Goal: Task Accomplishment & Management: Complete application form

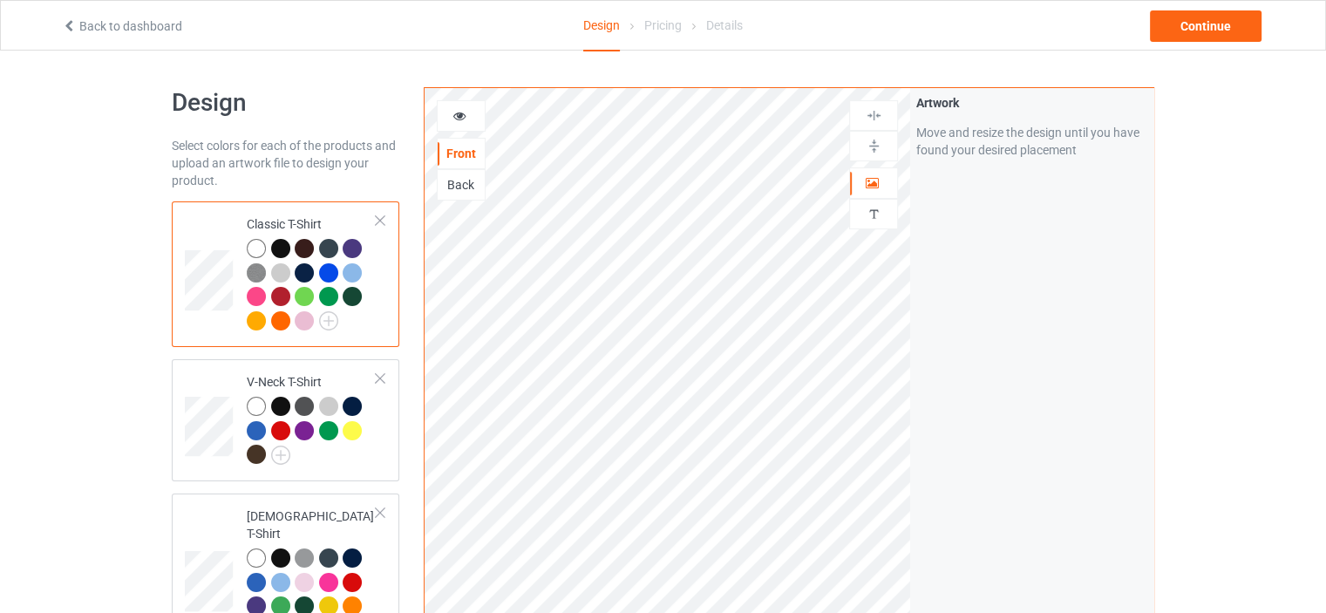
scroll to position [3725, 0]
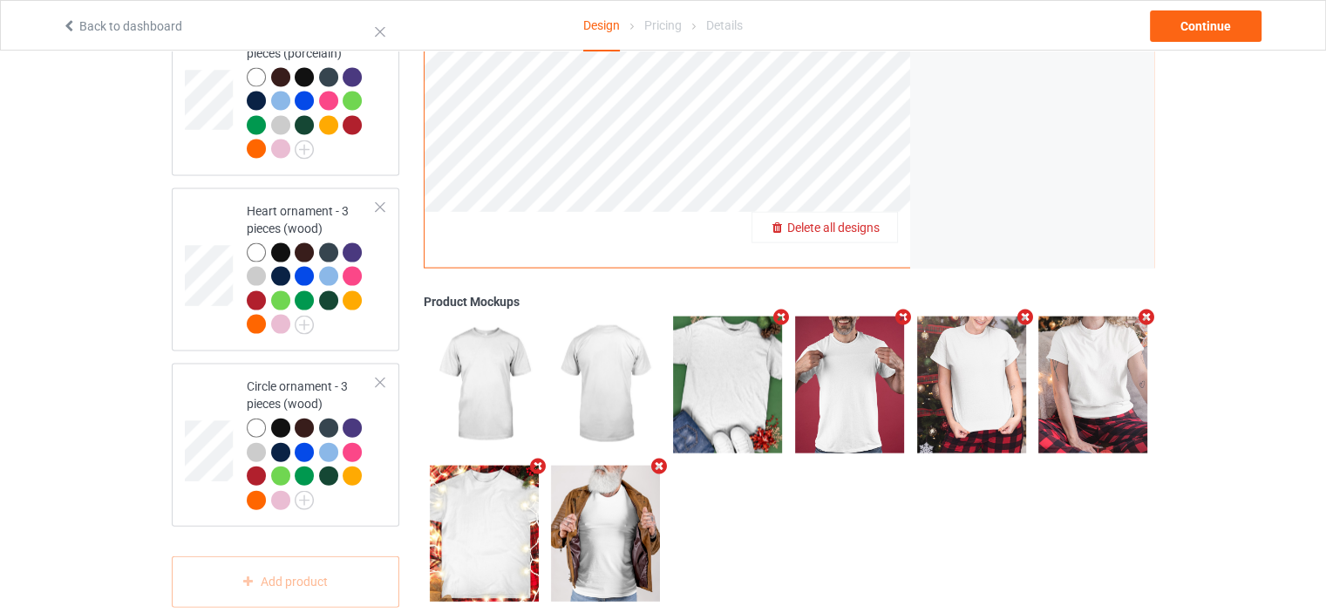
click at [865, 221] on span "Delete all designs" at bounding box center [833, 228] width 92 height 14
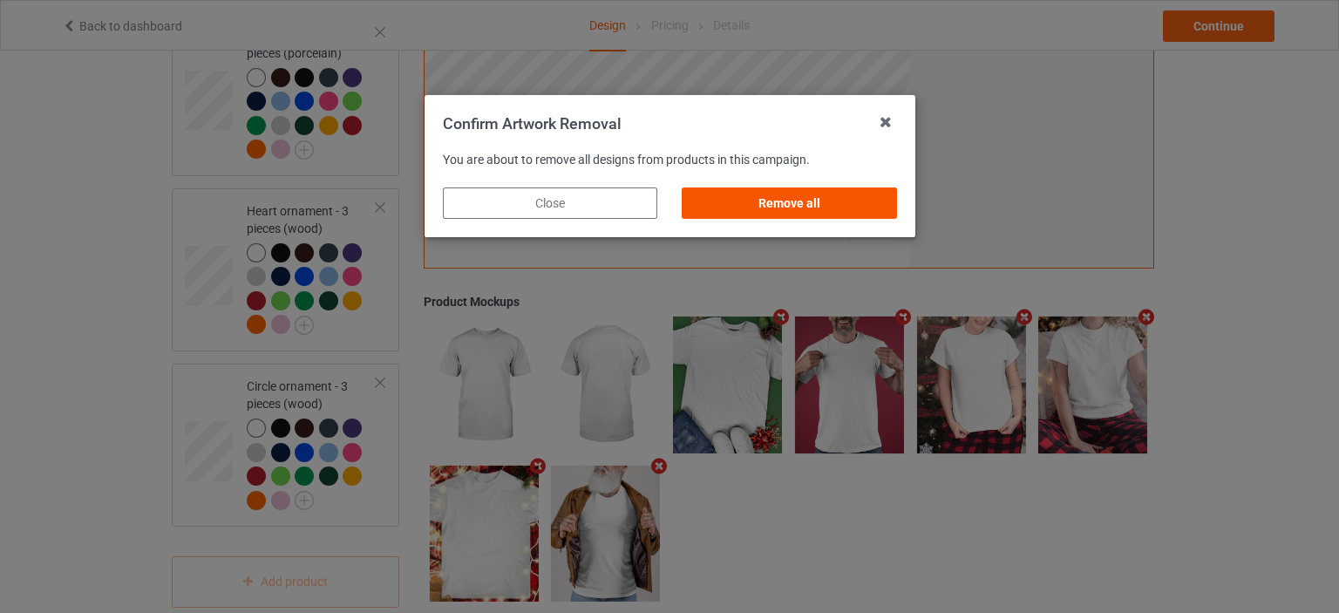
click at [817, 199] on div "Remove all" at bounding box center [789, 202] width 214 height 31
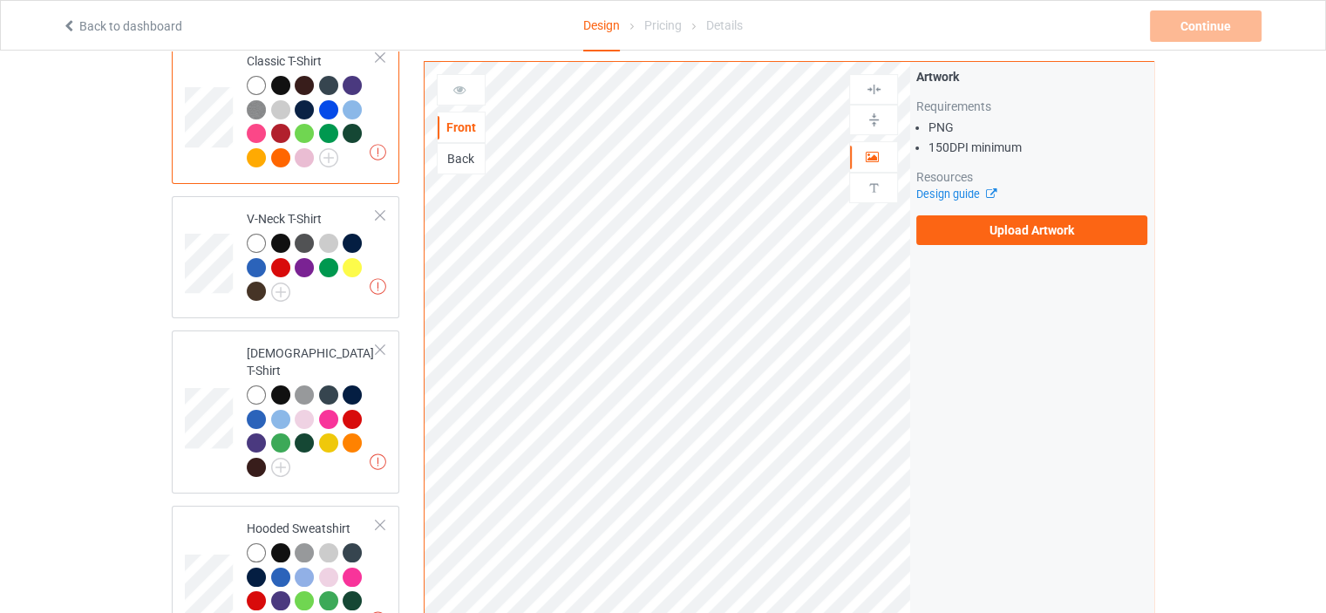
scroll to position [0, 0]
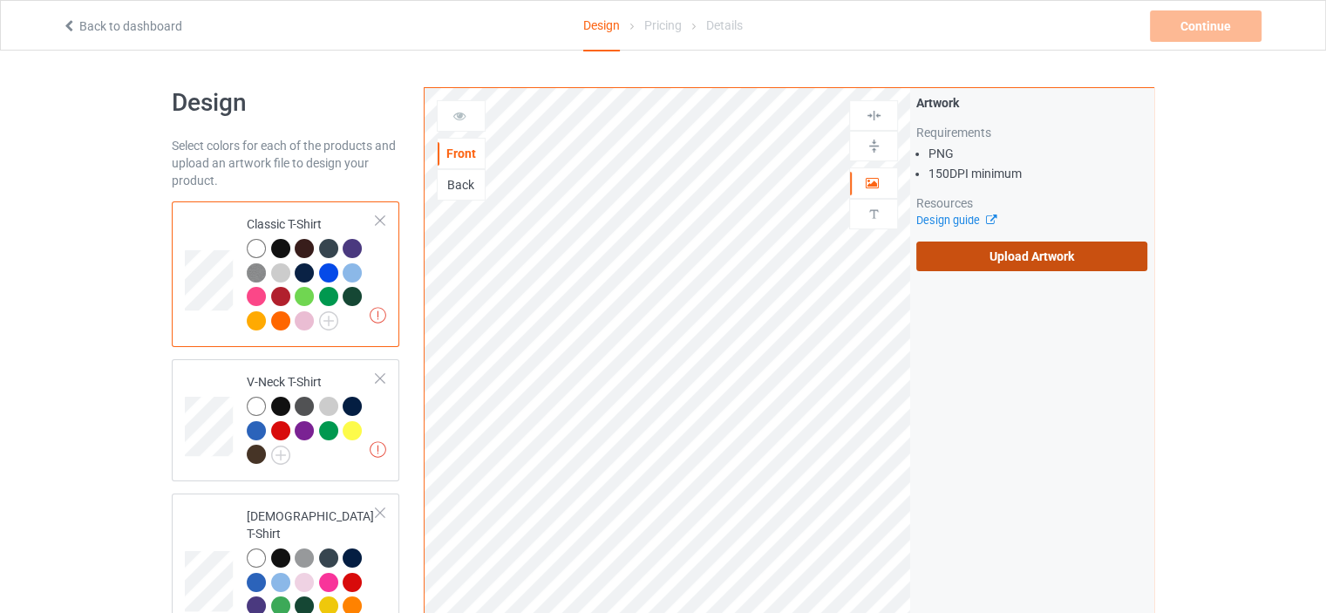
click at [1019, 254] on label "Upload Artwork" at bounding box center [1031, 256] width 231 height 30
click at [0, 0] on input "Upload Artwork" at bounding box center [0, 0] width 0 height 0
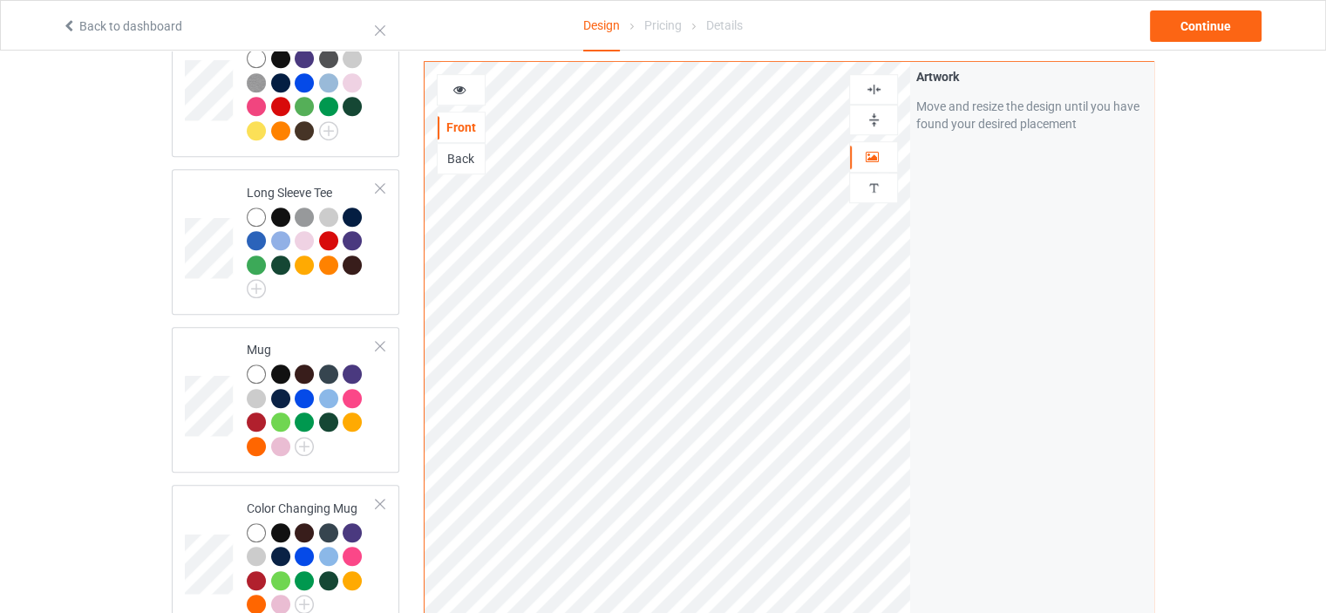
scroll to position [1046, 0]
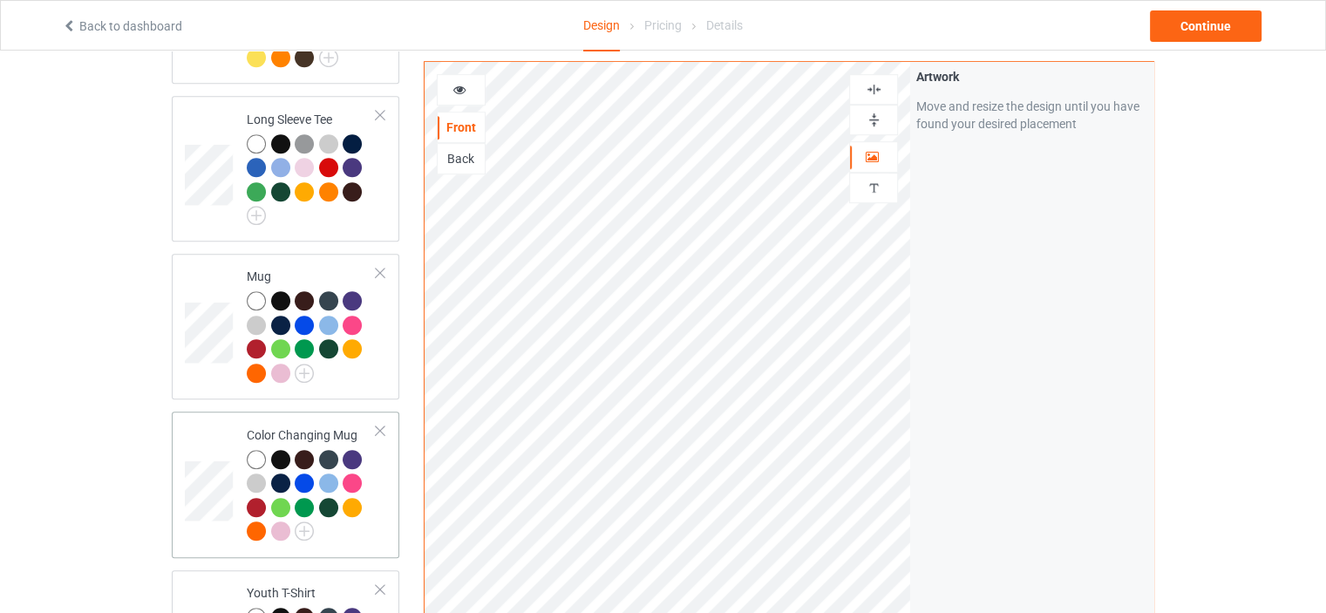
click at [317, 418] on td "Color Changing Mug" at bounding box center [311, 484] width 149 height 132
click at [873, 121] on img at bounding box center [874, 120] width 17 height 17
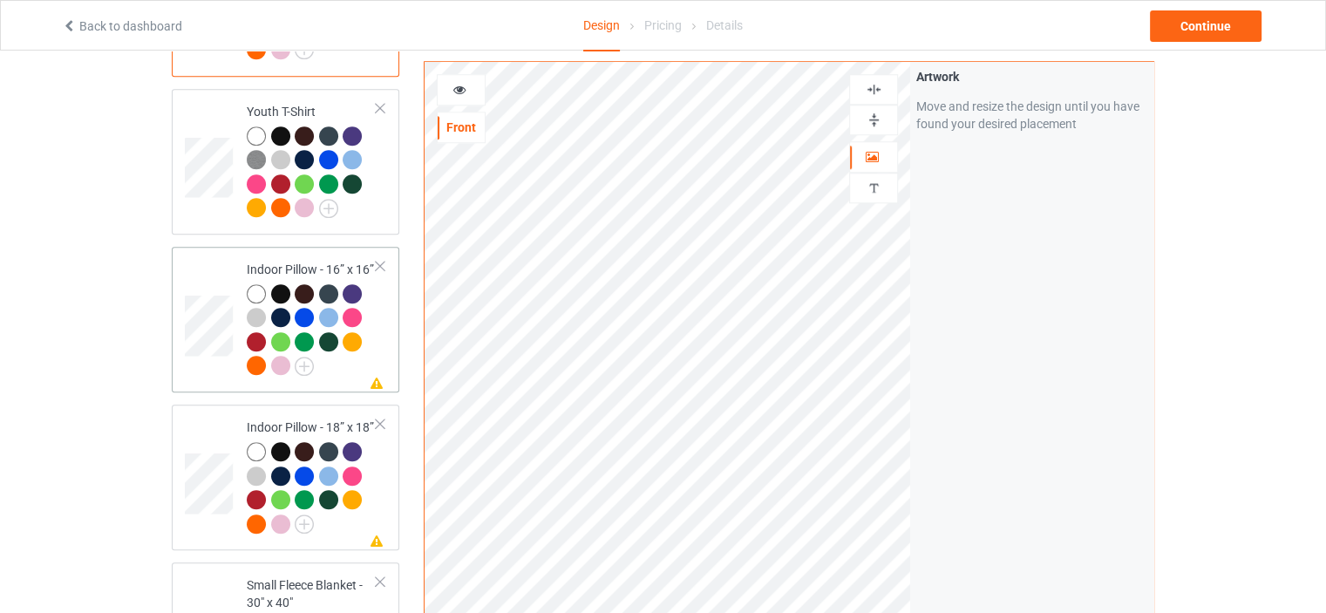
scroll to position [1569, 0]
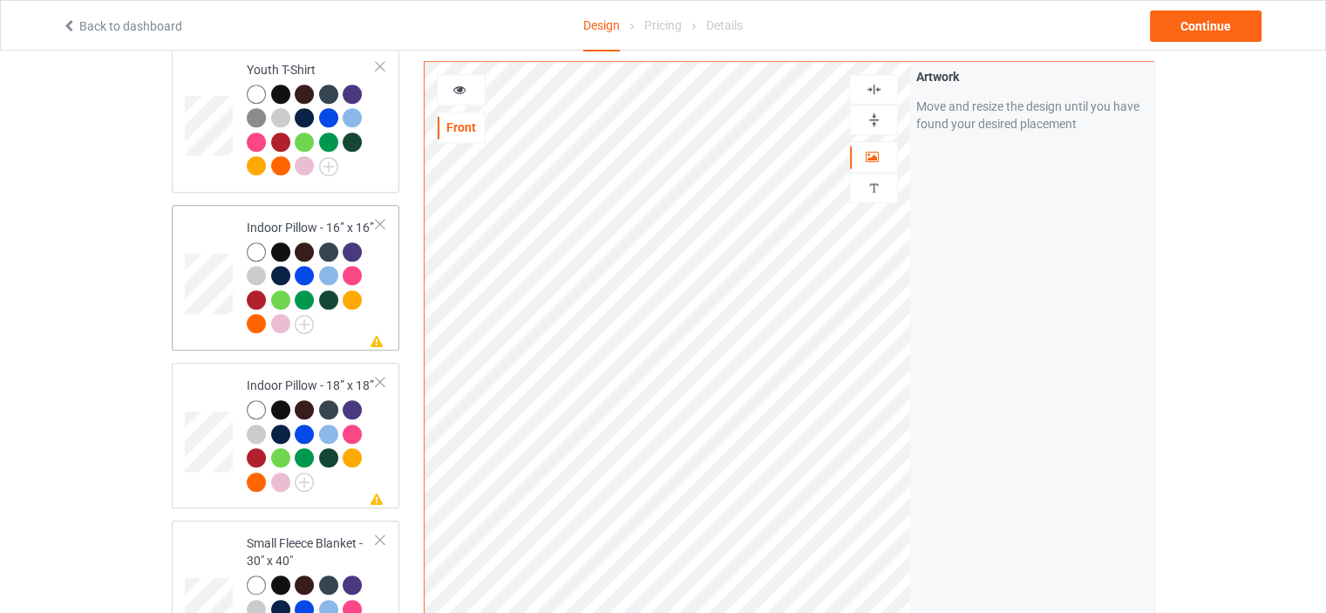
click at [314, 219] on div "Indoor Pillow - 16” x 16”" at bounding box center [312, 275] width 130 height 113
click at [468, 92] on div at bounding box center [461, 89] width 47 height 17
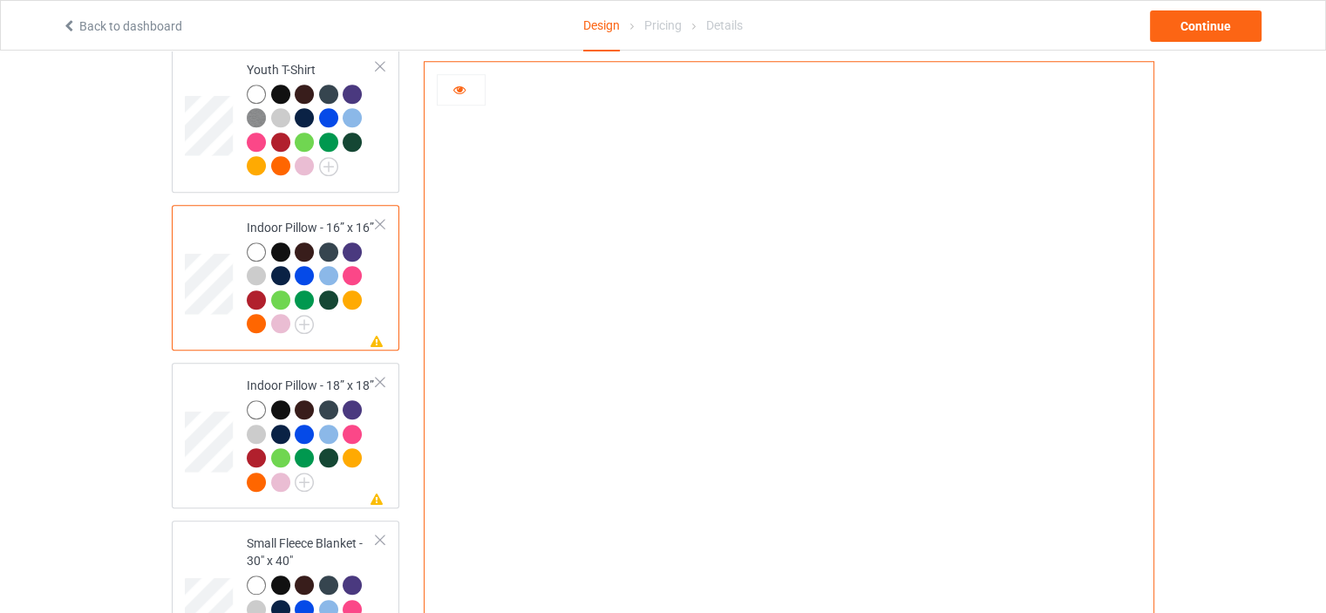
click at [470, 86] on div at bounding box center [461, 89] width 47 height 17
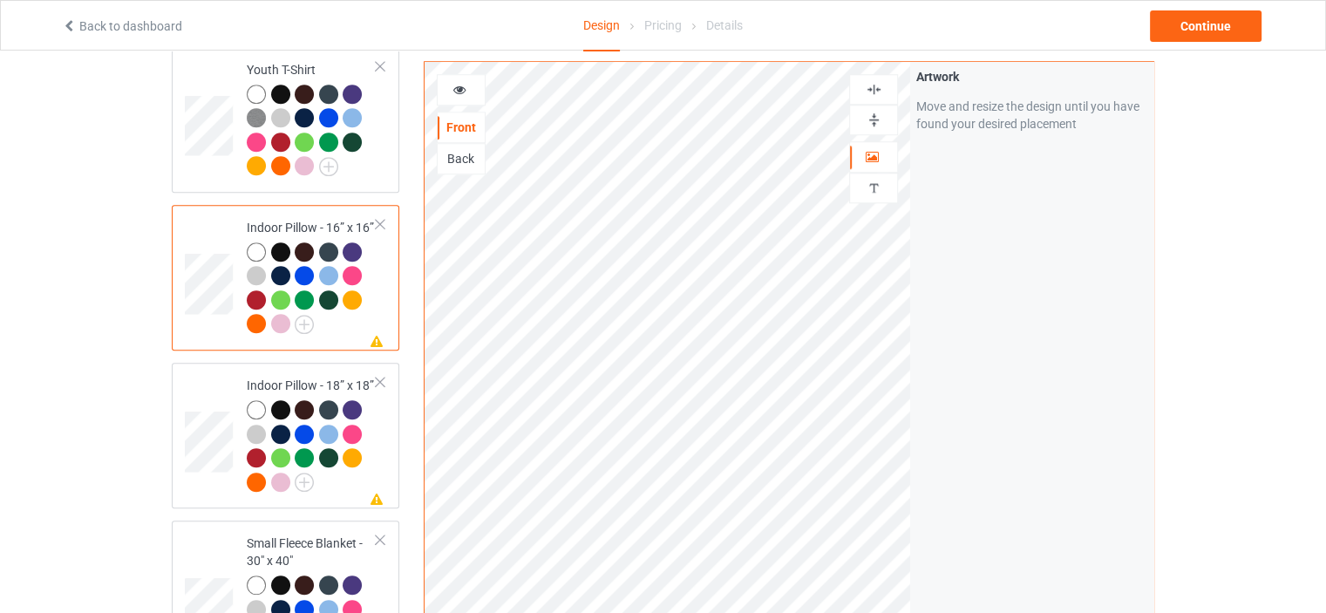
click at [871, 83] on img at bounding box center [874, 89] width 17 height 17
click at [468, 91] on div at bounding box center [461, 89] width 47 height 17
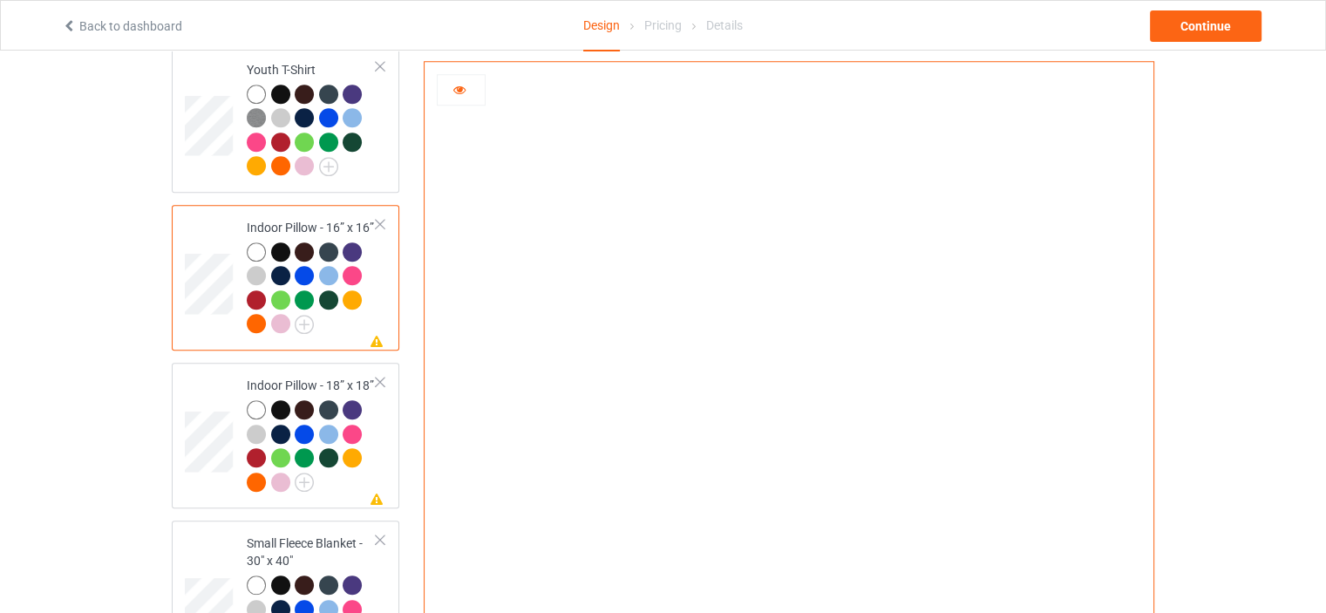
click at [467, 89] on div at bounding box center [461, 89] width 47 height 17
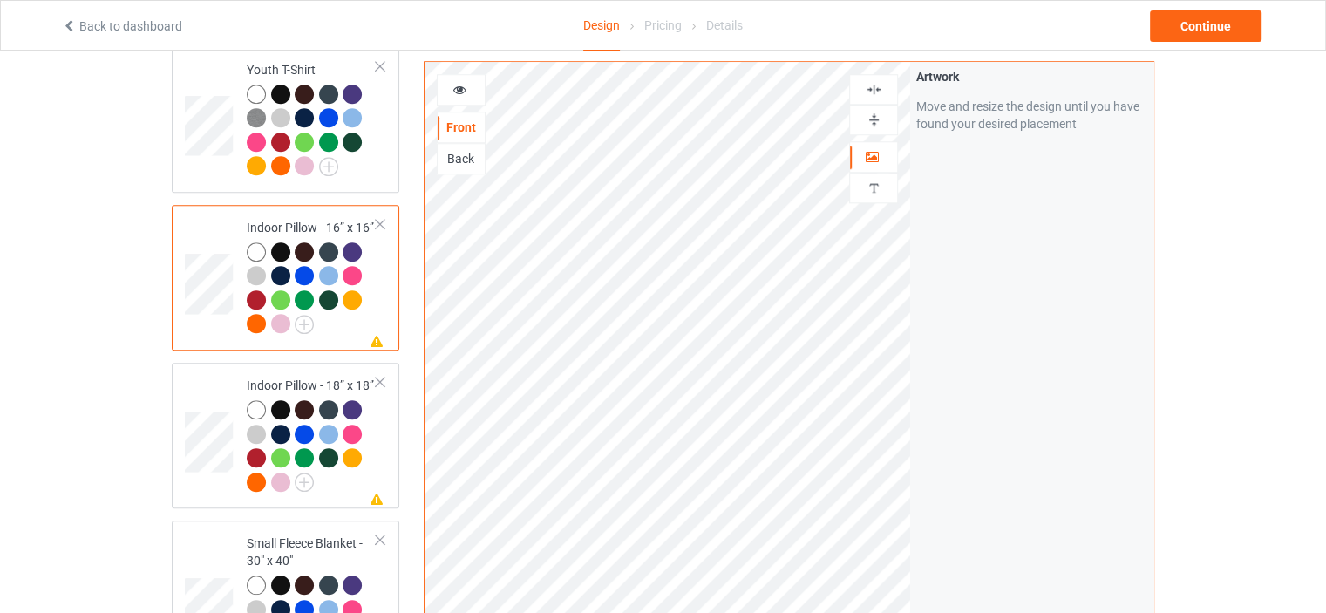
click at [877, 90] on img at bounding box center [874, 89] width 17 height 17
click at [465, 86] on icon at bounding box center [459, 87] width 15 height 12
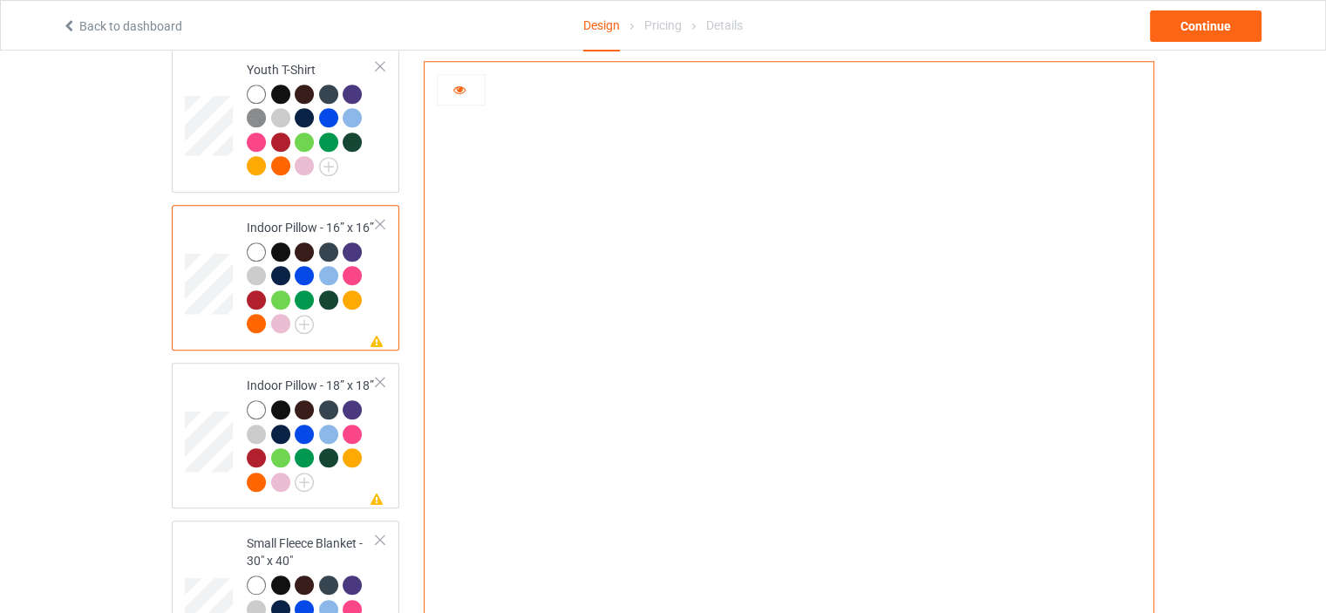
click at [458, 92] on icon at bounding box center [459, 87] width 15 height 12
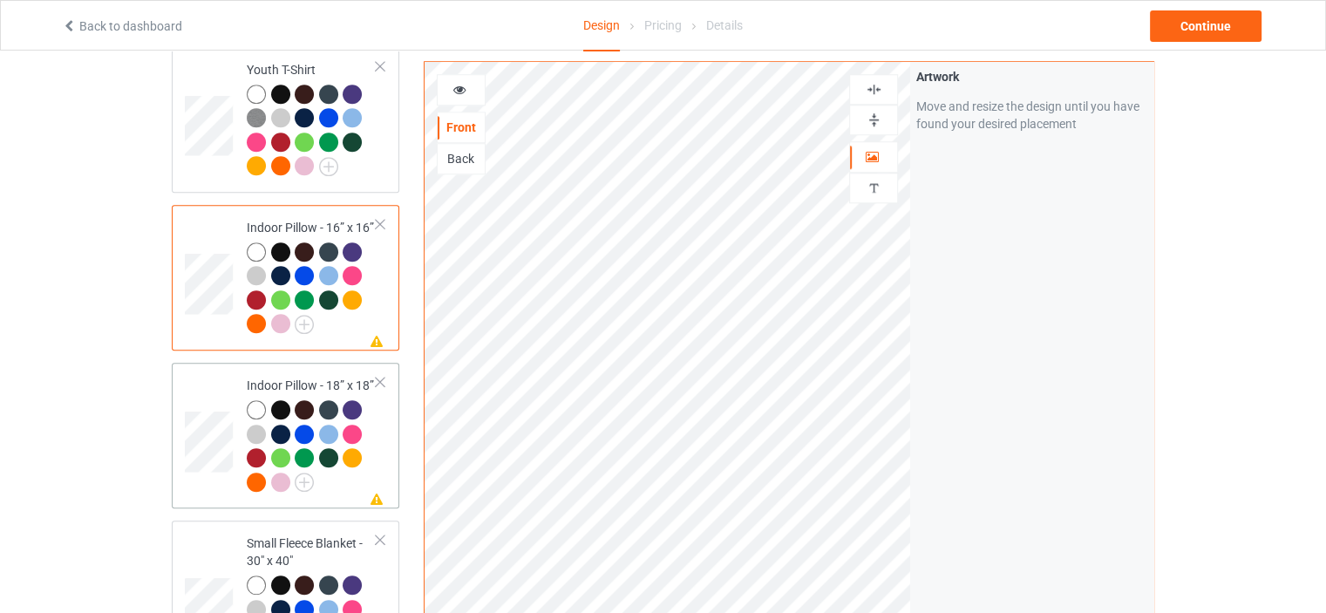
click at [313, 370] on td "Missing artwork on 1 side(s) Indoor Pillow - 18” x 18”" at bounding box center [311, 436] width 149 height 132
click at [875, 84] on img at bounding box center [874, 89] width 17 height 17
click at [467, 85] on div at bounding box center [461, 89] width 47 height 17
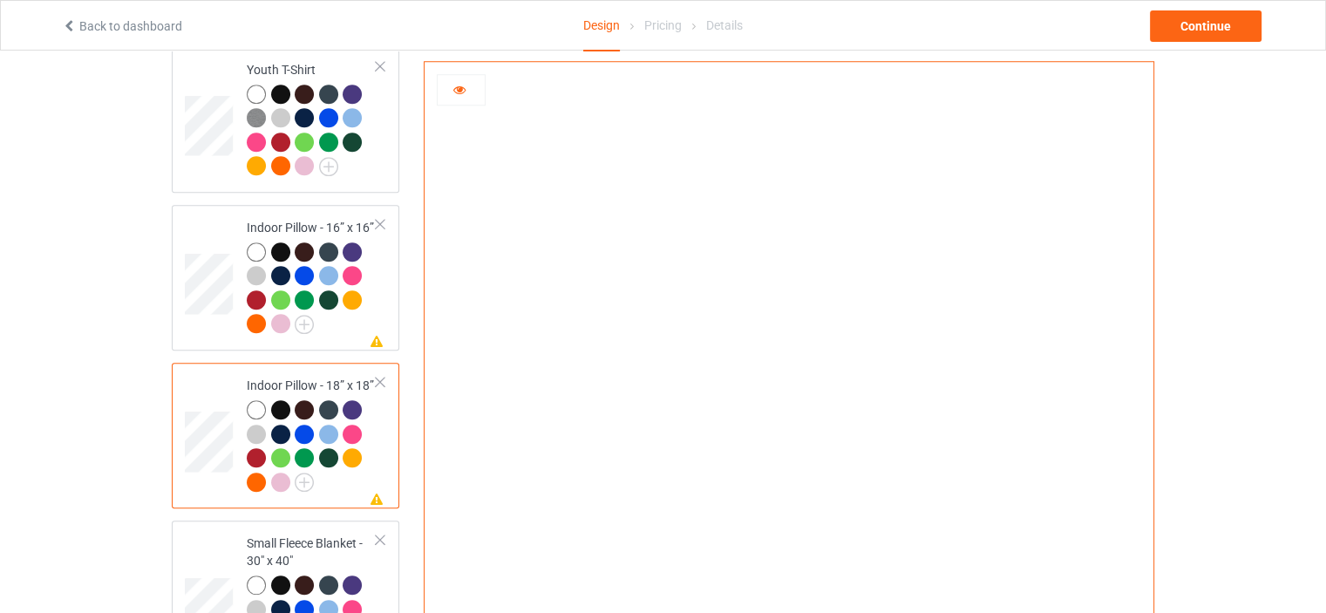
click at [467, 85] on div at bounding box center [461, 89] width 47 height 17
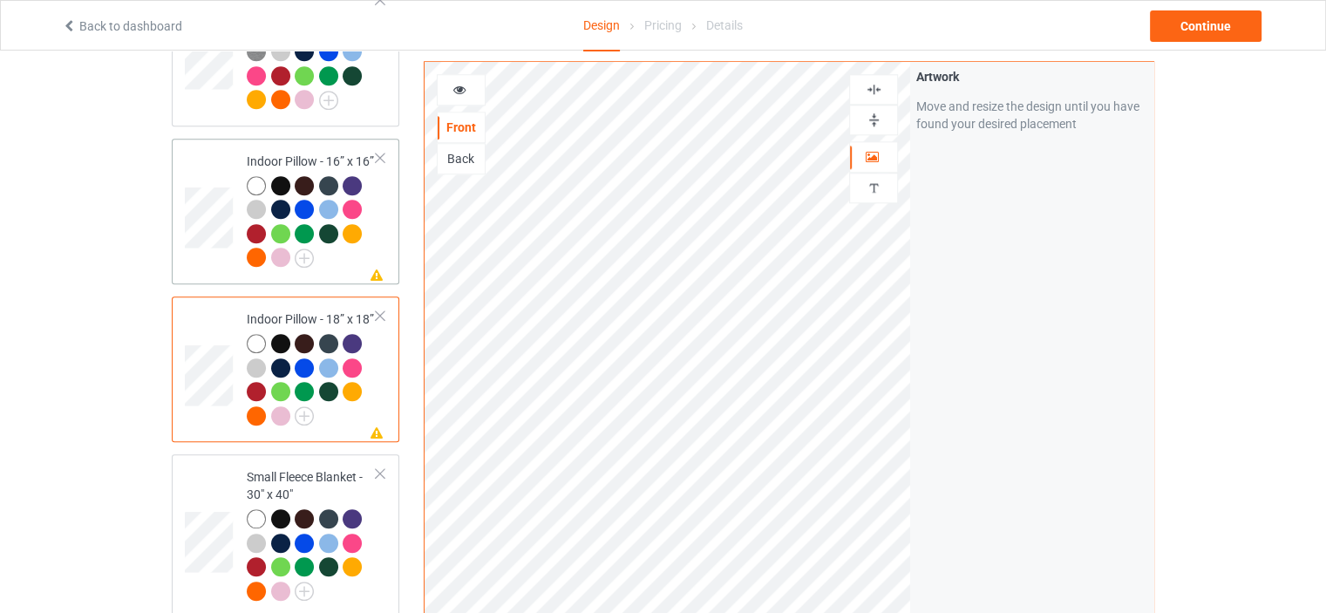
scroll to position [1743, 0]
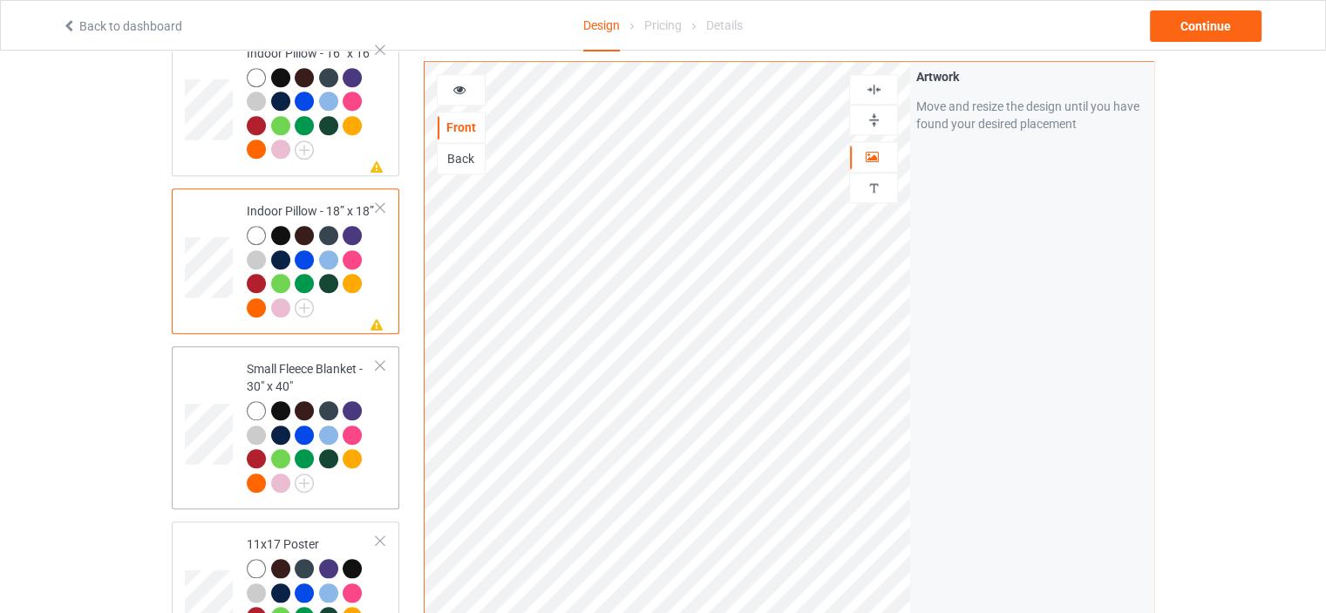
click at [296, 360] on div "Small Fleece Blanket - 30" x 40"" at bounding box center [312, 425] width 130 height 131
click at [872, 121] on img at bounding box center [874, 120] width 17 height 17
click at [879, 94] on img at bounding box center [874, 89] width 17 height 17
drag, startPoint x: 878, startPoint y: 122, endPoint x: 881, endPoint y: 87, distance: 35.0
click at [877, 122] on img at bounding box center [874, 120] width 17 height 17
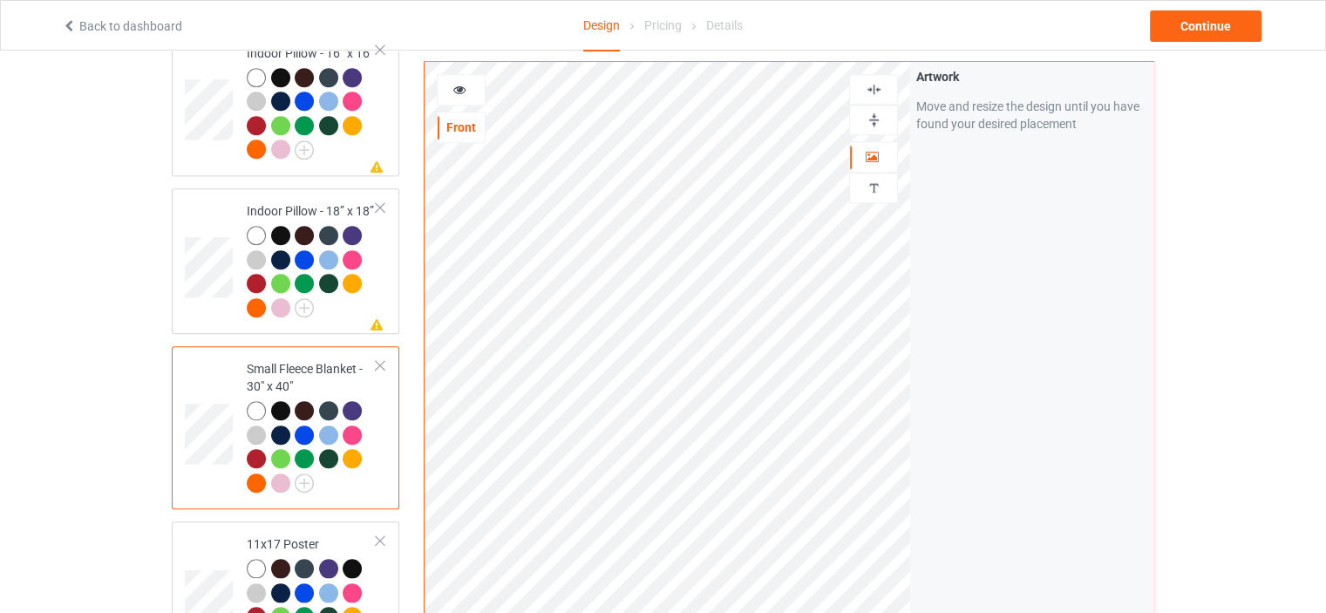
click at [881, 87] on img at bounding box center [874, 89] width 17 height 17
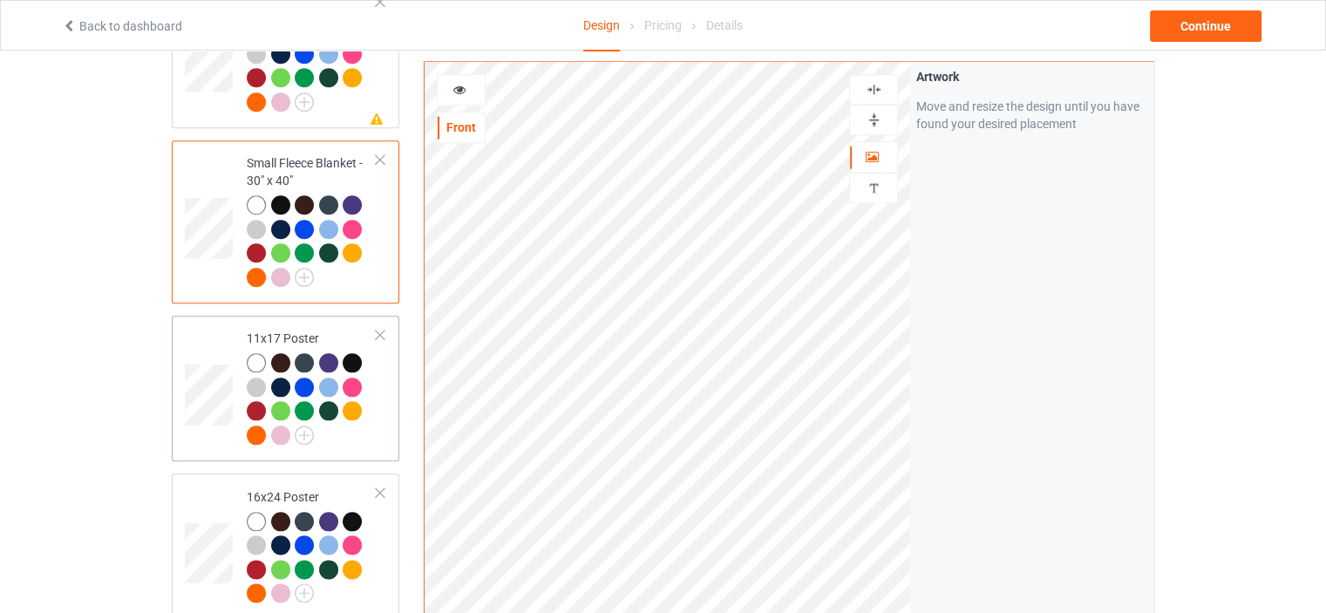
scroll to position [2005, 0]
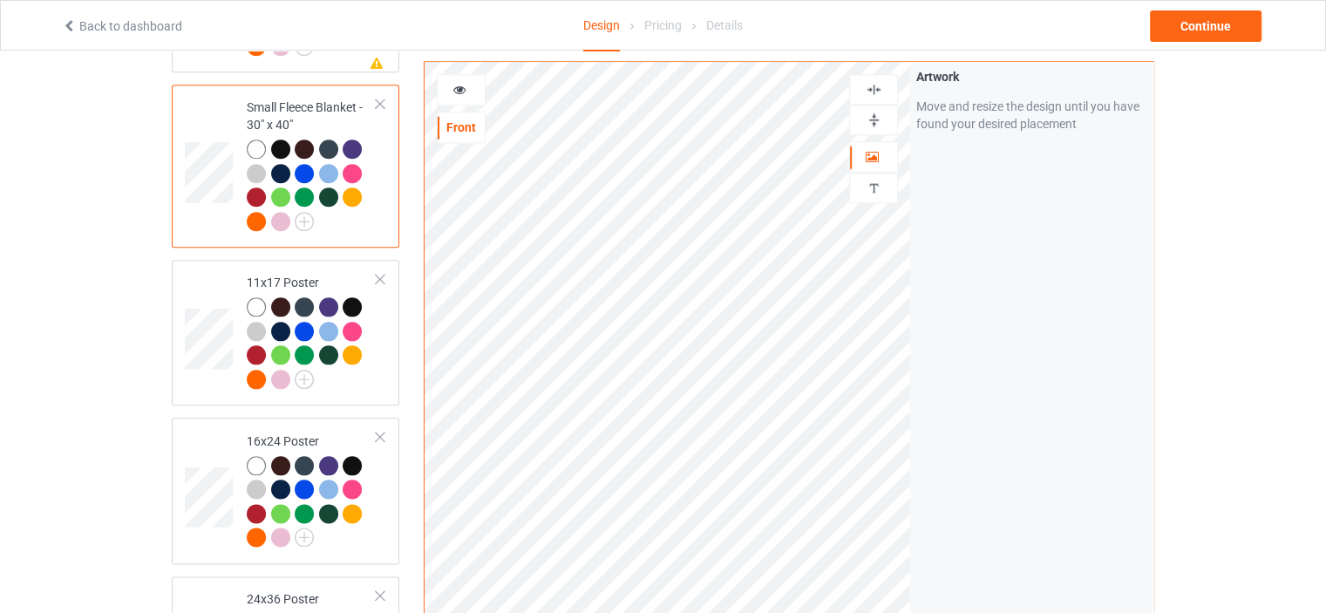
click at [295, 234] on div "Classic T-Shirt V-Neck T-Shirt Ladies T-Shirt Hooded Sweatshirt Crewneck Sweats…" at bounding box center [285, 222] width 227 height 4051
click at [293, 267] on td "11x17 Poster" at bounding box center [311, 333] width 149 height 132
click at [867, 125] on img at bounding box center [874, 120] width 17 height 17
click at [877, 90] on img at bounding box center [874, 89] width 17 height 17
click at [874, 119] on img at bounding box center [874, 120] width 17 height 17
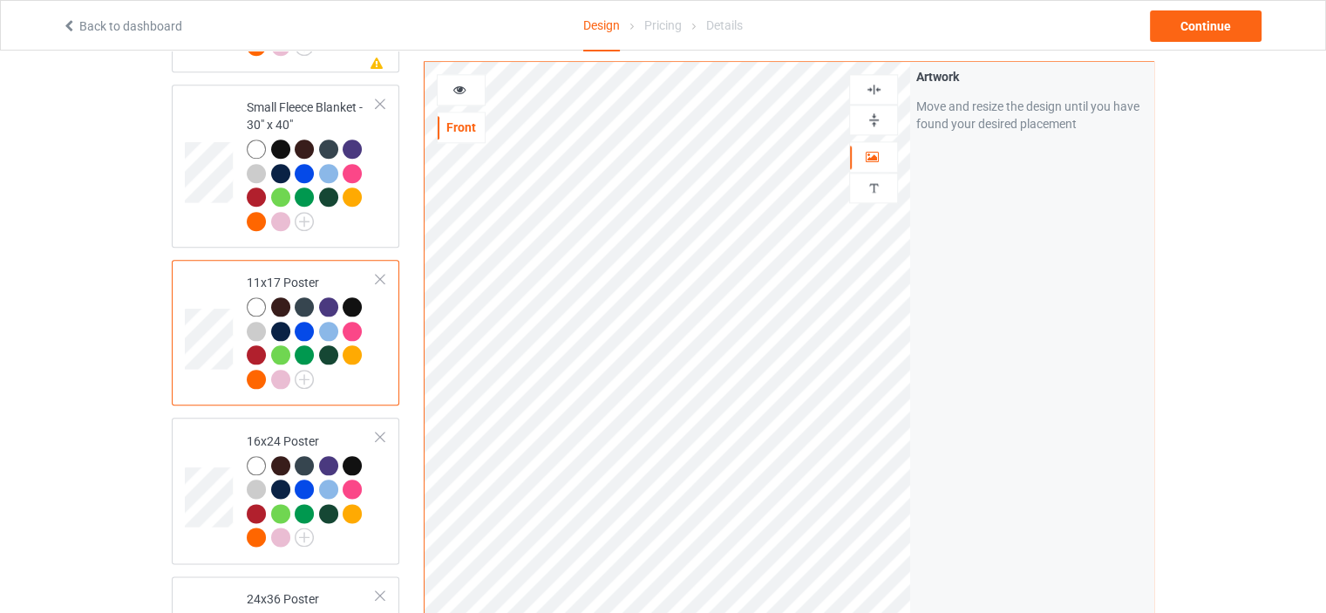
click at [882, 90] on div at bounding box center [873, 89] width 47 height 17
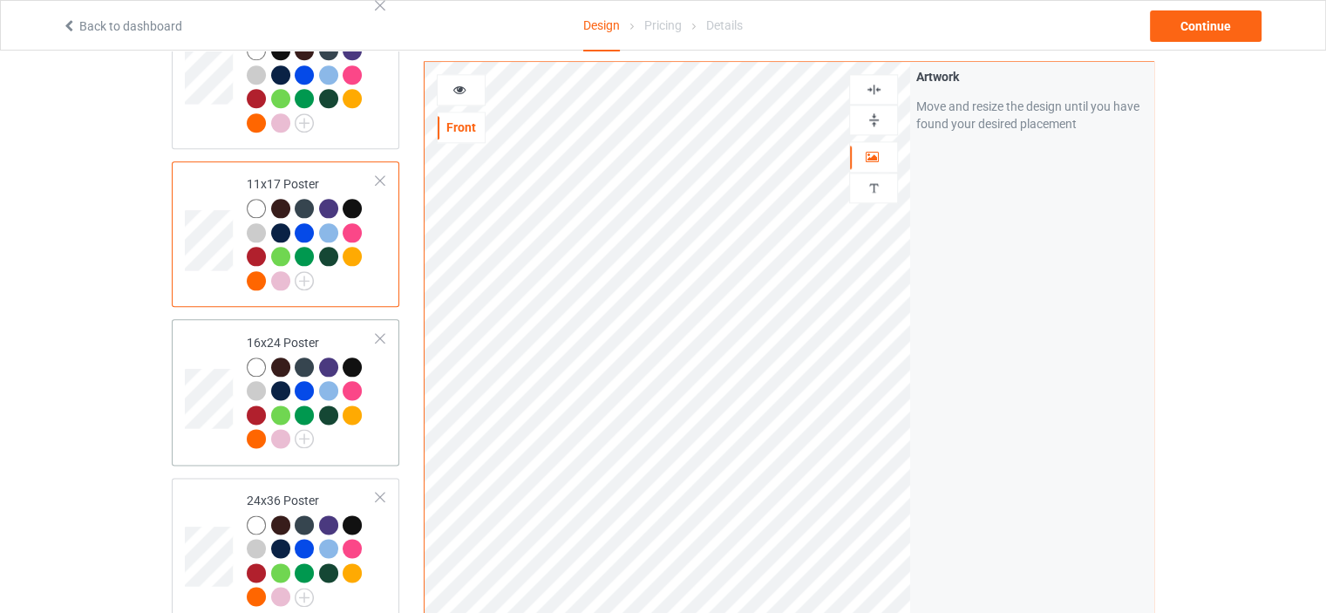
scroll to position [2353, 0]
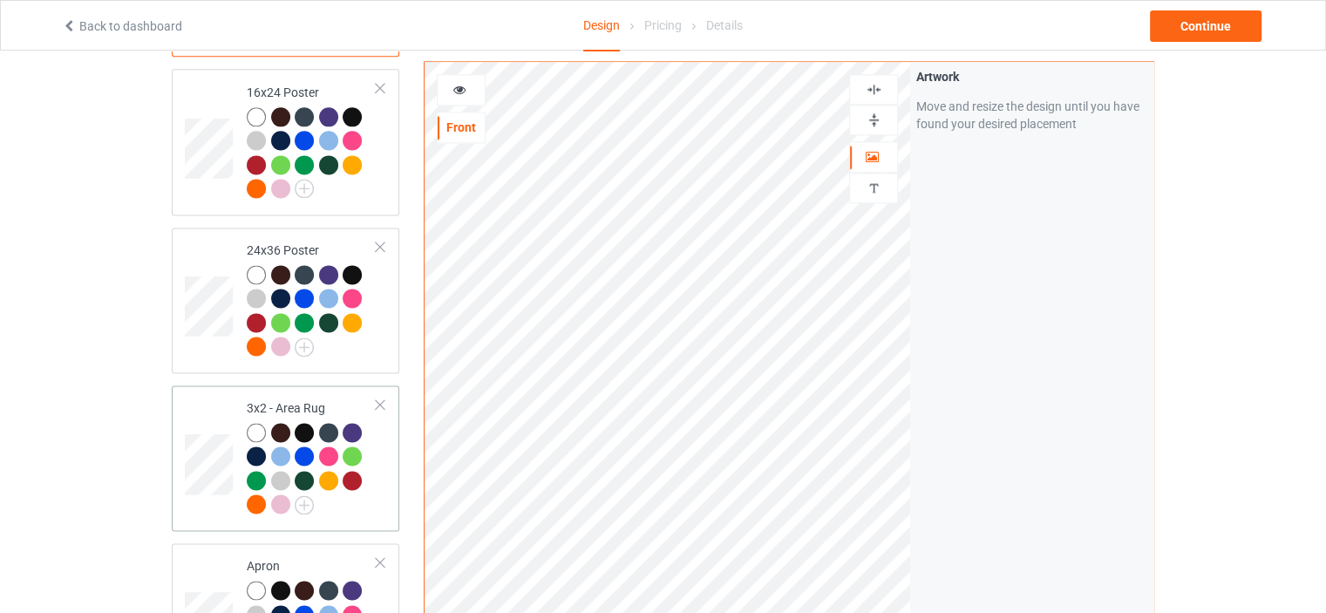
click at [285, 399] on div "3x2 - Area Rug" at bounding box center [312, 455] width 130 height 113
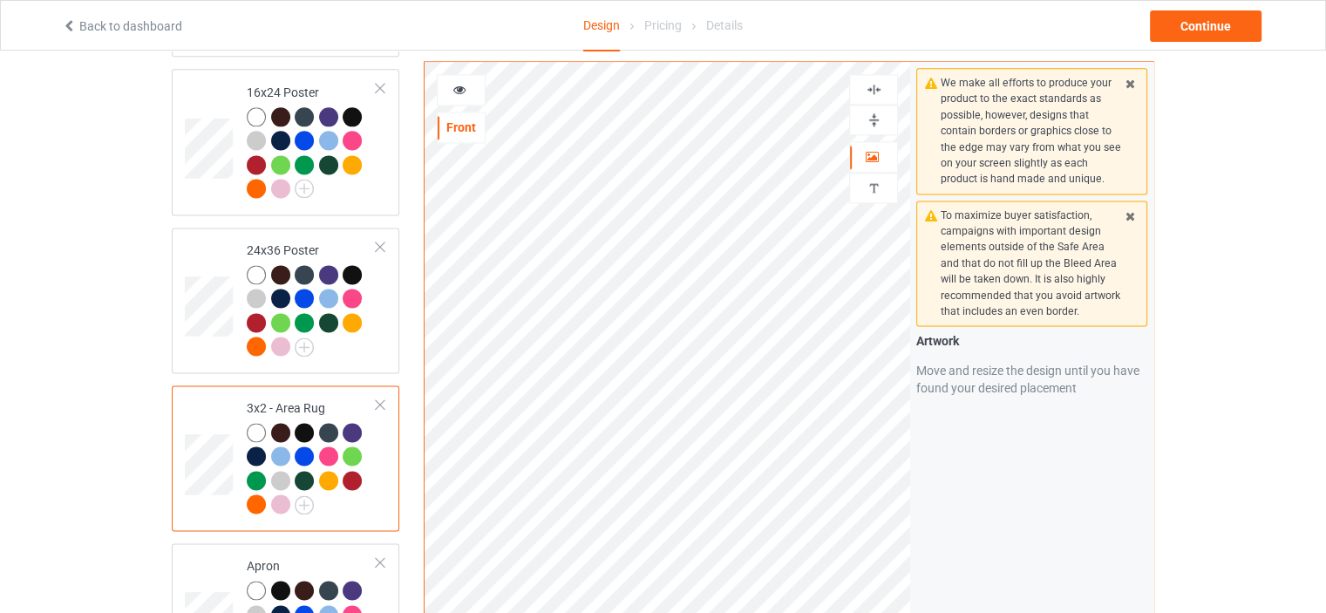
drag, startPoint x: 863, startPoint y: 120, endPoint x: 875, endPoint y: 92, distance: 31.2
click at [863, 119] on div at bounding box center [873, 120] width 47 height 17
click at [875, 90] on img at bounding box center [874, 89] width 17 height 17
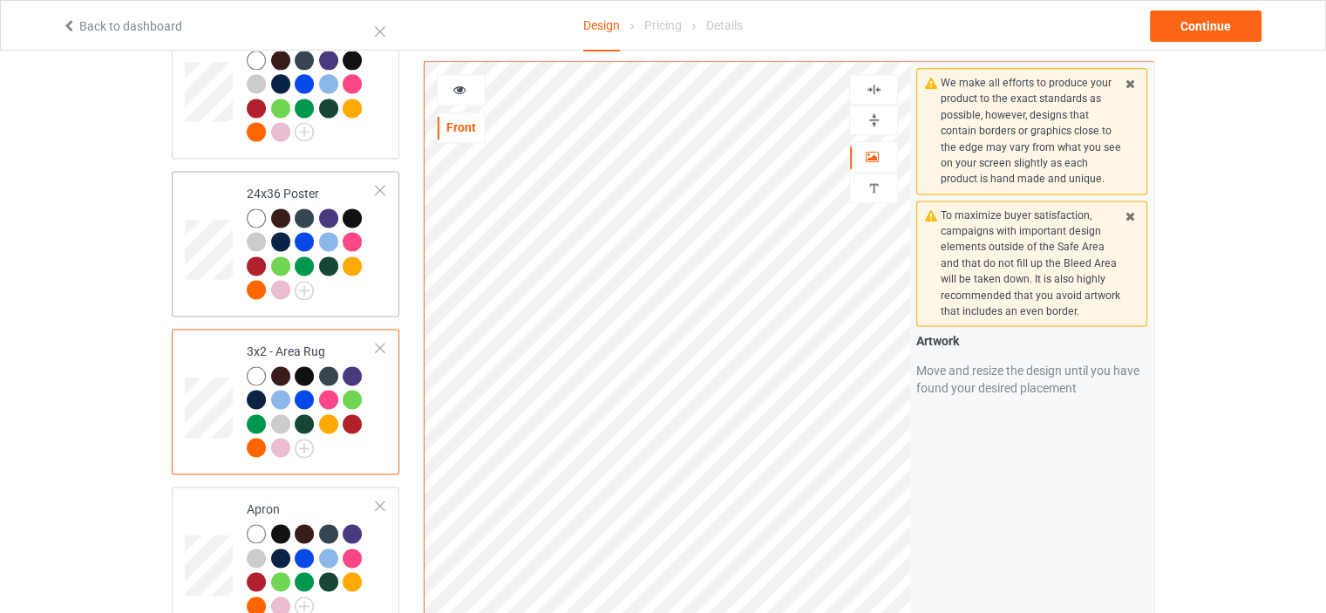
scroll to position [2441, 0]
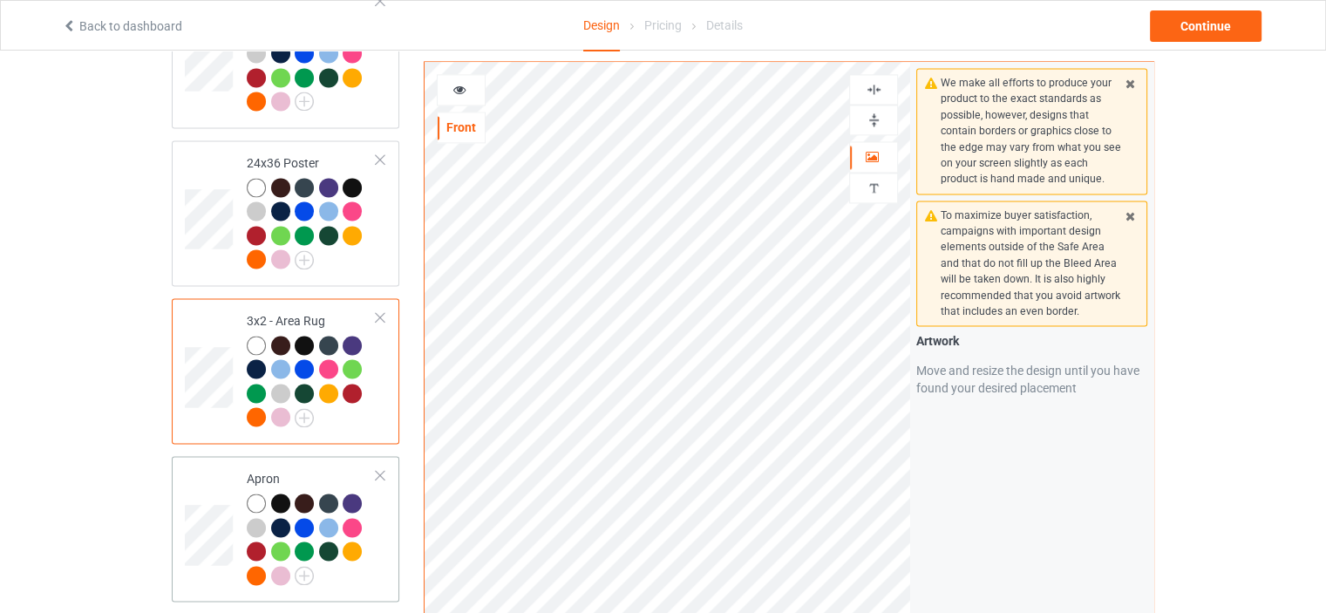
click at [296, 463] on td "Apron" at bounding box center [311, 529] width 149 height 132
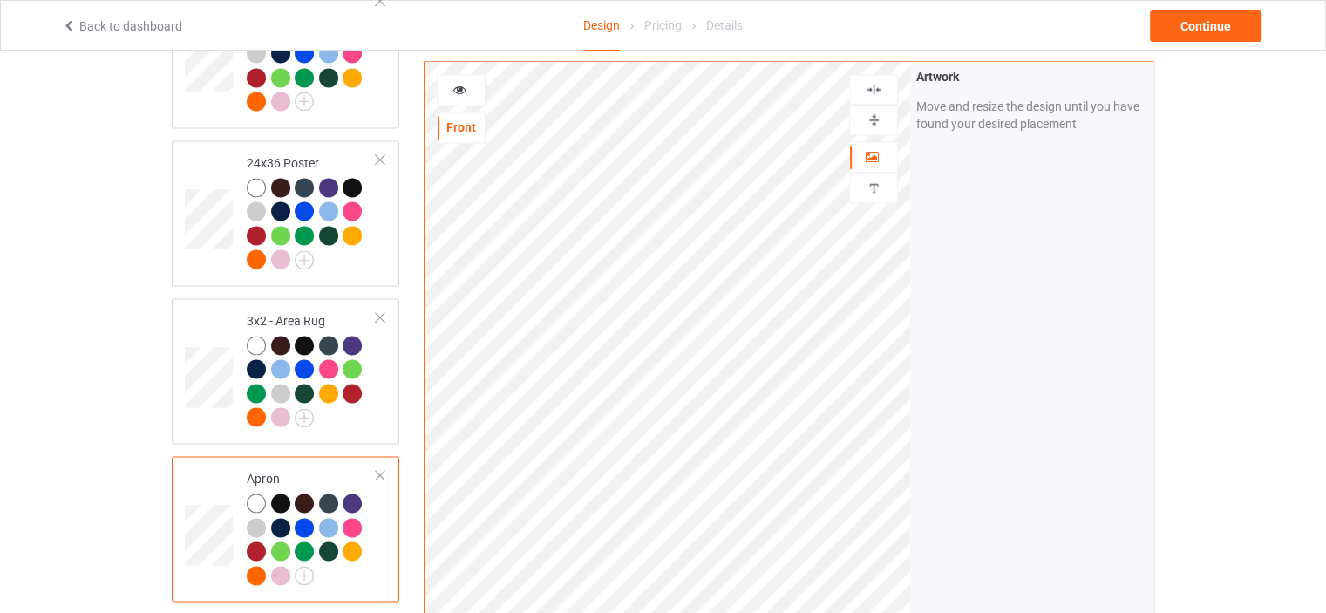
click at [876, 82] on img at bounding box center [874, 89] width 17 height 17
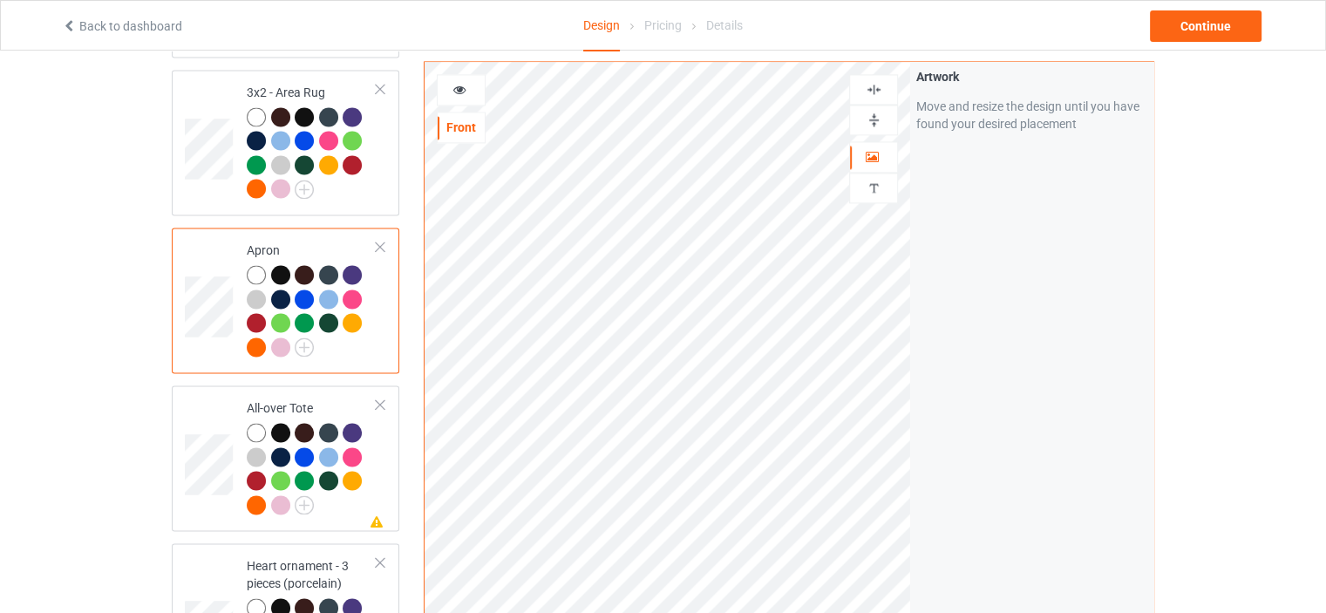
scroll to position [2702, 0]
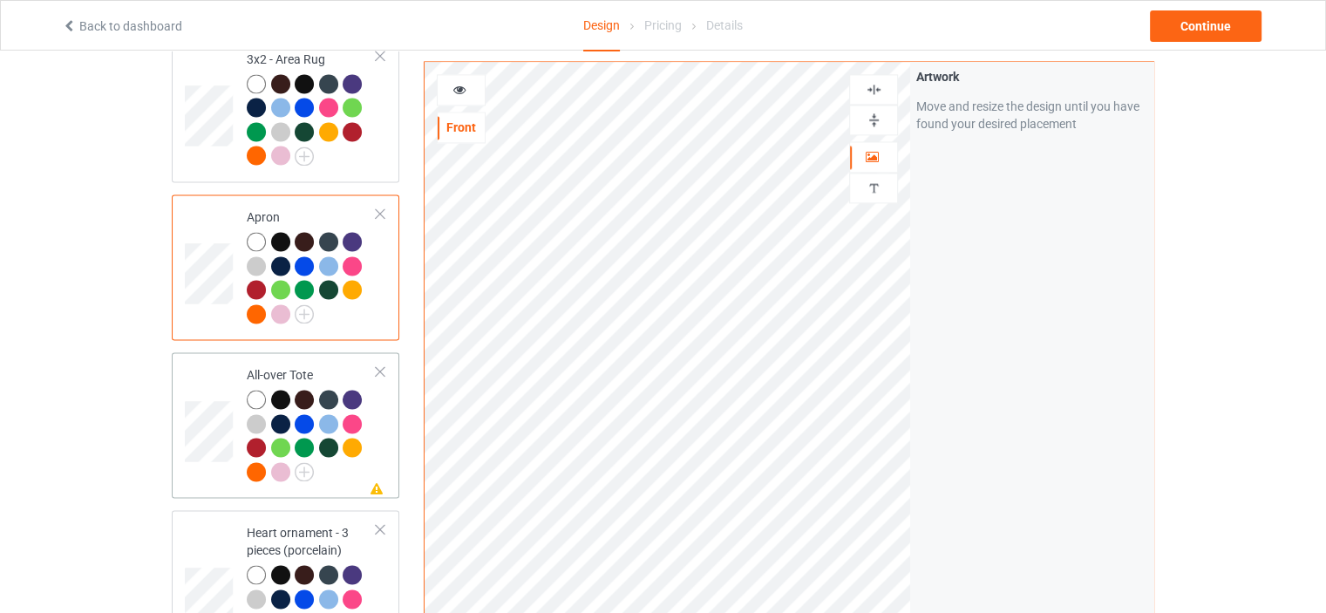
click at [302, 366] on div "All-over Tote" at bounding box center [312, 422] width 130 height 113
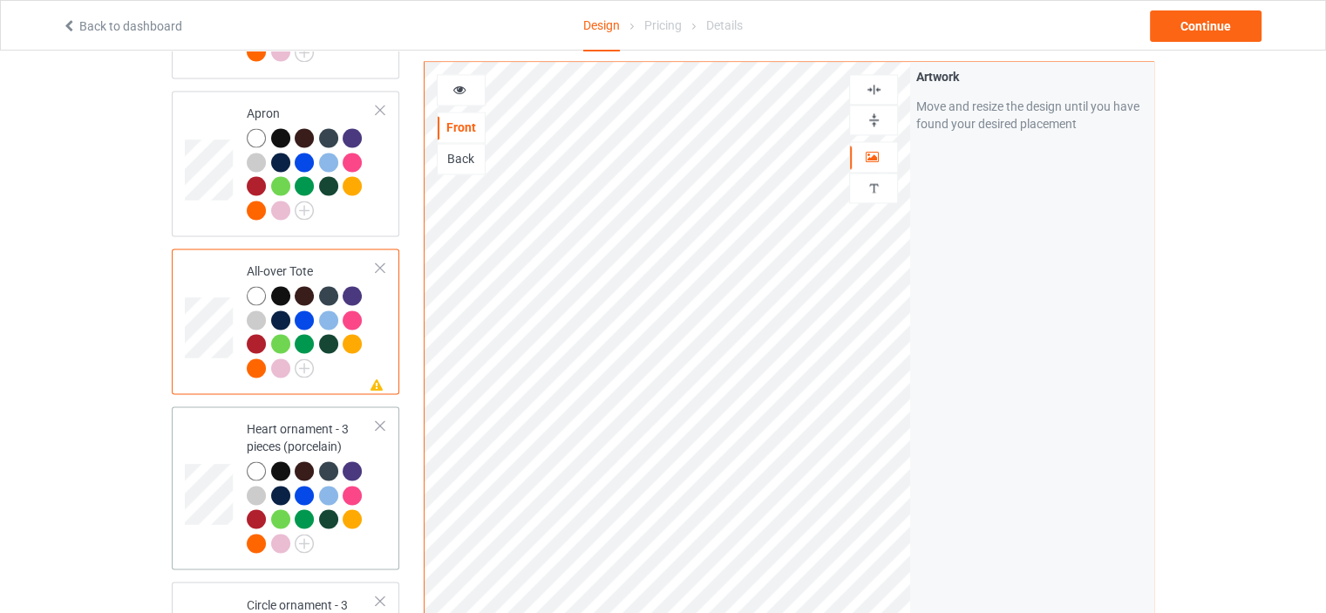
scroll to position [2964, 0]
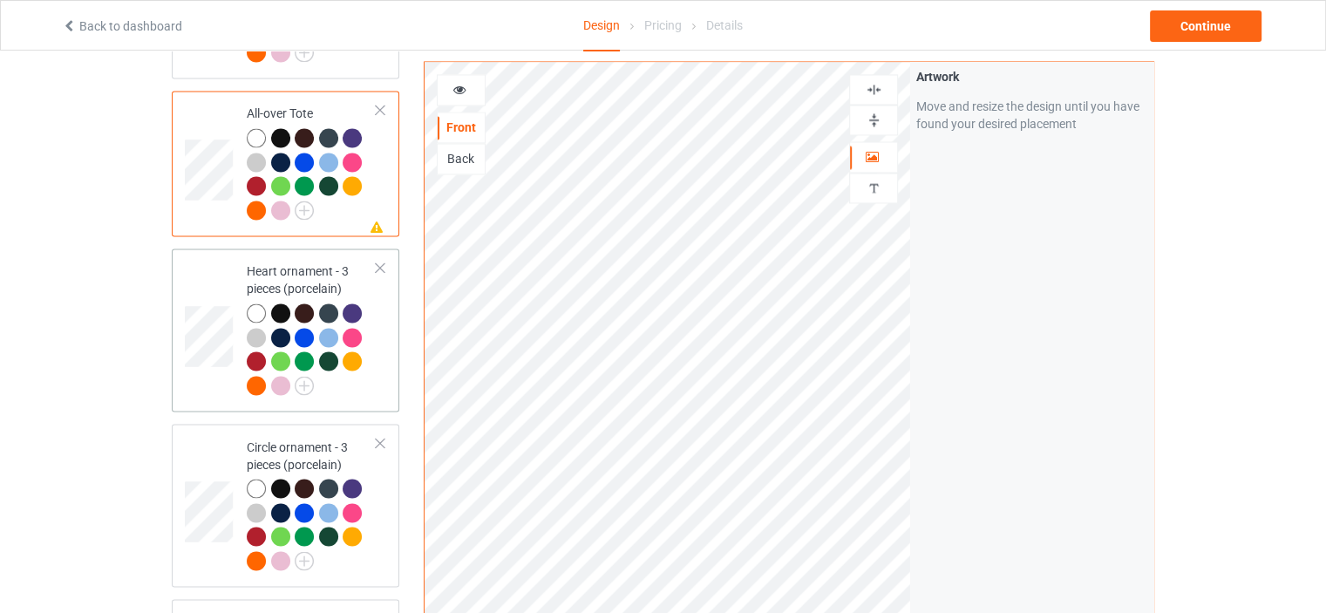
click at [290, 262] on div "Heart ornament - 3 pieces (porcelain)" at bounding box center [312, 327] width 130 height 131
click at [872, 79] on div at bounding box center [873, 89] width 49 height 31
click at [866, 88] on img at bounding box center [874, 89] width 17 height 17
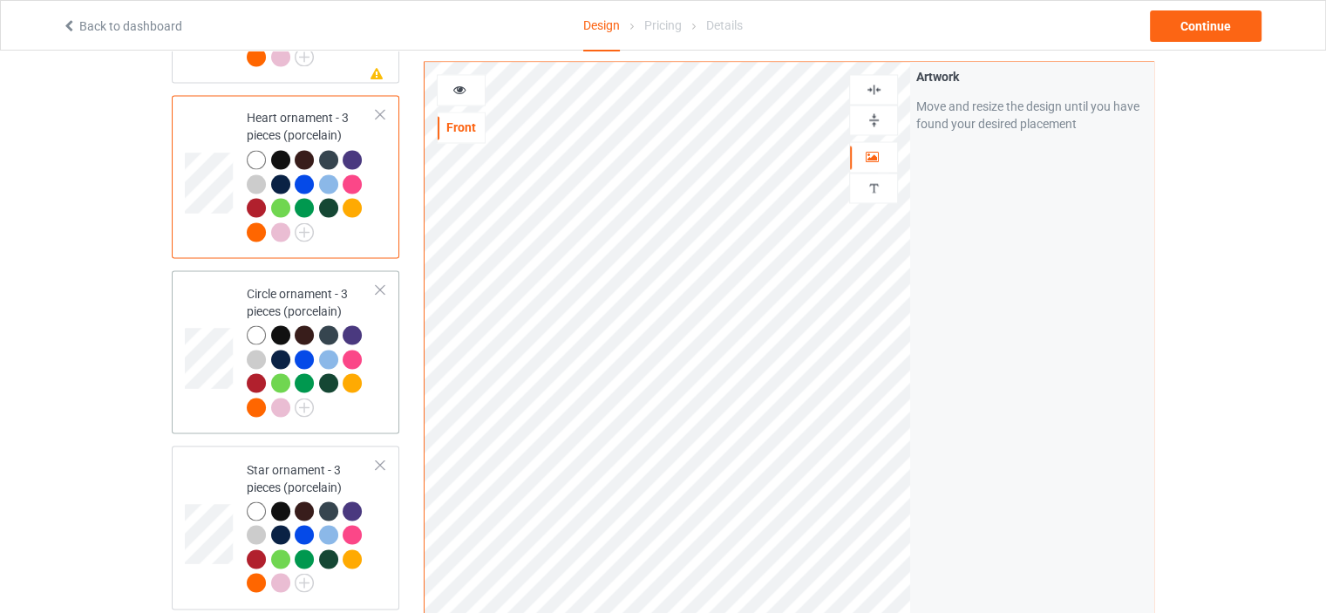
scroll to position [3138, 0]
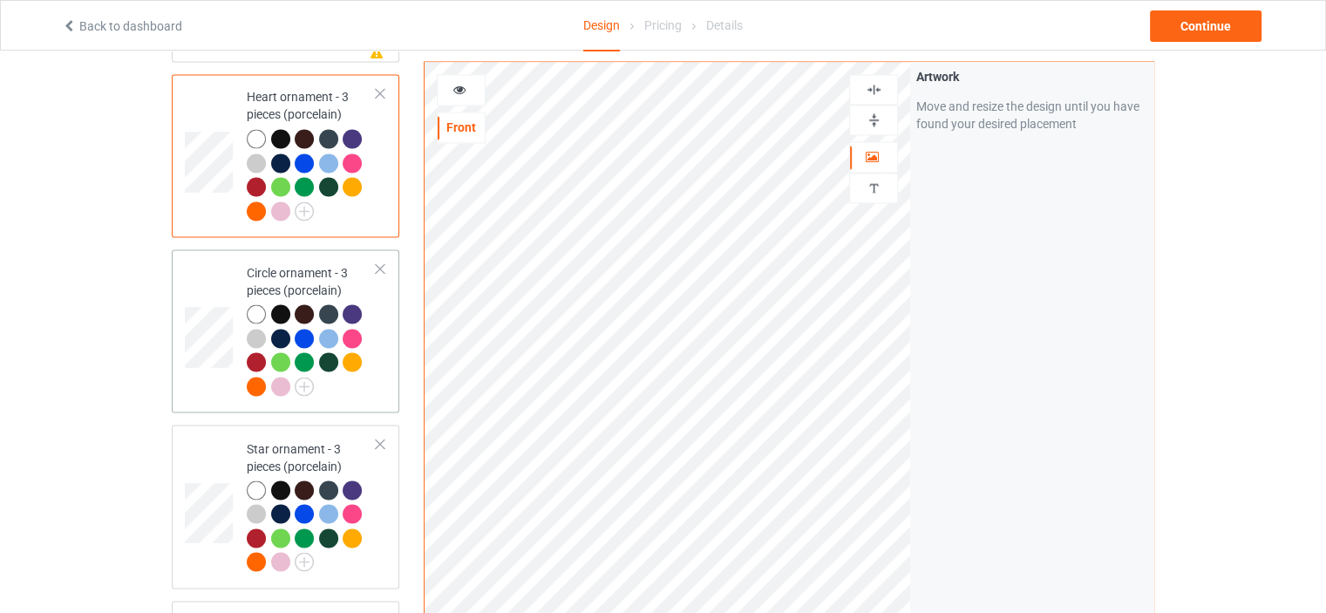
click at [287, 256] on td "Circle ornament - 3 pieces (porcelain)" at bounding box center [311, 330] width 149 height 149
click at [869, 86] on img at bounding box center [874, 89] width 17 height 17
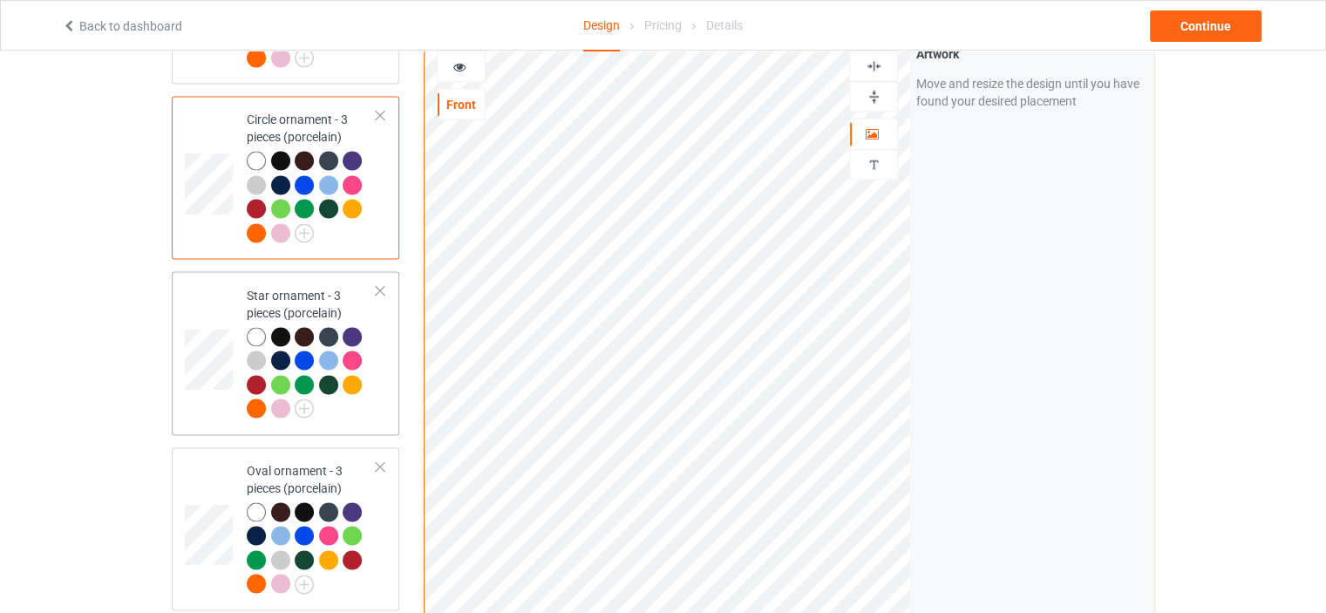
scroll to position [3312, 0]
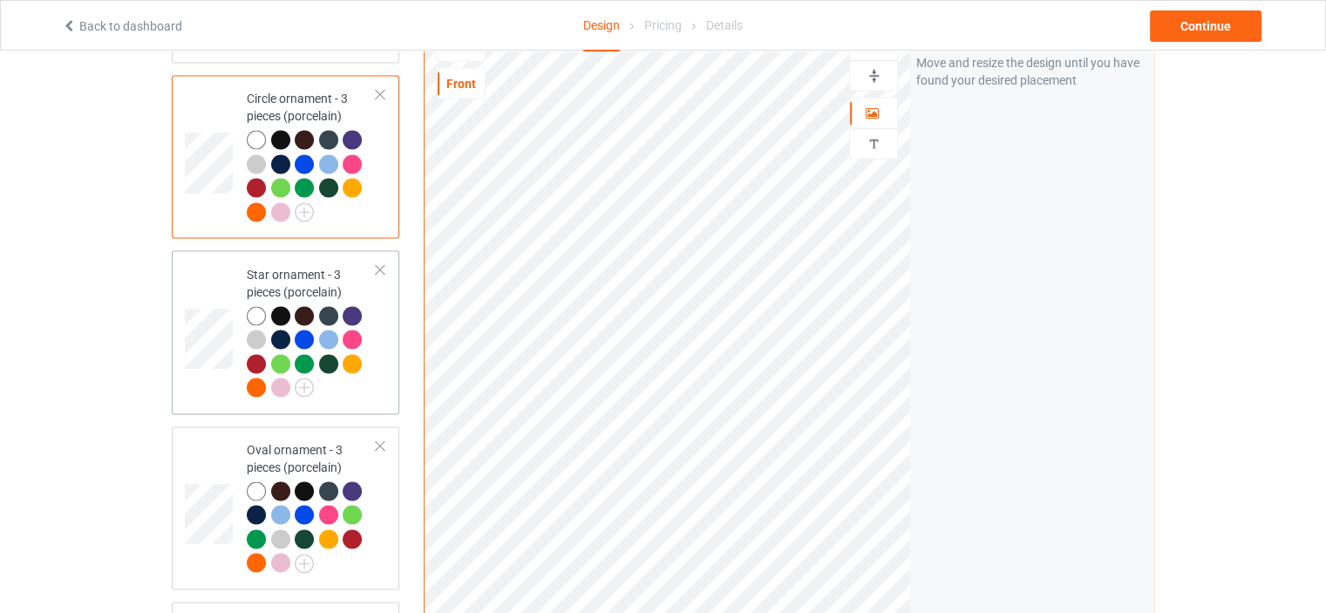
click at [293, 265] on div "Star ornament - 3 pieces (porcelain)" at bounding box center [312, 330] width 130 height 131
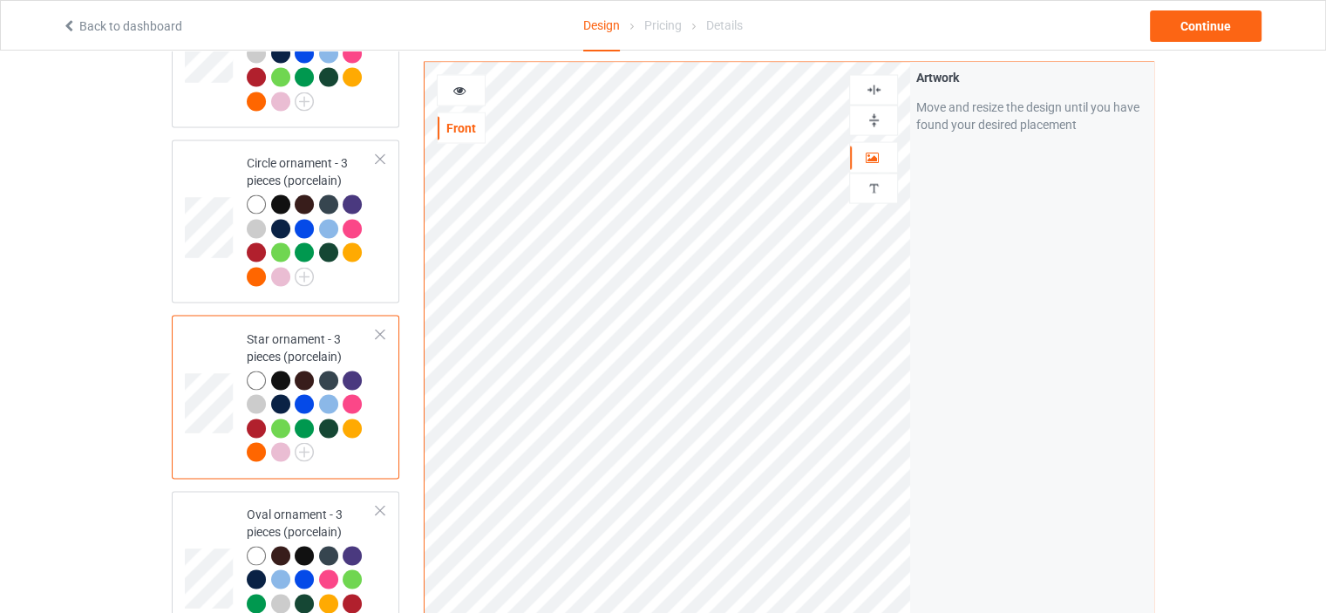
scroll to position [3225, 0]
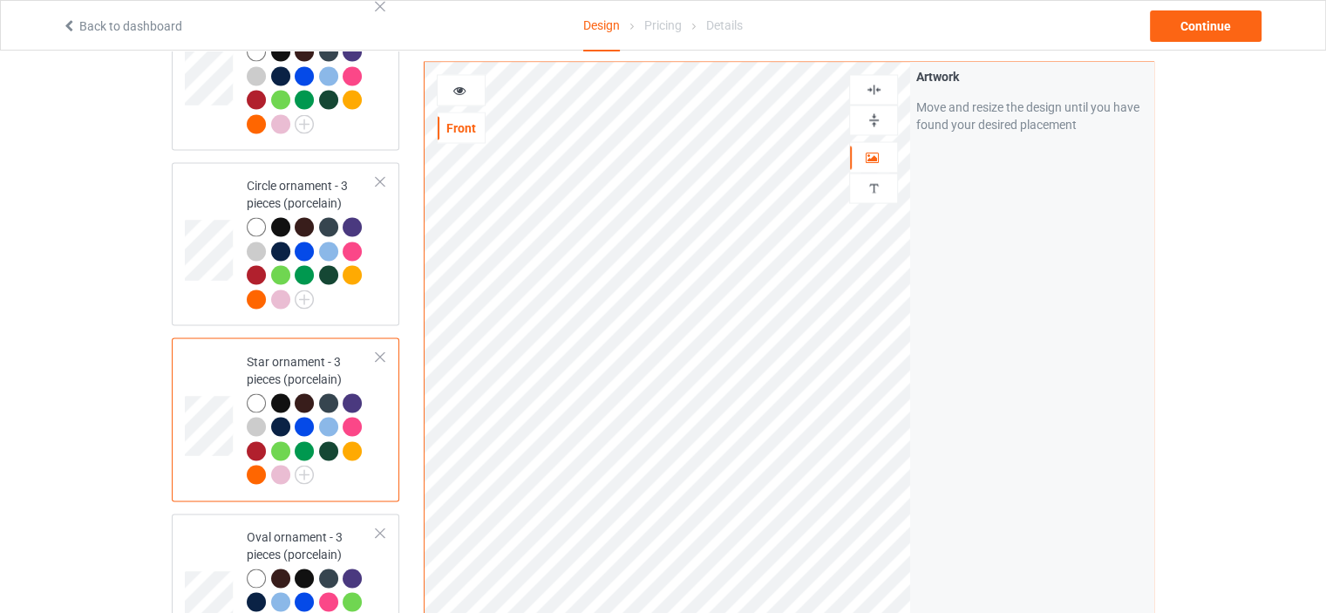
click at [873, 90] on img at bounding box center [874, 89] width 17 height 17
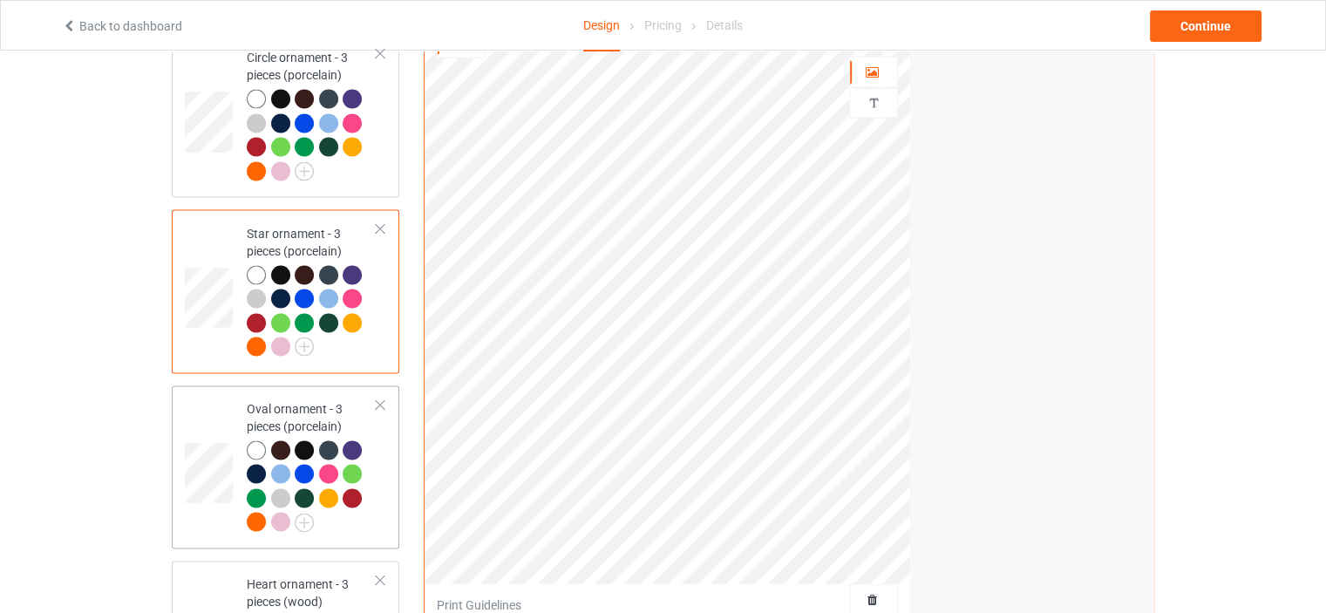
scroll to position [3399, 0]
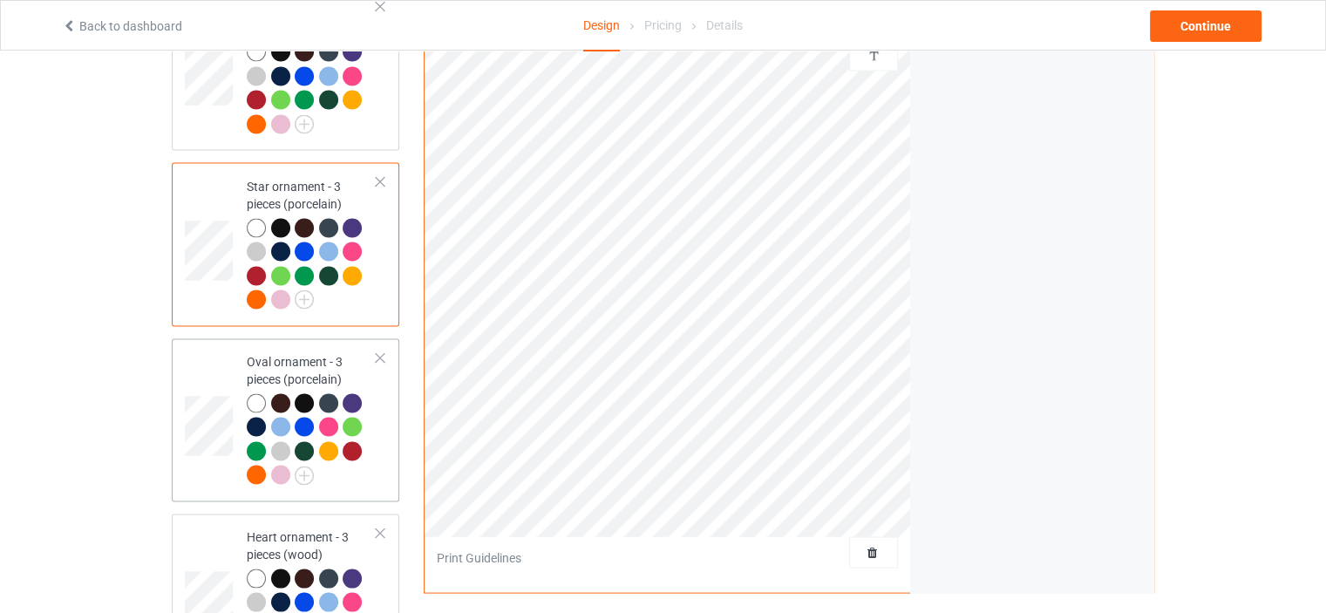
click at [315, 353] on div "Oval ornament - 3 pieces (porcelain)" at bounding box center [312, 418] width 130 height 131
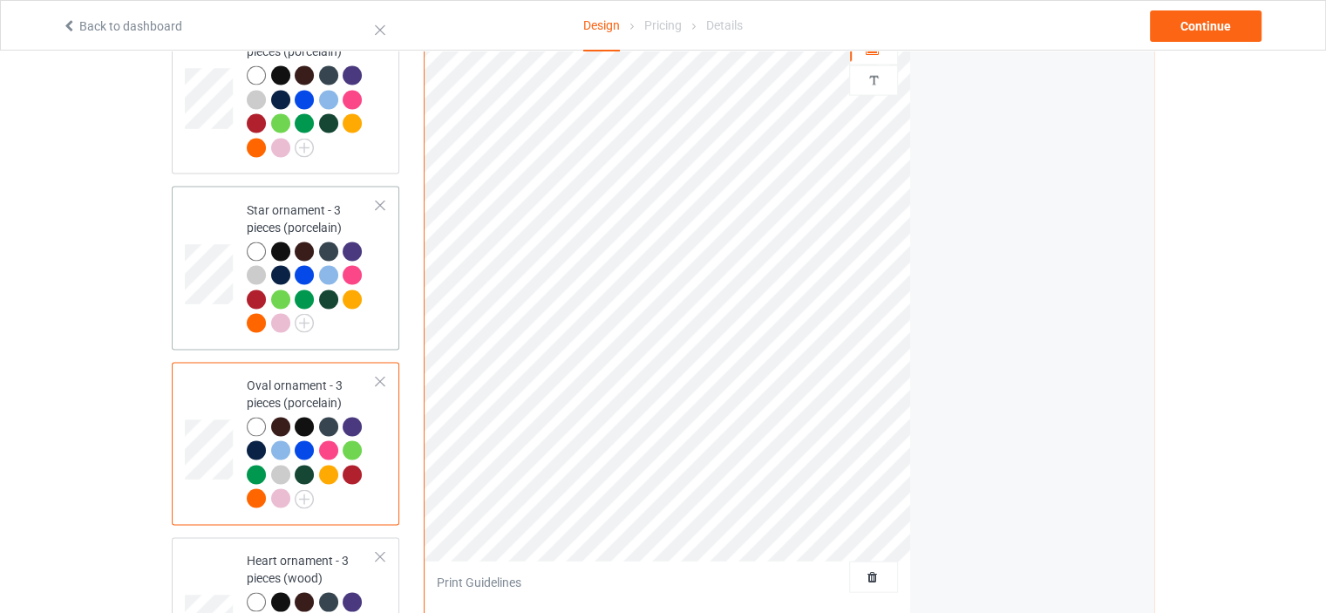
scroll to position [3487, 0]
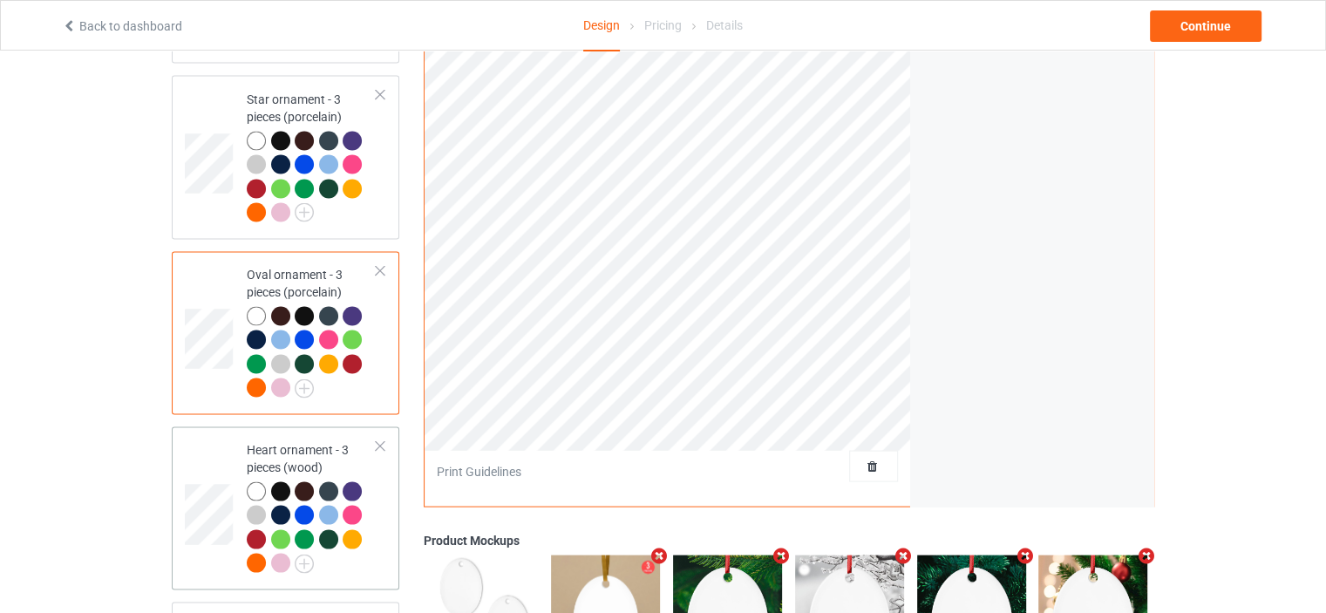
click at [278, 441] on div "Heart ornament - 3 pieces (wood)" at bounding box center [312, 506] width 130 height 131
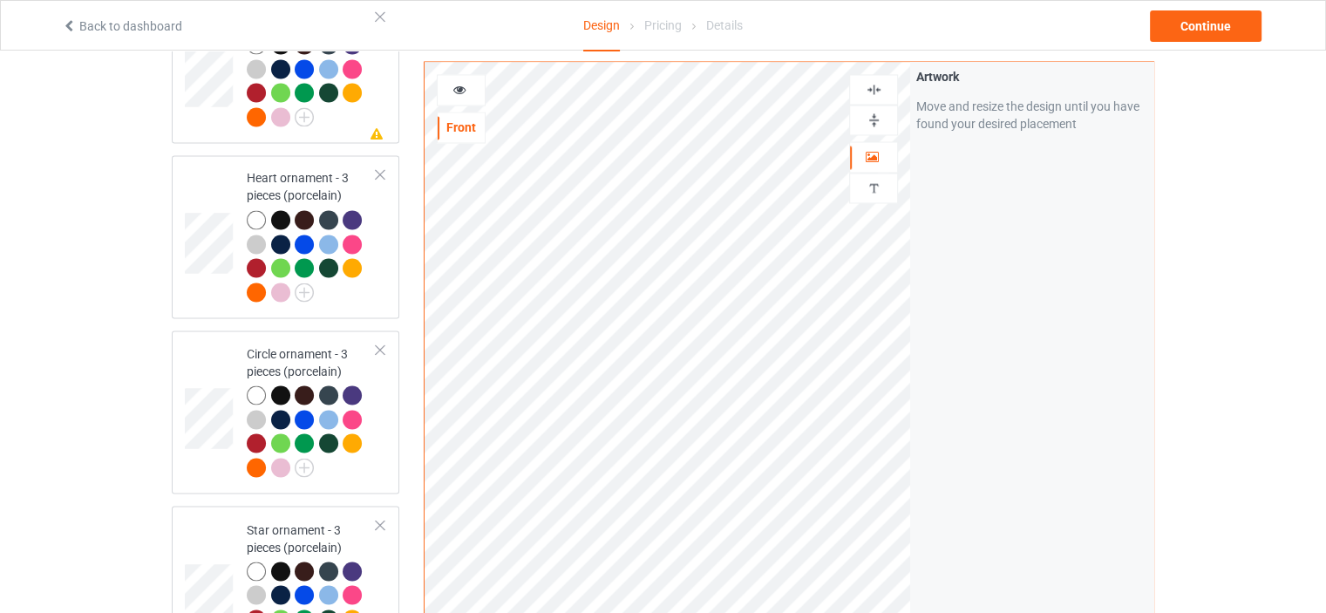
scroll to position [3051, 0]
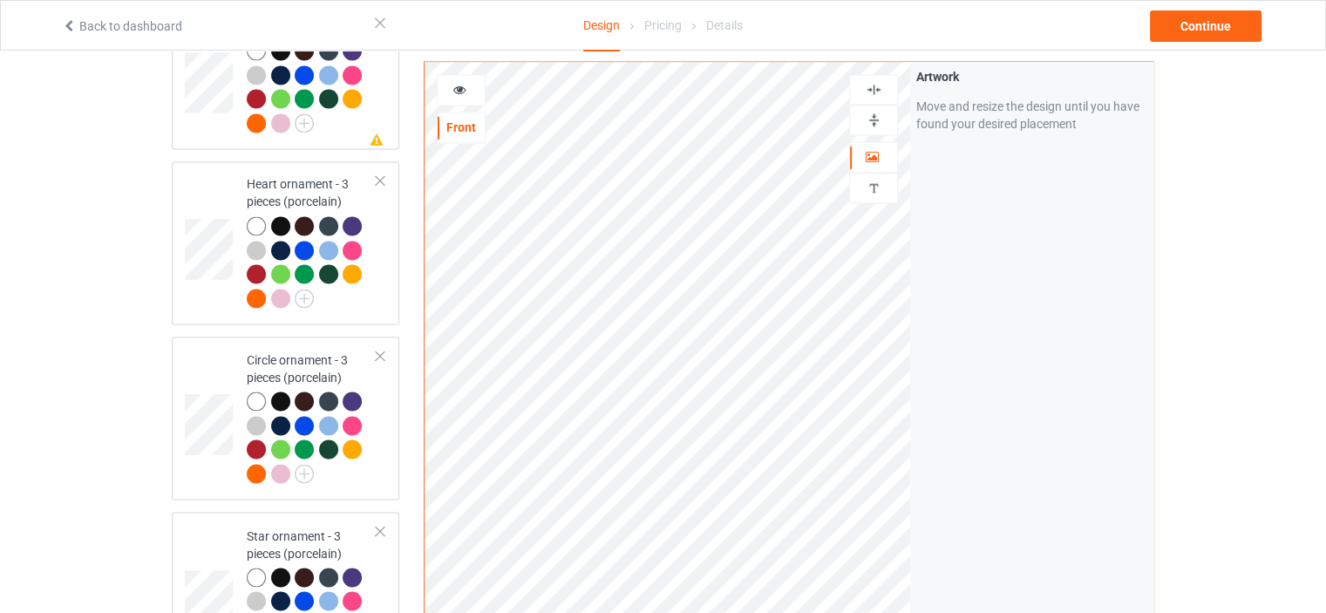
click at [879, 90] on img at bounding box center [874, 89] width 17 height 17
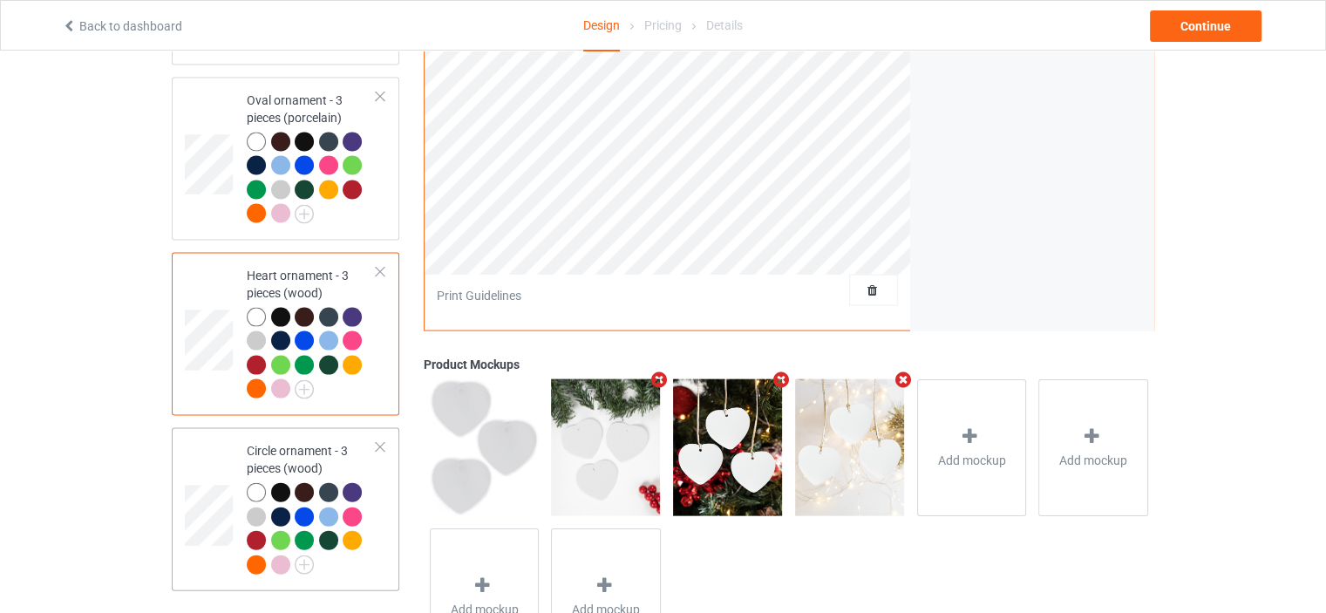
click at [291, 442] on div "Circle ornament - 3 pieces (wood)" at bounding box center [312, 507] width 130 height 131
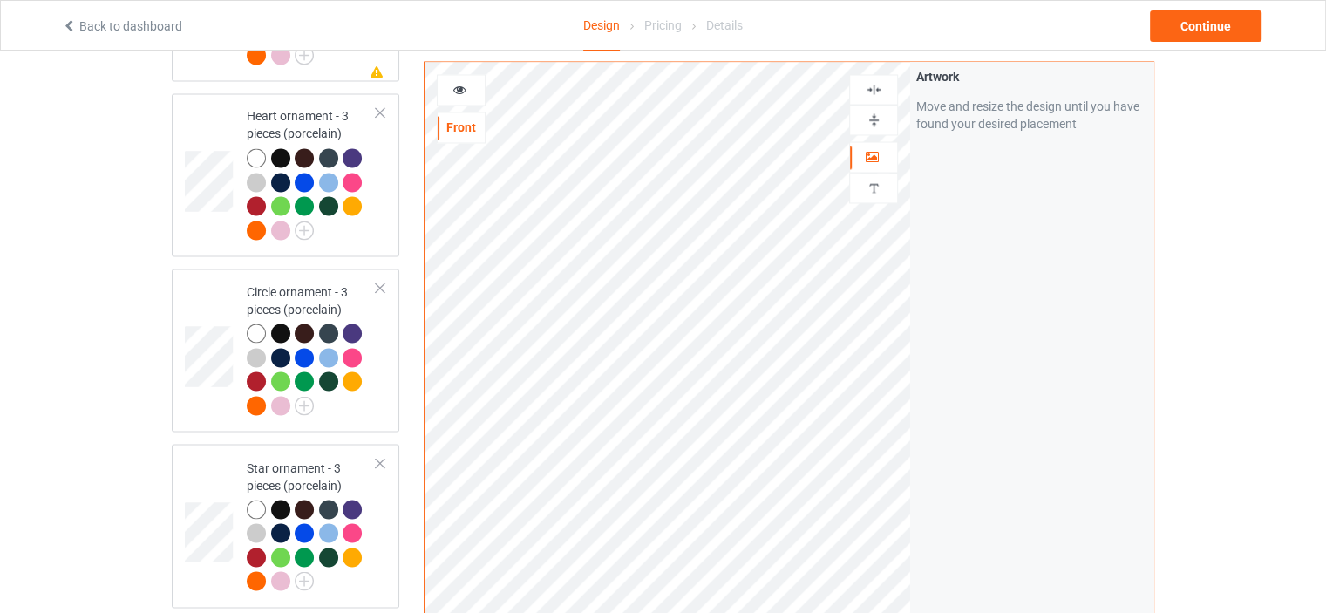
scroll to position [3115, 0]
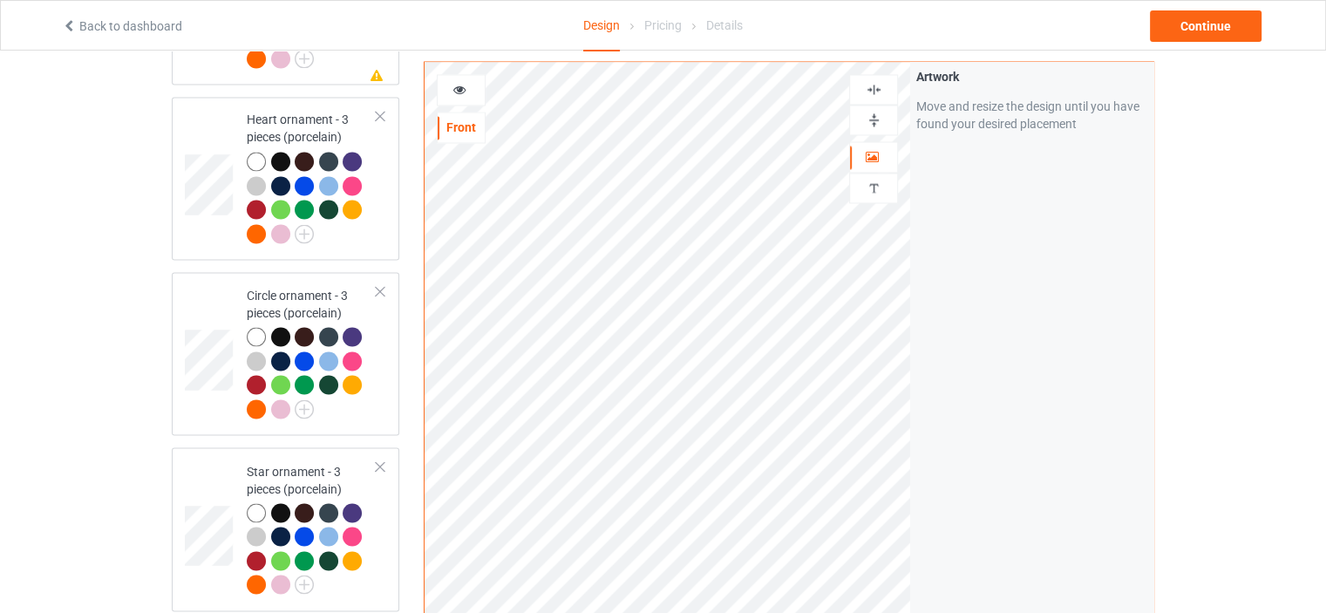
click at [874, 85] on img at bounding box center [874, 89] width 17 height 17
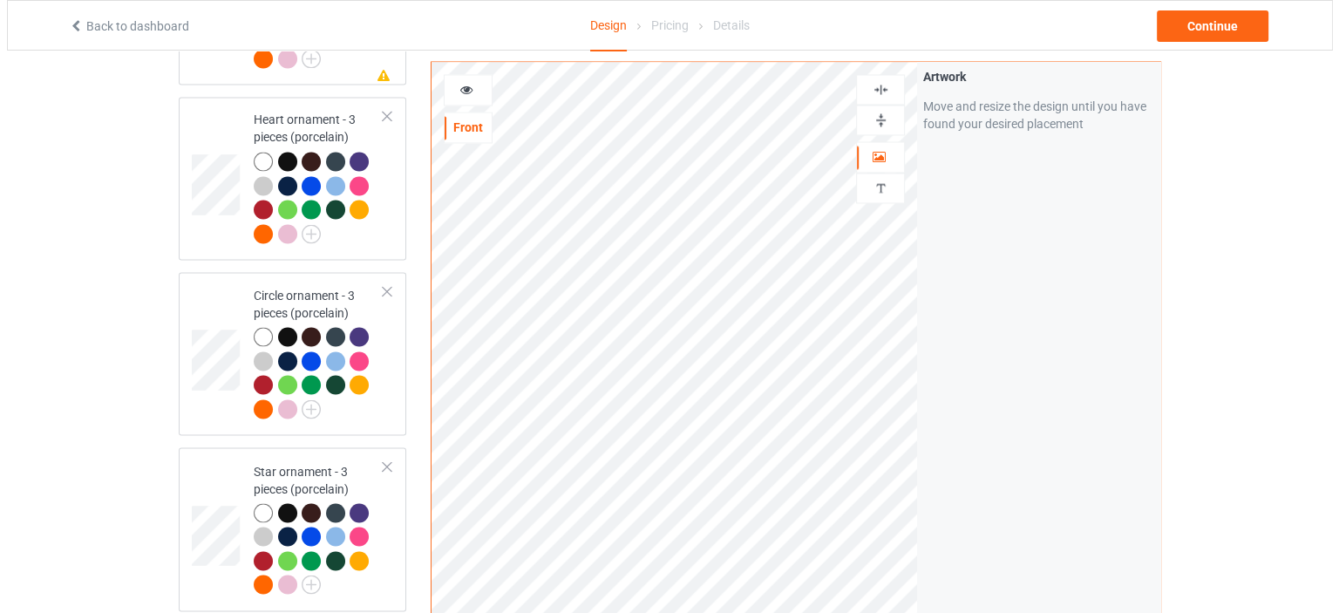
scroll to position [3725, 0]
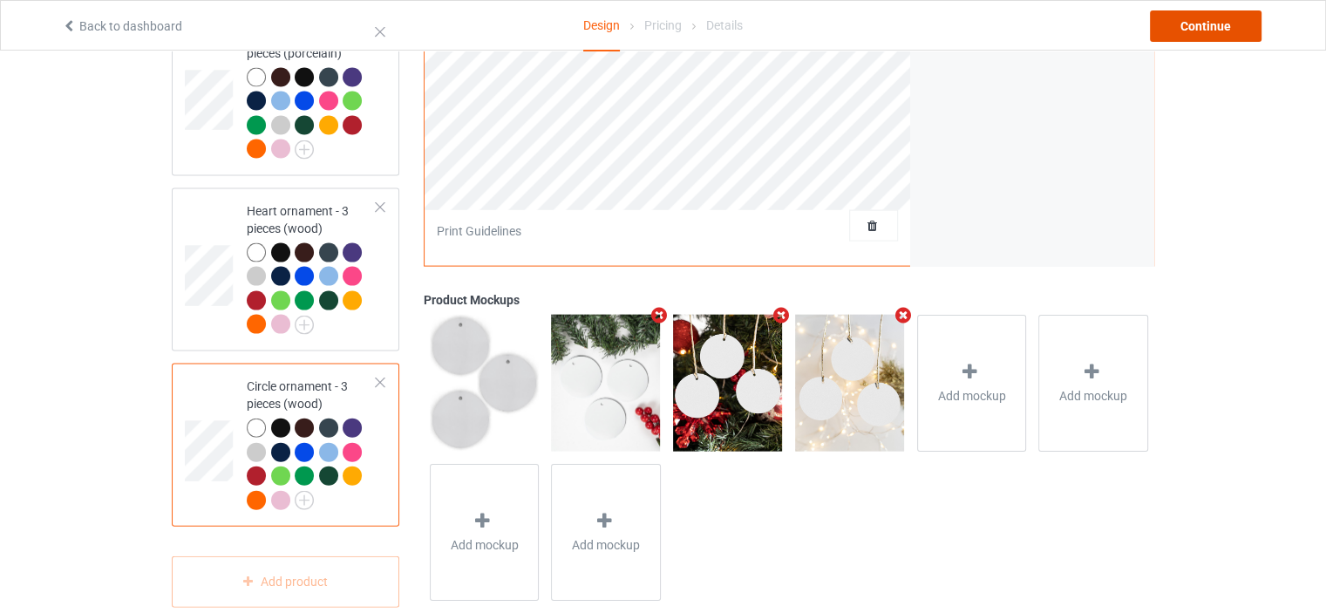
click at [1240, 22] on div "Continue" at bounding box center [1206, 25] width 112 height 31
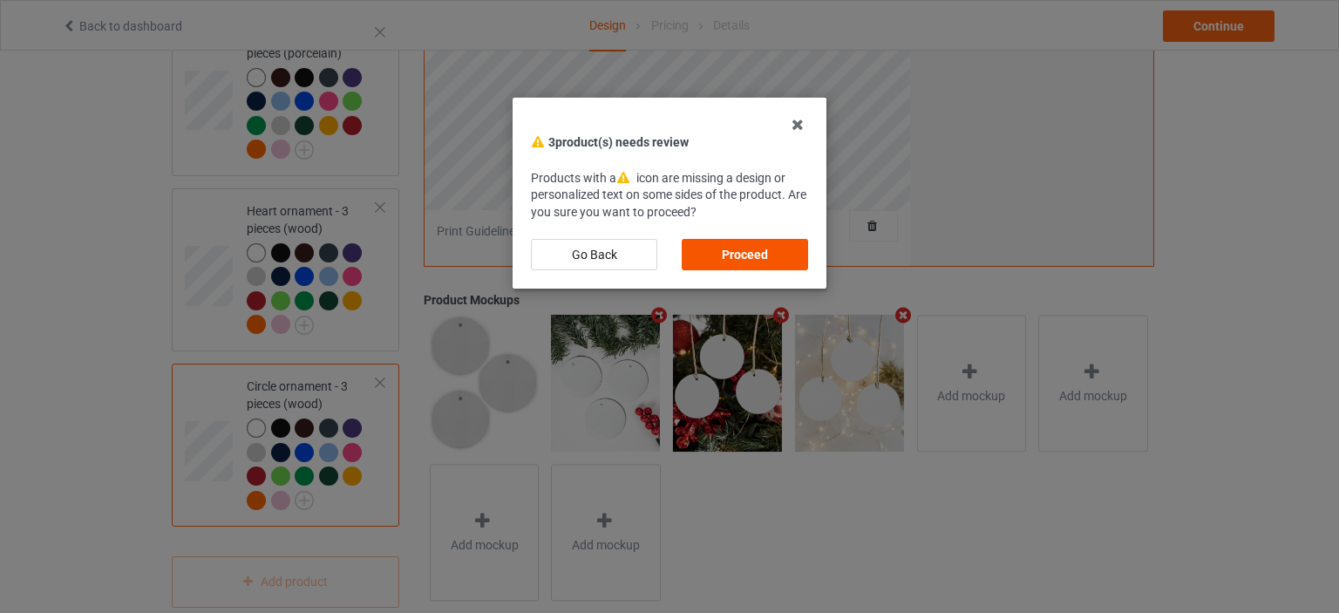
click at [765, 248] on div "Proceed" at bounding box center [745, 254] width 126 height 31
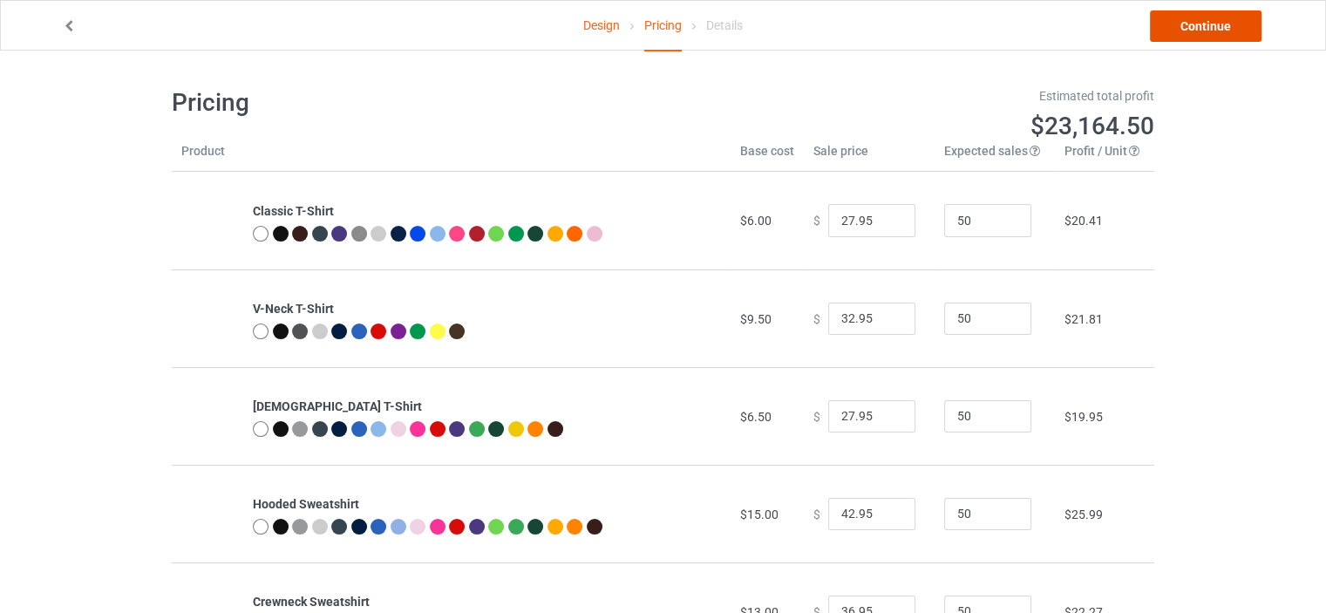
click at [1236, 30] on link "Continue" at bounding box center [1206, 25] width 112 height 31
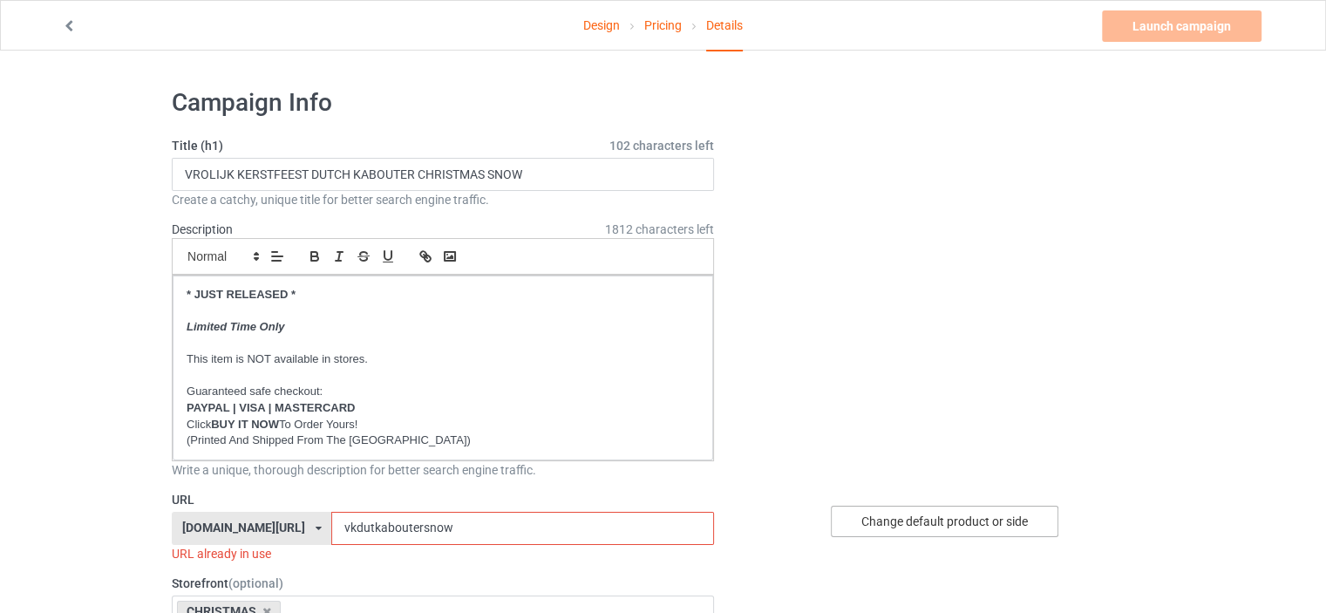
click at [983, 520] on div "Change default product or side" at bounding box center [944, 521] width 227 height 31
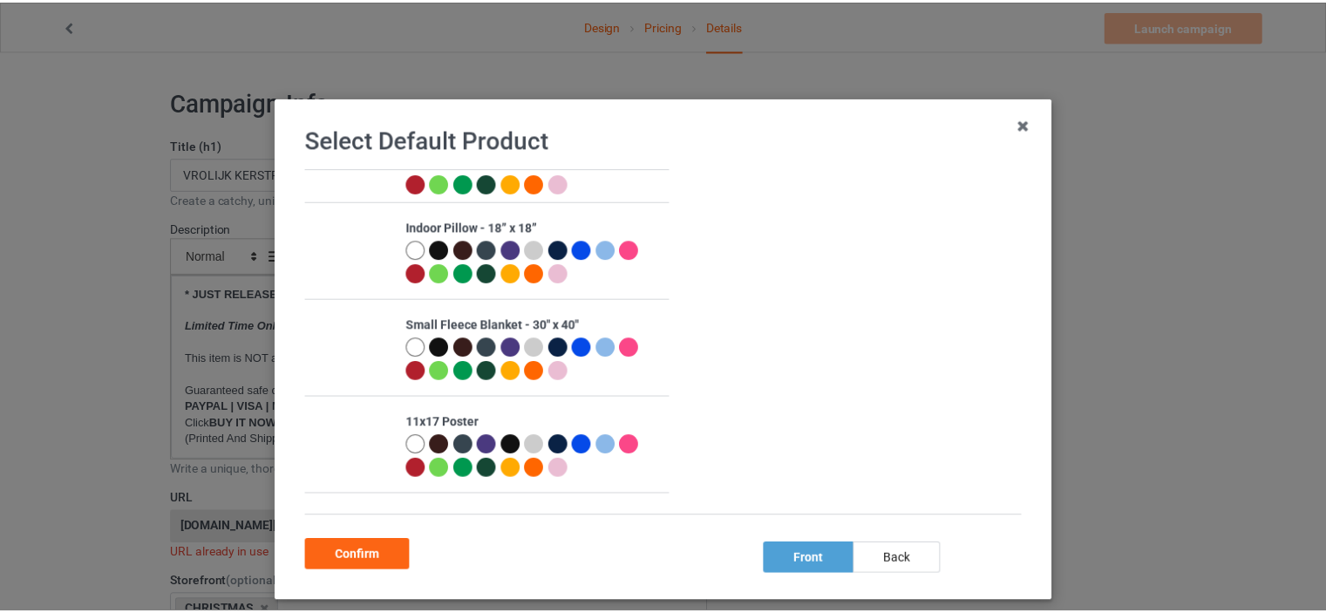
scroll to position [959, 0]
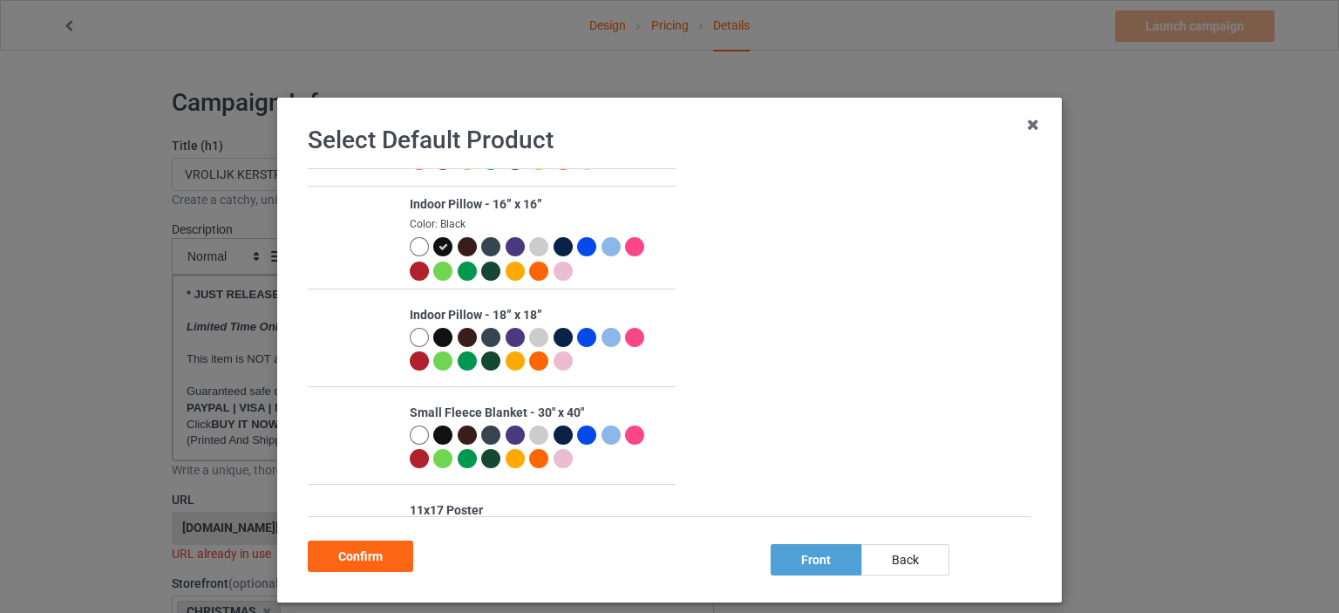
click at [410, 246] on div at bounding box center [419, 246] width 19 height 19
click at [380, 560] on div "Confirm" at bounding box center [360, 555] width 105 height 31
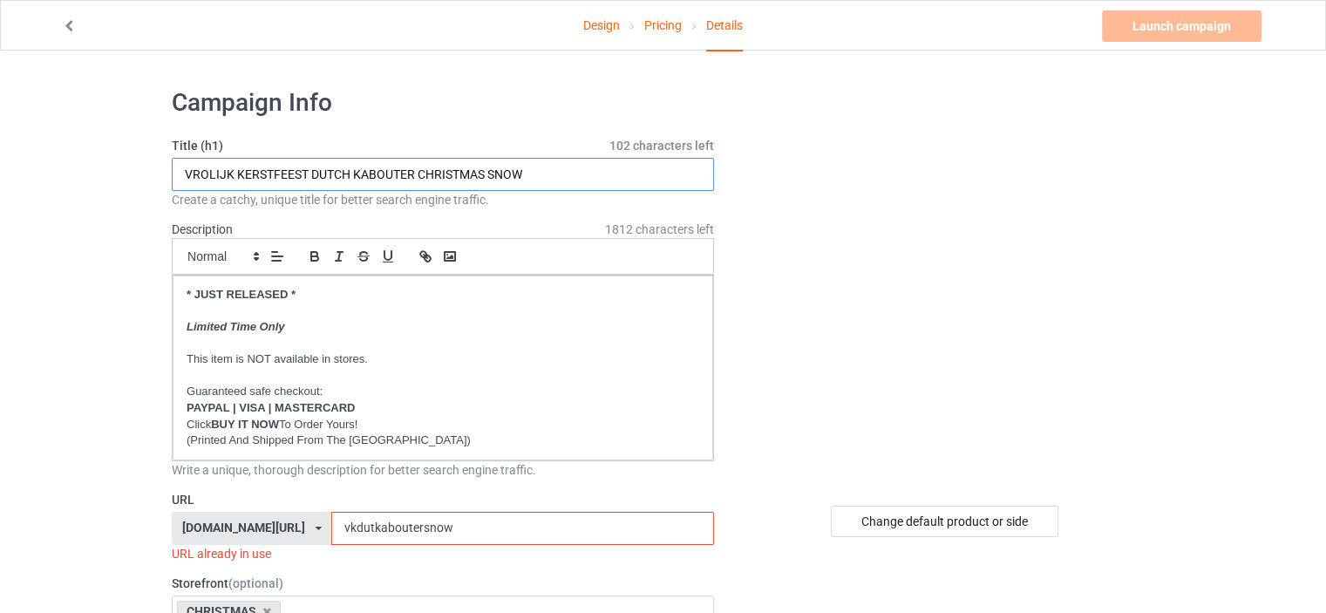
drag, startPoint x: 553, startPoint y: 173, endPoint x: 94, endPoint y: 146, distance: 460.2
paste input "CHRISTMAS 24TH"
click at [188, 171] on input "CHRISTMAS 24TH" at bounding box center [443, 174] width 542 height 33
type input "DUTCH CHRISTMAS 24TH"
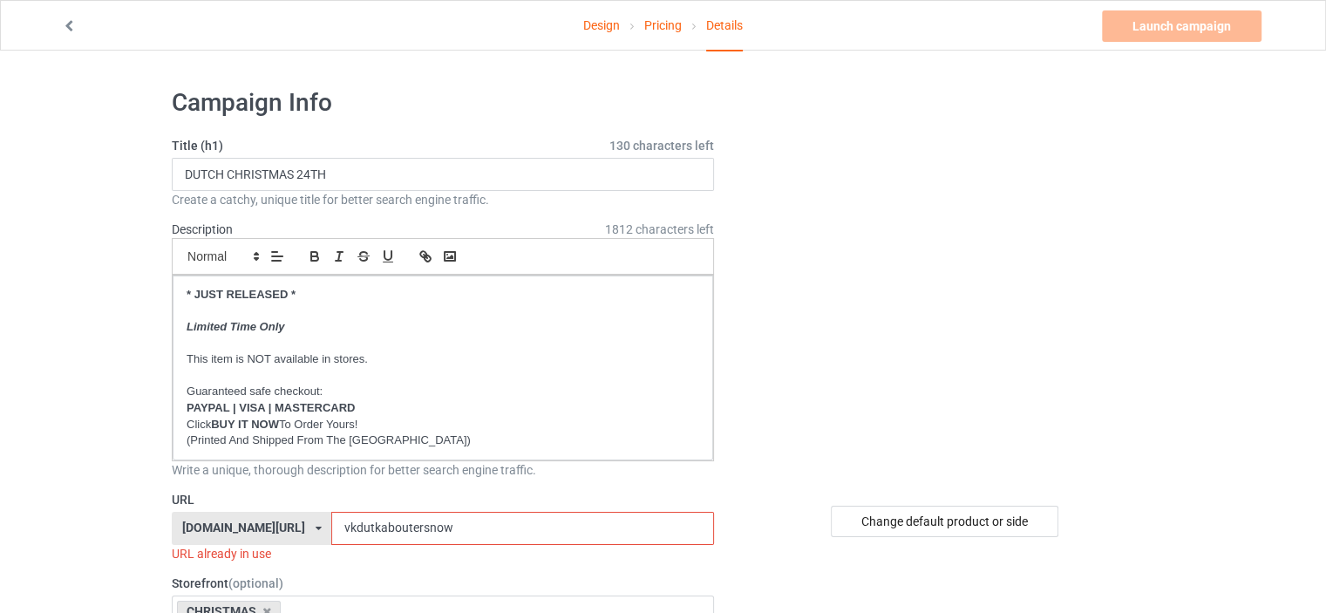
drag, startPoint x: 493, startPoint y: 525, endPoint x: 42, endPoint y: 525, distance: 451.5
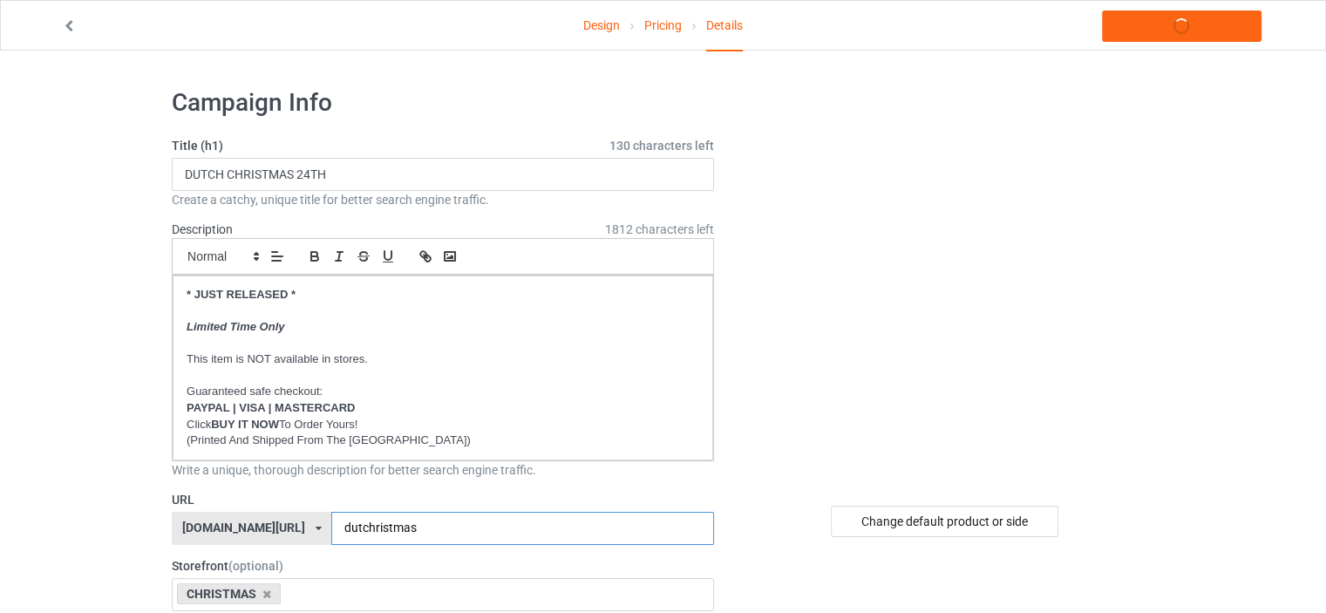
type input "dutchristmas"
click at [1206, 27] on link "Launch campaign" at bounding box center [1182, 25] width 160 height 31
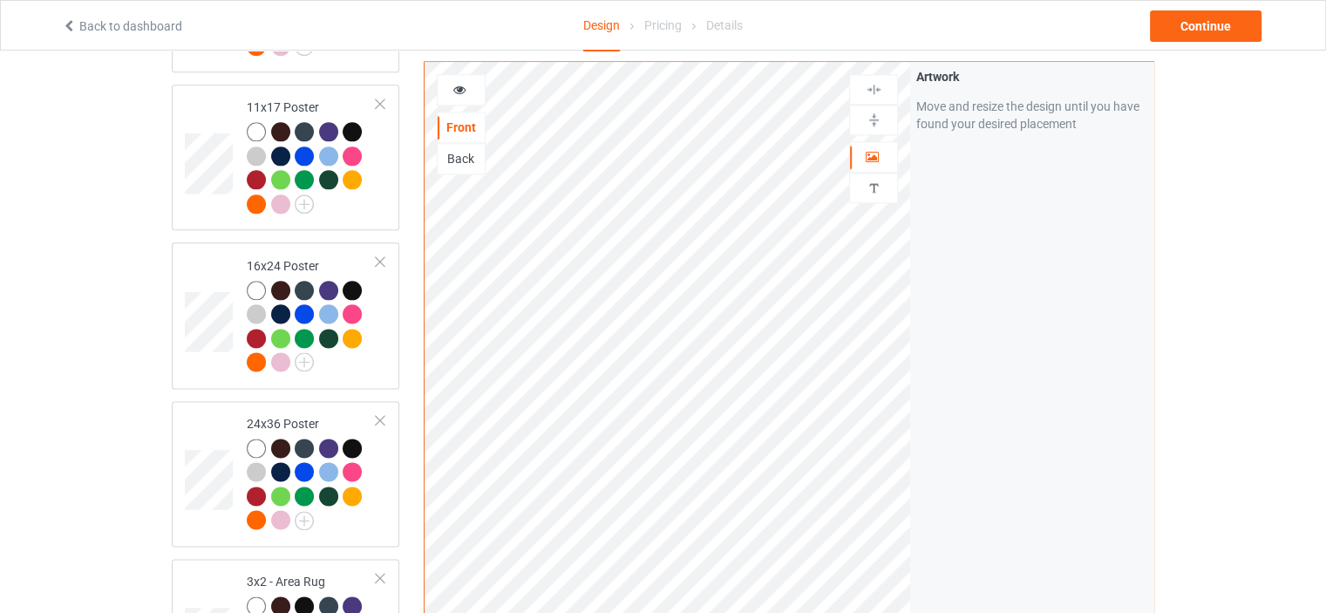
scroll to position [3725, 0]
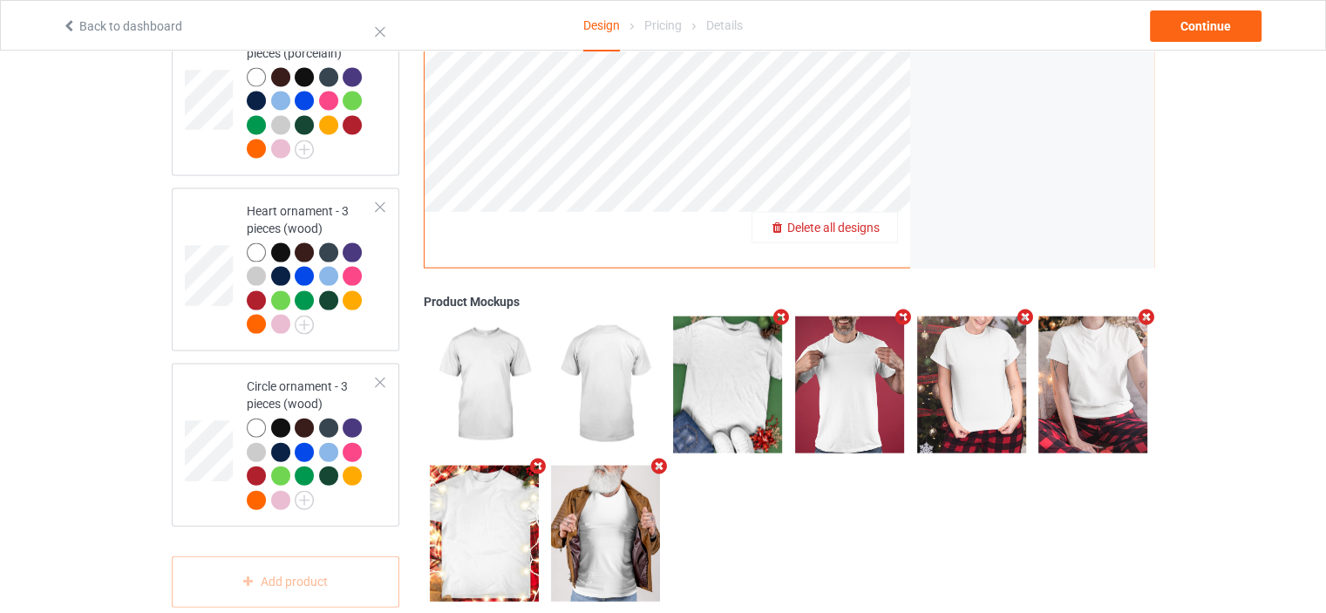
click at [862, 221] on span "Delete all designs" at bounding box center [833, 228] width 92 height 14
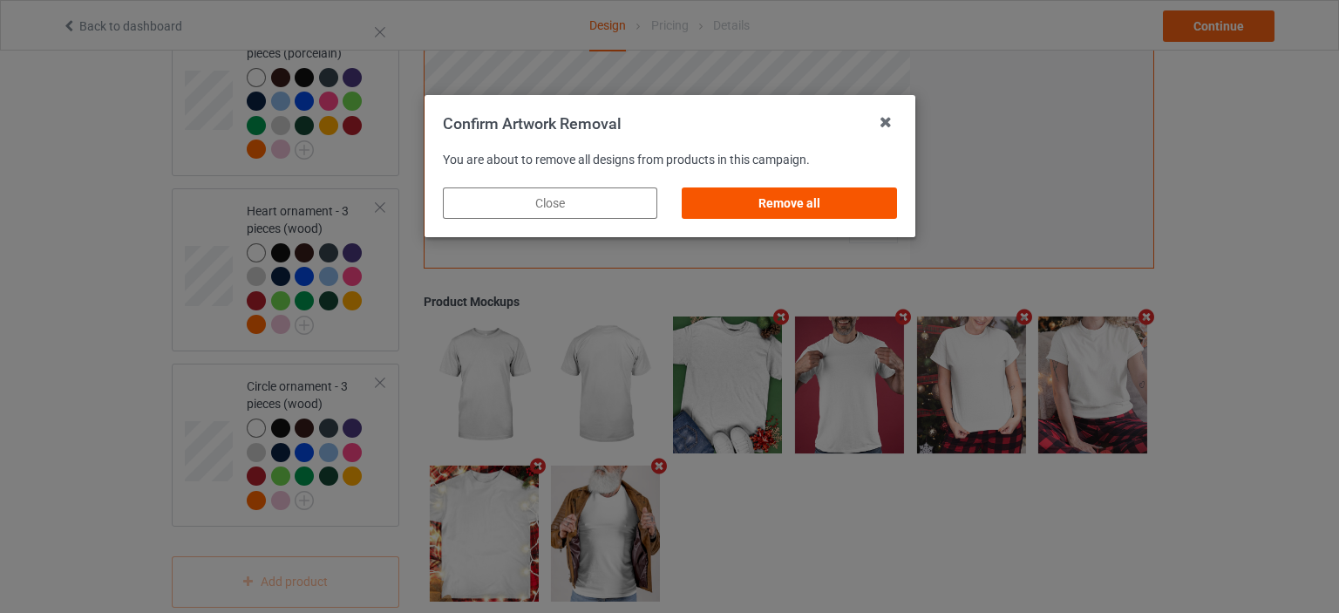
click at [842, 194] on div "Remove all" at bounding box center [789, 202] width 214 height 31
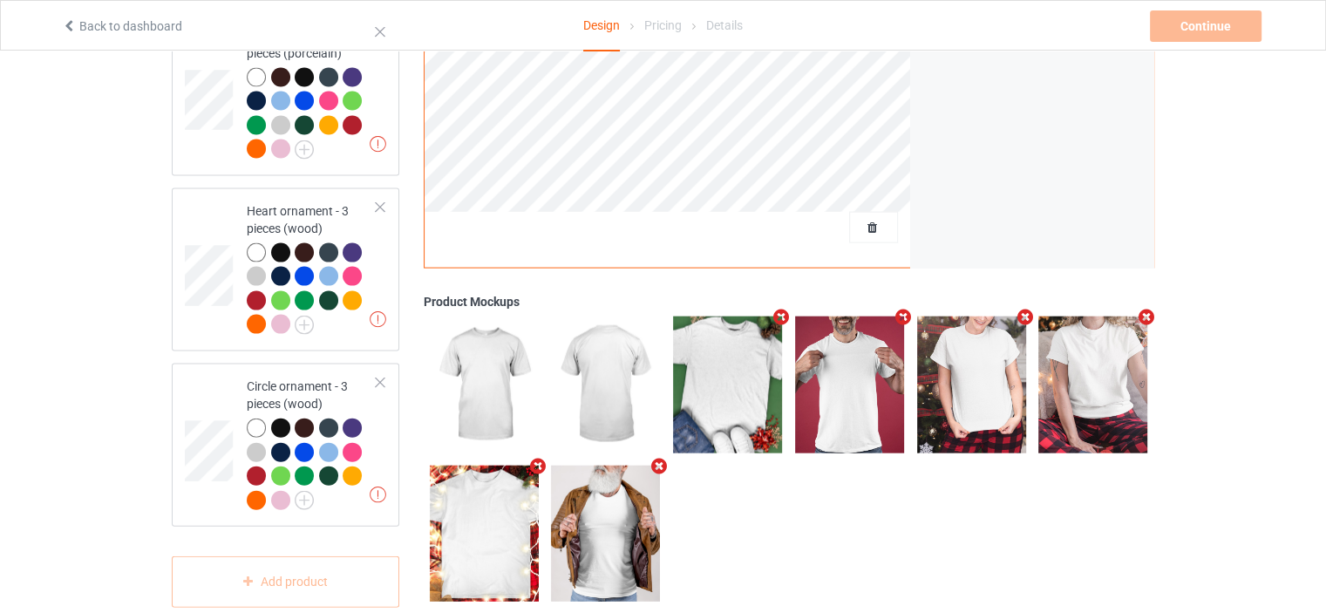
scroll to position [0, 0]
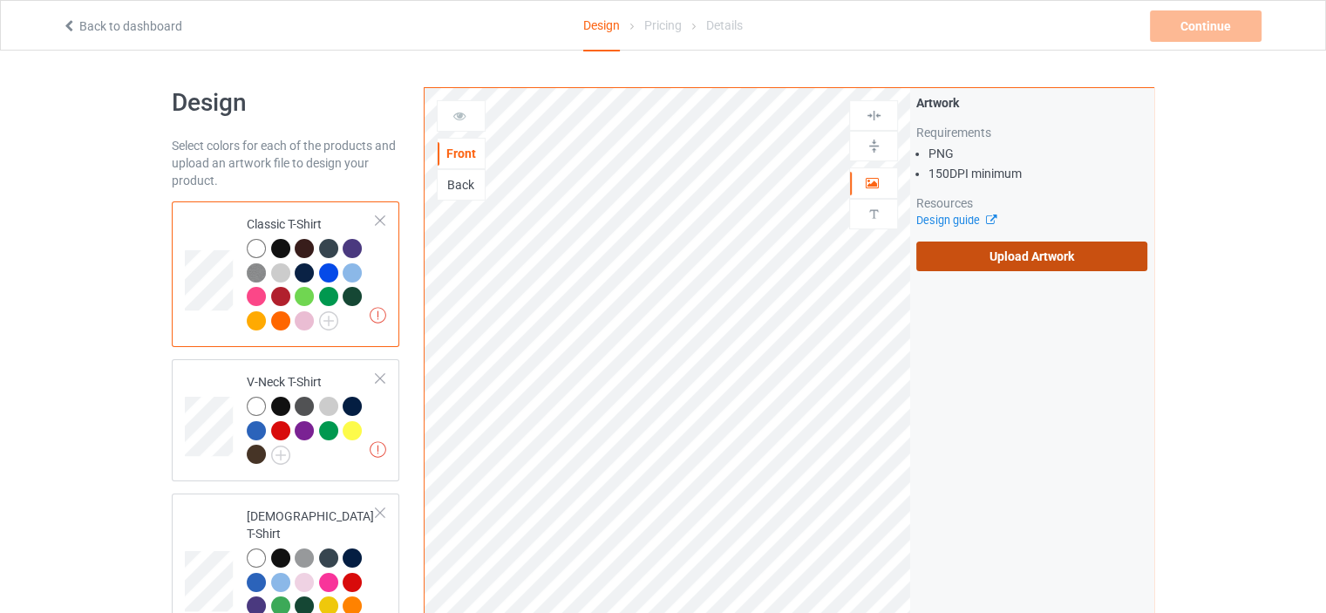
click at [1025, 255] on label "Upload Artwork" at bounding box center [1031, 256] width 231 height 30
click at [0, 0] on input "Upload Artwork" at bounding box center [0, 0] width 0 height 0
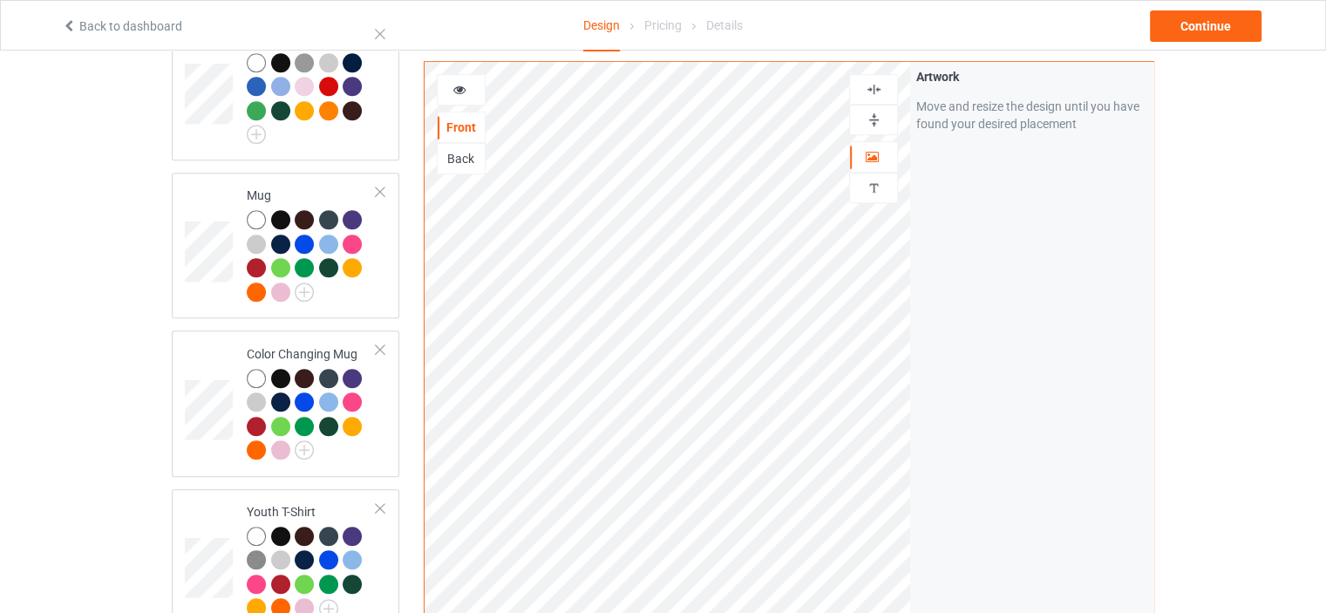
scroll to position [1133, 0]
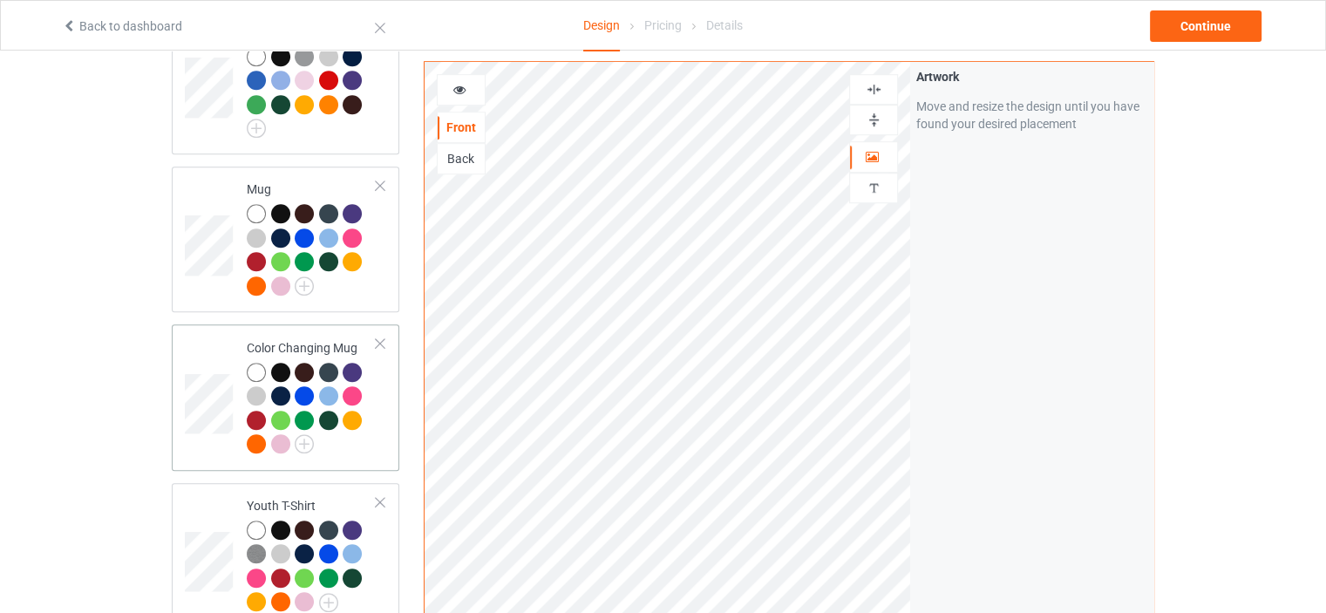
click at [317, 339] on div "Color Changing Mug" at bounding box center [312, 395] width 130 height 113
click at [884, 116] on div at bounding box center [873, 120] width 47 height 17
click at [468, 90] on div at bounding box center [461, 89] width 47 height 17
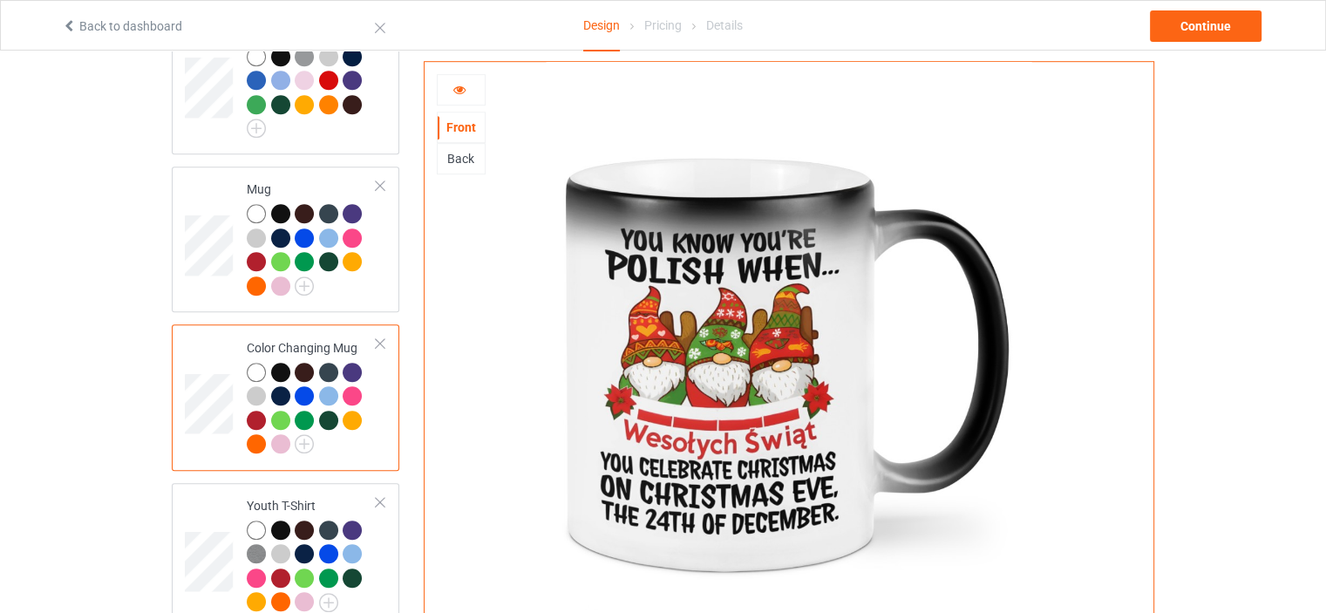
click at [466, 86] on div at bounding box center [461, 89] width 47 height 17
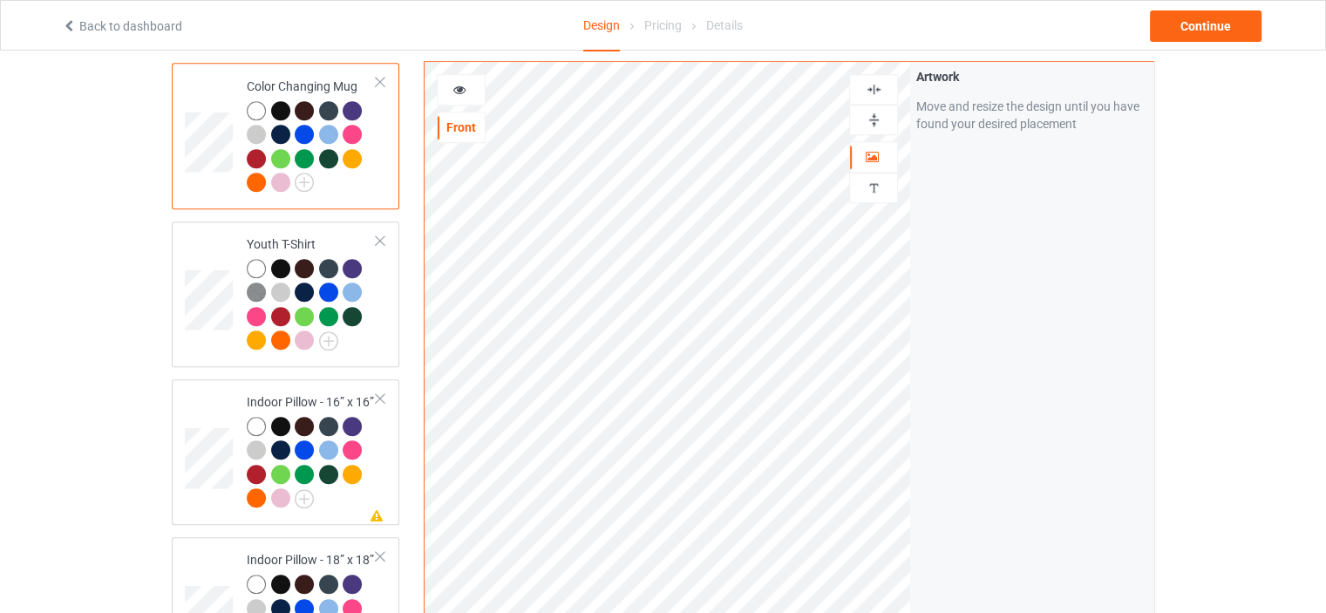
scroll to position [1482, 0]
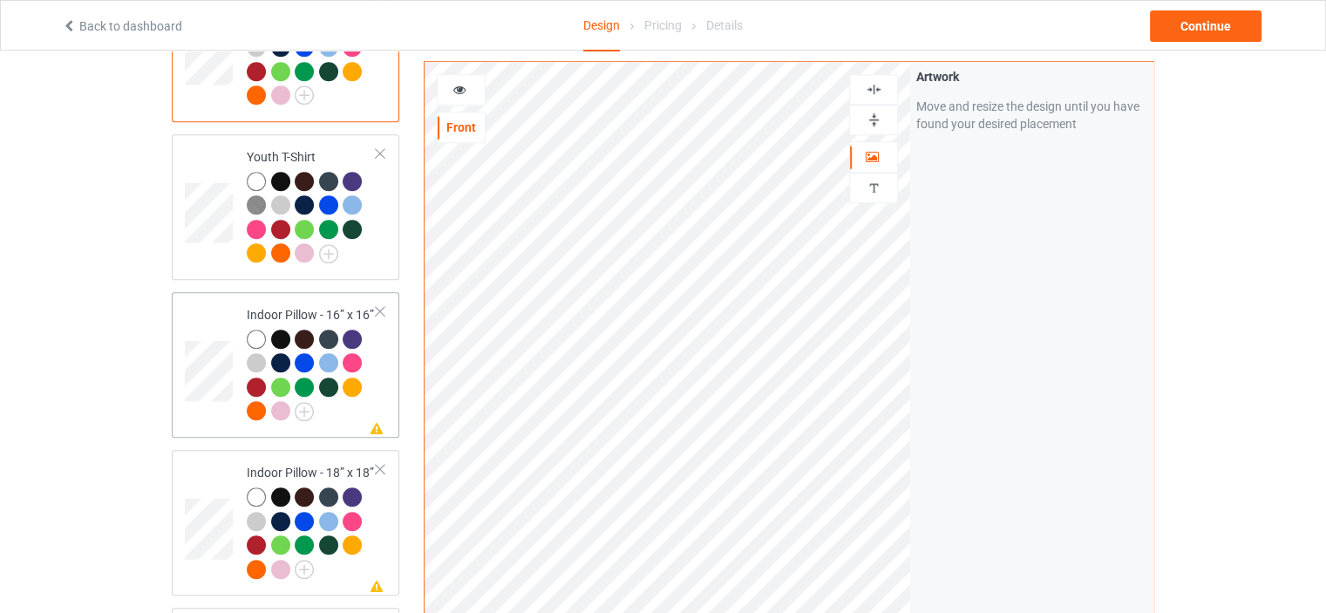
click at [322, 306] on div "Indoor Pillow - 16” x 16”" at bounding box center [312, 362] width 130 height 113
click at [878, 114] on img at bounding box center [874, 120] width 17 height 17
click at [876, 86] on img at bounding box center [874, 89] width 17 height 17
click at [468, 81] on div at bounding box center [461, 89] width 47 height 17
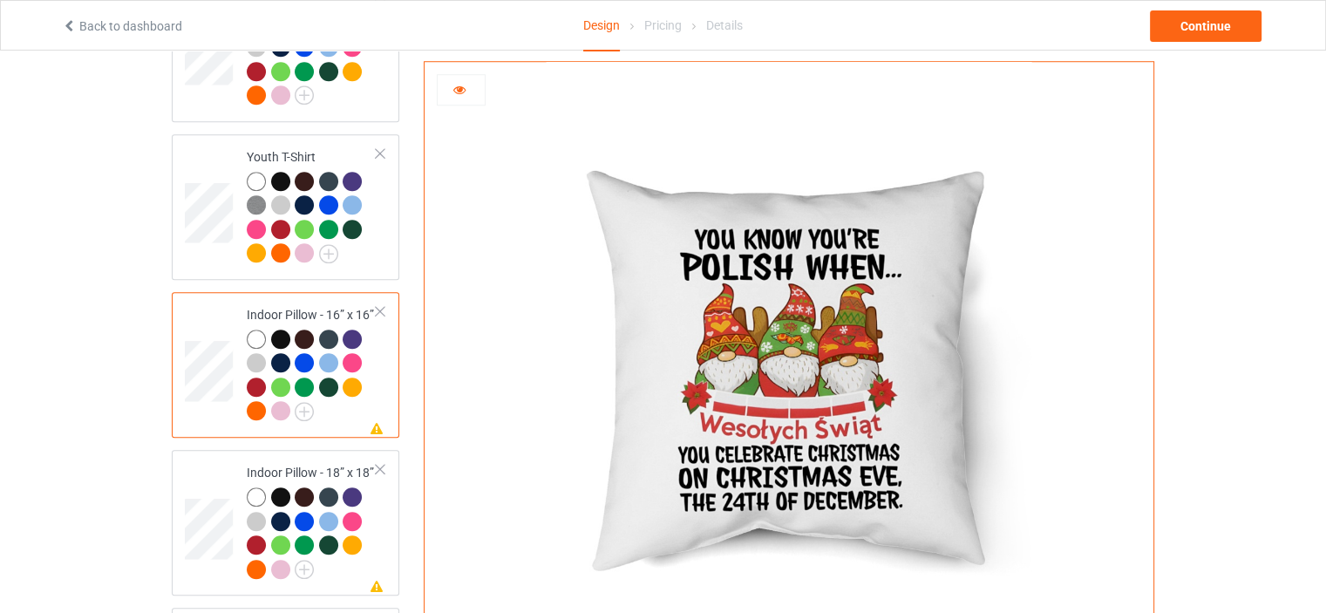
click at [469, 86] on div at bounding box center [461, 89] width 47 height 17
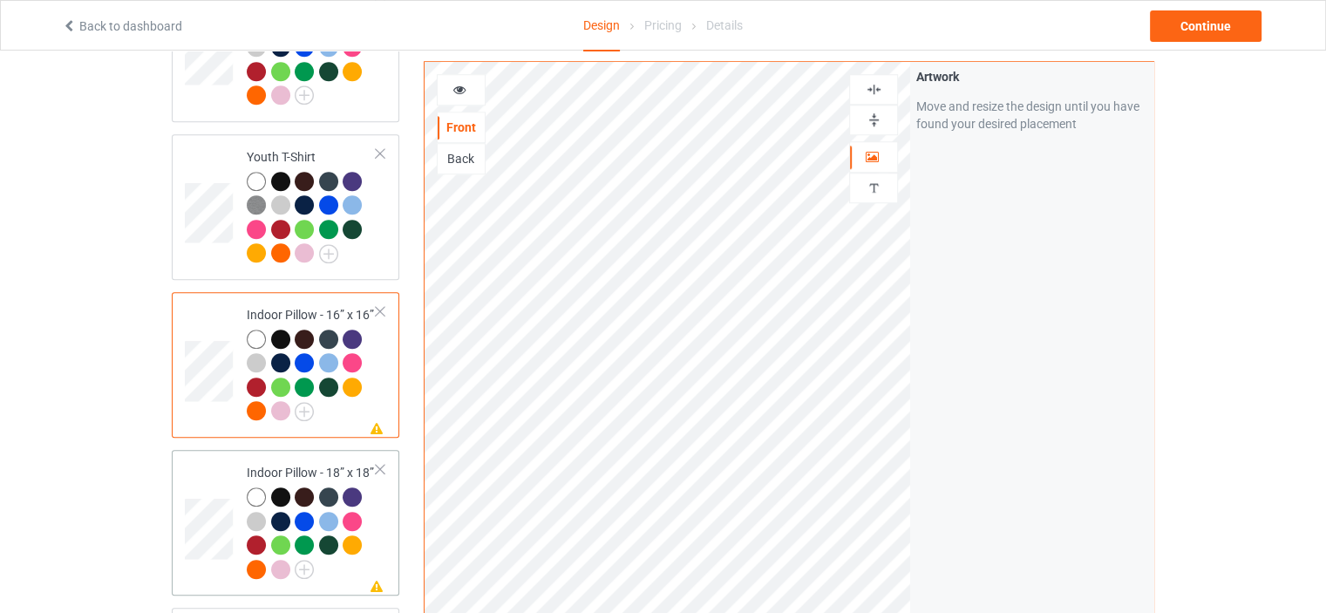
click at [322, 464] on div "Indoor Pillow - 18” x 18”" at bounding box center [312, 520] width 130 height 113
click at [877, 113] on img at bounding box center [874, 120] width 17 height 17
click at [878, 88] on img at bounding box center [874, 89] width 17 height 17
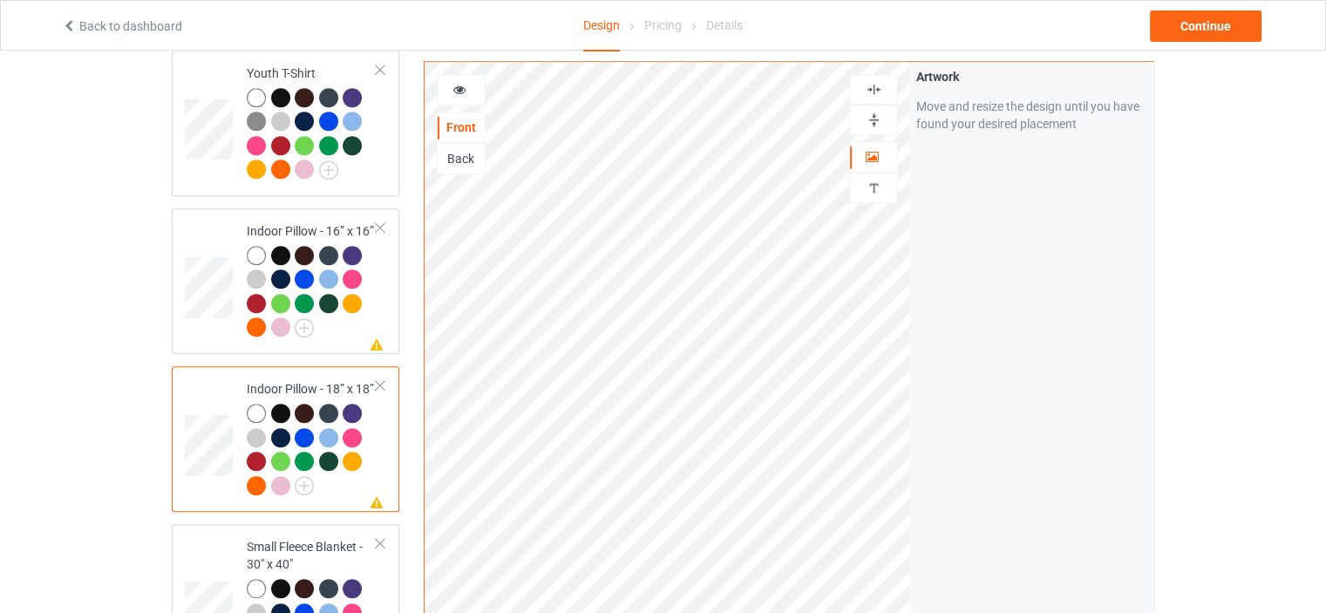
scroll to position [1569, 0]
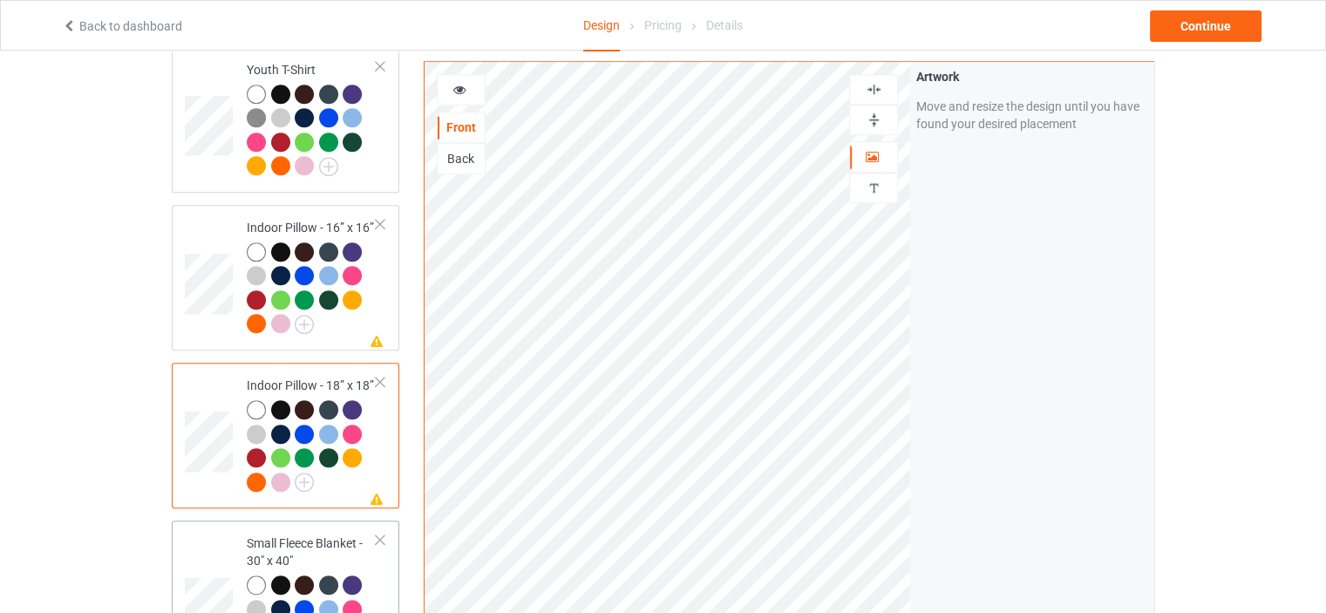
click at [328, 534] on div "Small Fleece Blanket - 30" x 40"" at bounding box center [312, 599] width 130 height 131
click at [875, 113] on img at bounding box center [874, 120] width 17 height 17
click at [880, 83] on img at bounding box center [874, 89] width 17 height 17
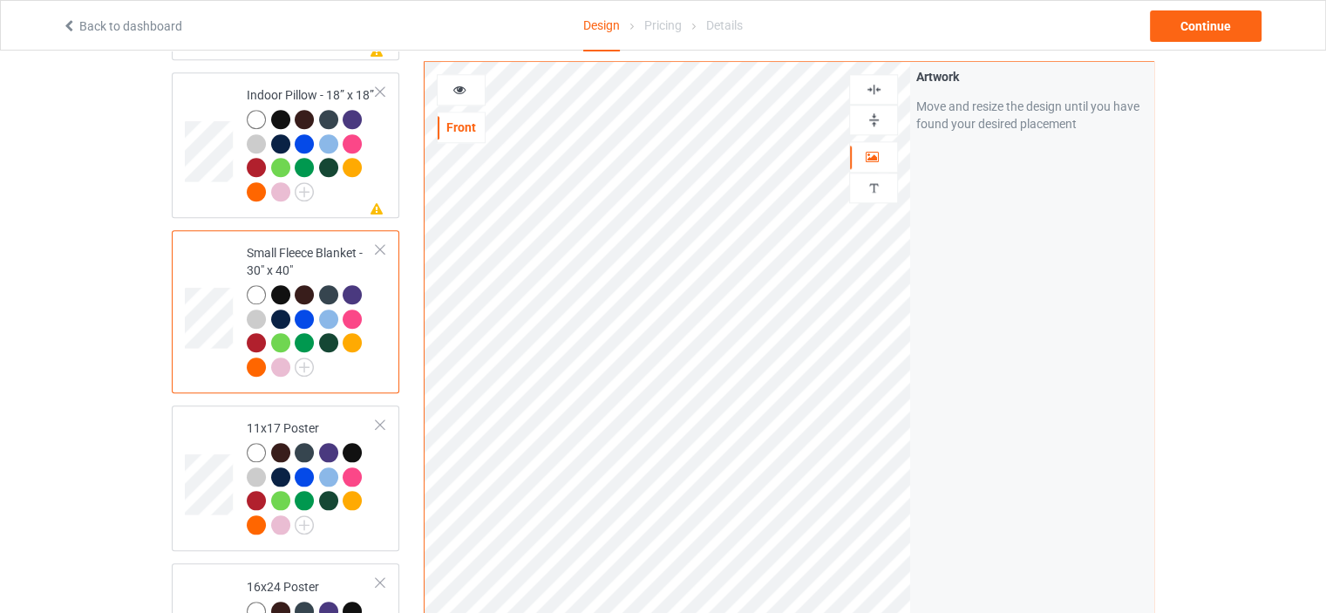
scroll to position [2005, 0]
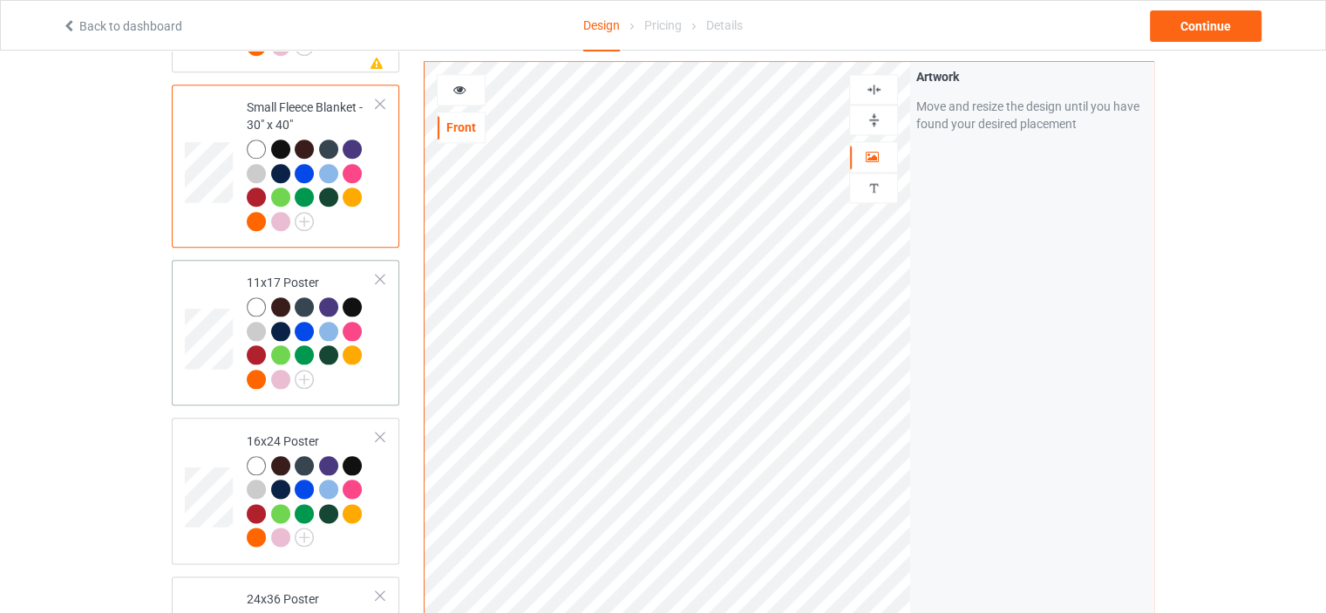
click at [304, 260] on div "11x17 Poster" at bounding box center [285, 333] width 227 height 146
click at [875, 112] on img at bounding box center [874, 120] width 17 height 17
click at [879, 83] on img at bounding box center [874, 89] width 17 height 17
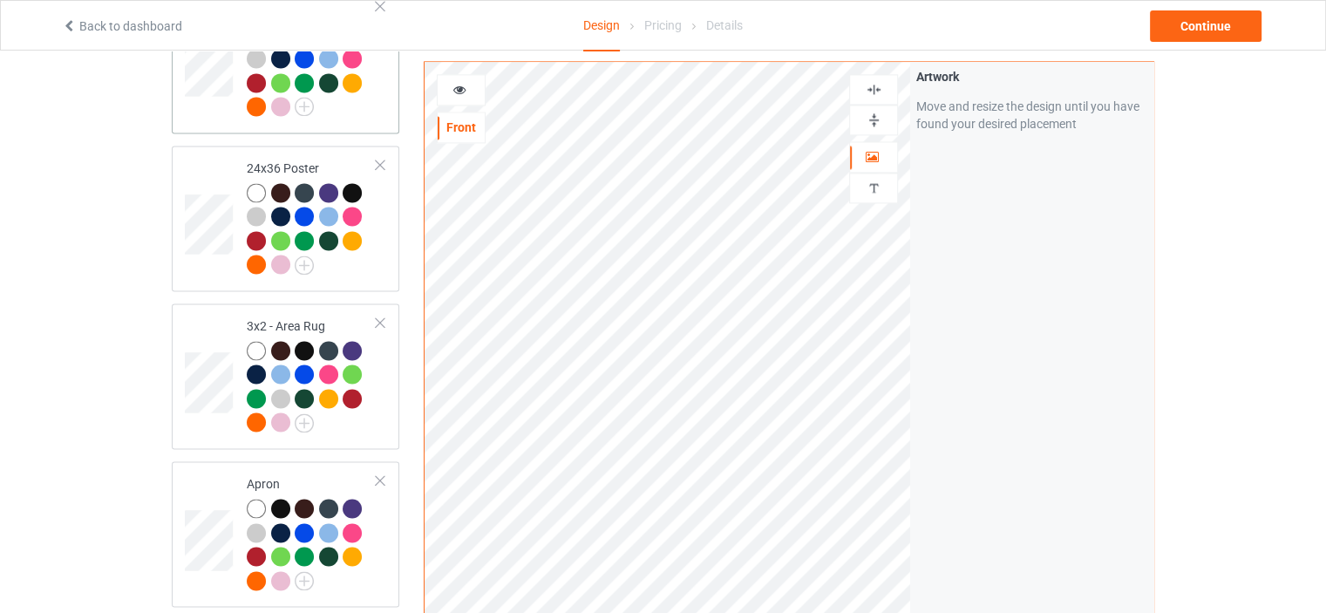
scroll to position [2441, 0]
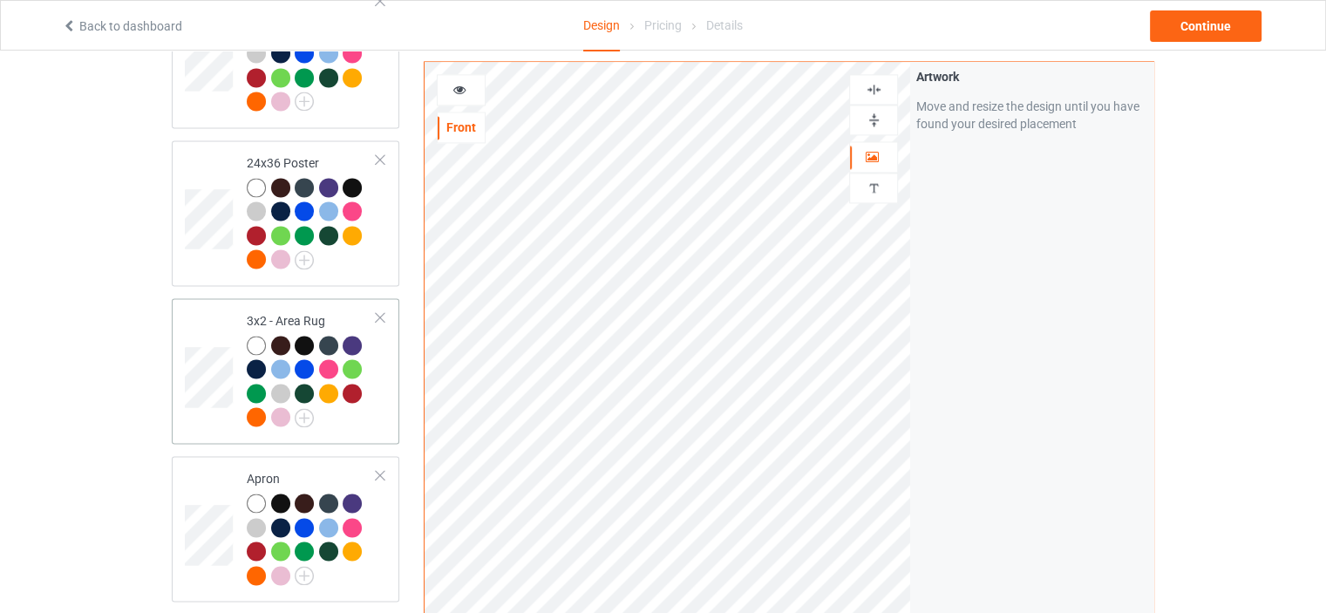
click at [303, 312] on div "3x2 - Area Rug" at bounding box center [312, 368] width 130 height 113
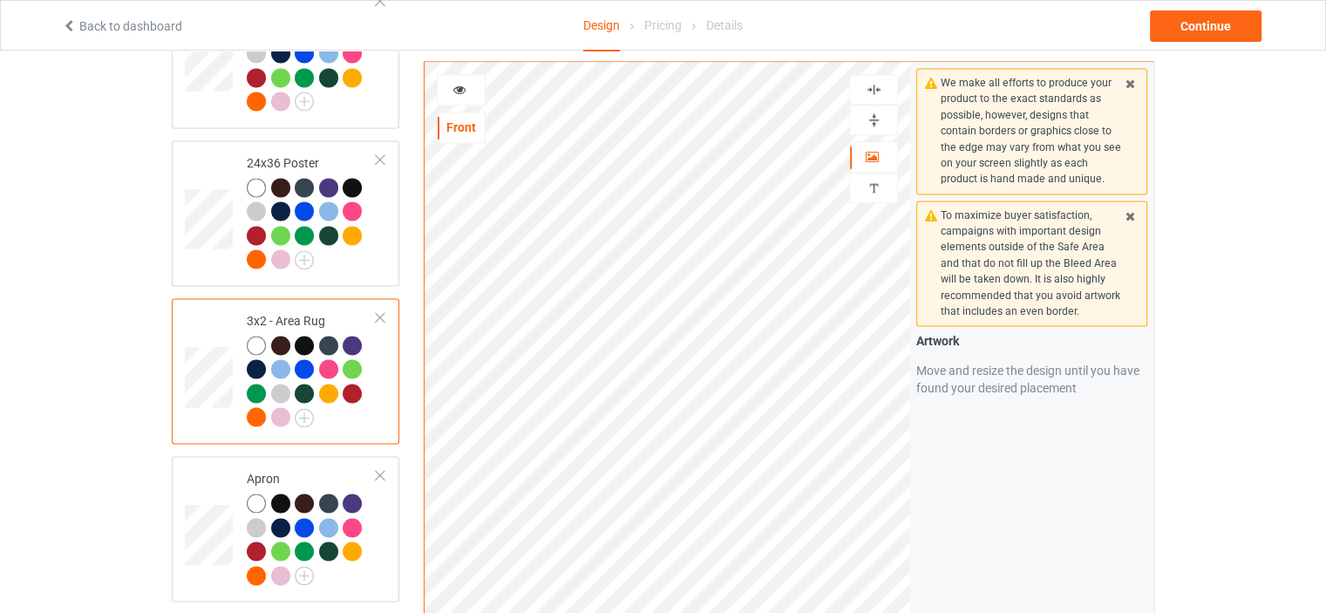
drag, startPoint x: 881, startPoint y: 116, endPoint x: 880, endPoint y: 93, distance: 22.7
click at [880, 115] on img at bounding box center [874, 120] width 17 height 17
click at [879, 85] on img at bounding box center [874, 89] width 17 height 17
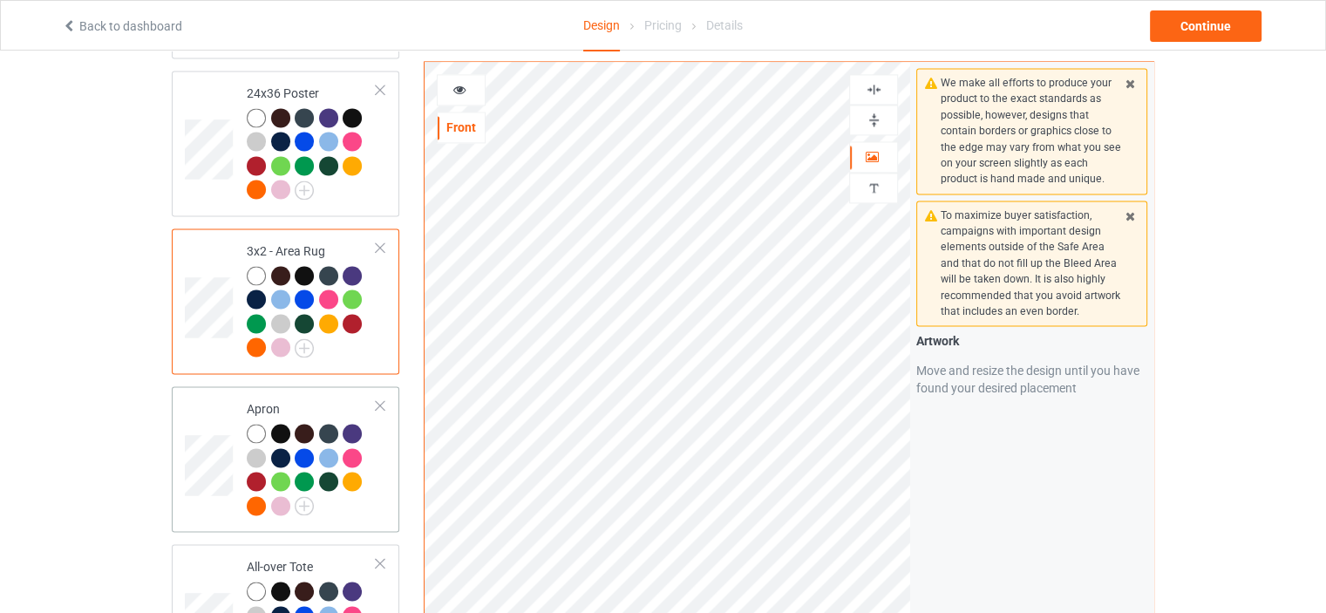
scroll to position [2615, 0]
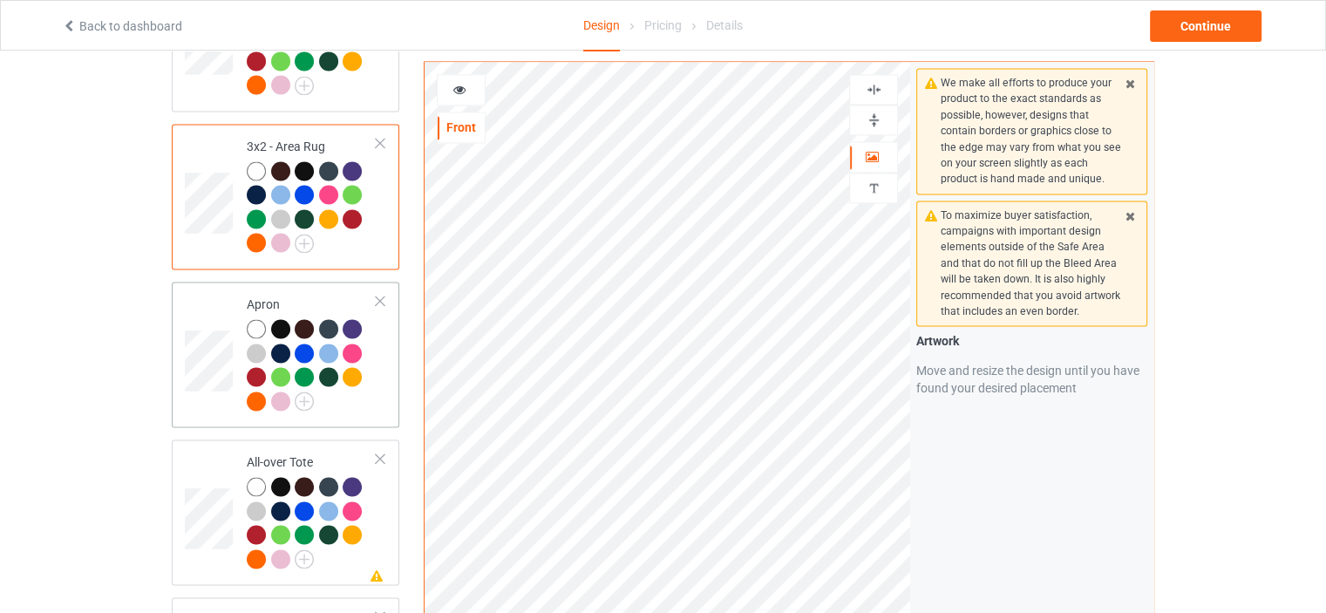
click at [302, 295] on div "Apron" at bounding box center [312, 351] width 130 height 113
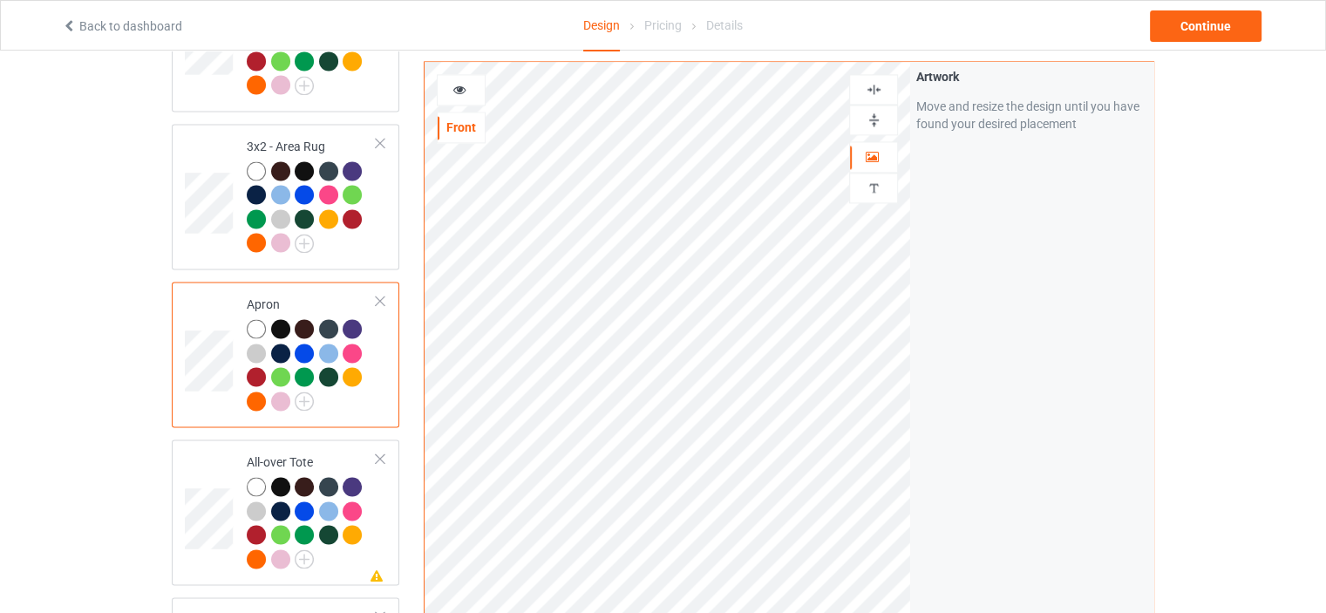
click at [873, 87] on img at bounding box center [874, 89] width 17 height 17
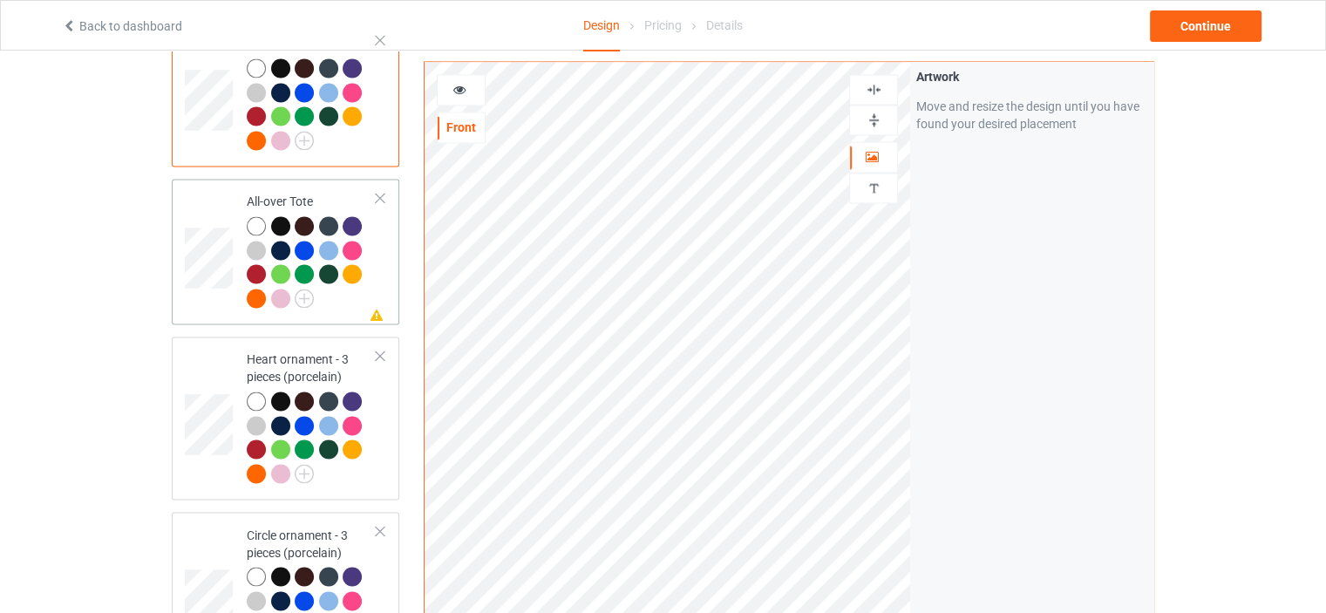
scroll to position [2876, 0]
click at [301, 192] on div "All-over Tote" at bounding box center [312, 248] width 130 height 113
click at [875, 85] on img at bounding box center [874, 89] width 17 height 17
click at [289, 350] on div "Heart ornament - 3 pieces (porcelain)" at bounding box center [312, 415] width 130 height 131
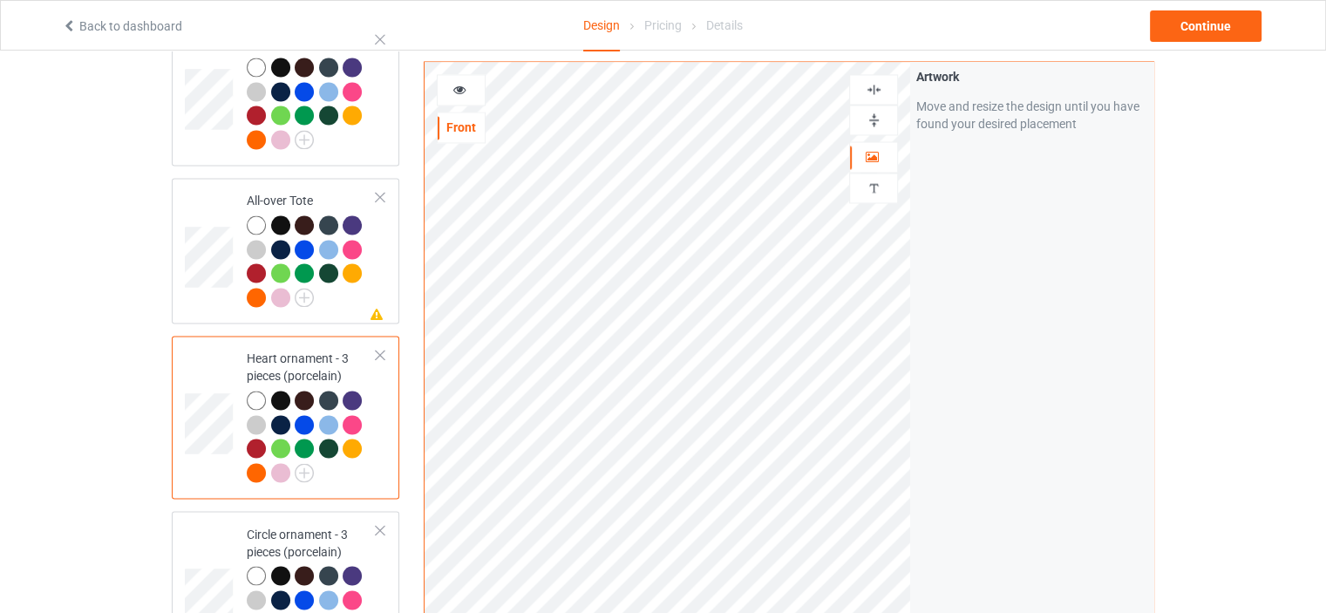
click at [872, 86] on img at bounding box center [874, 89] width 17 height 17
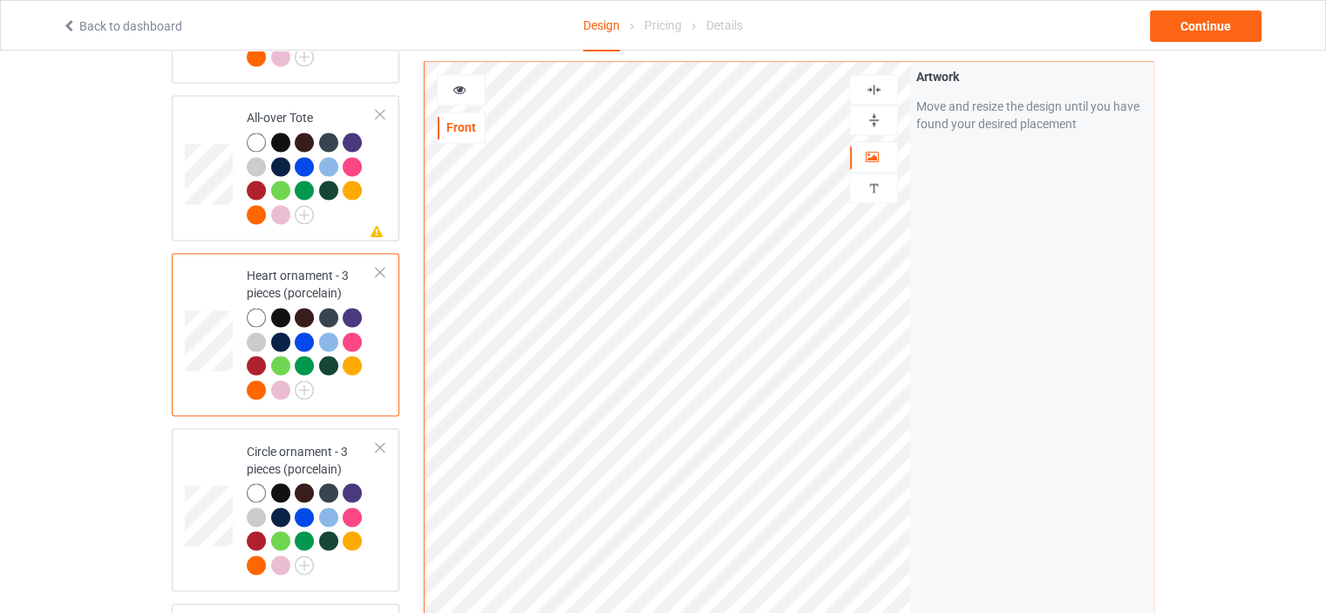
scroll to position [3051, 0]
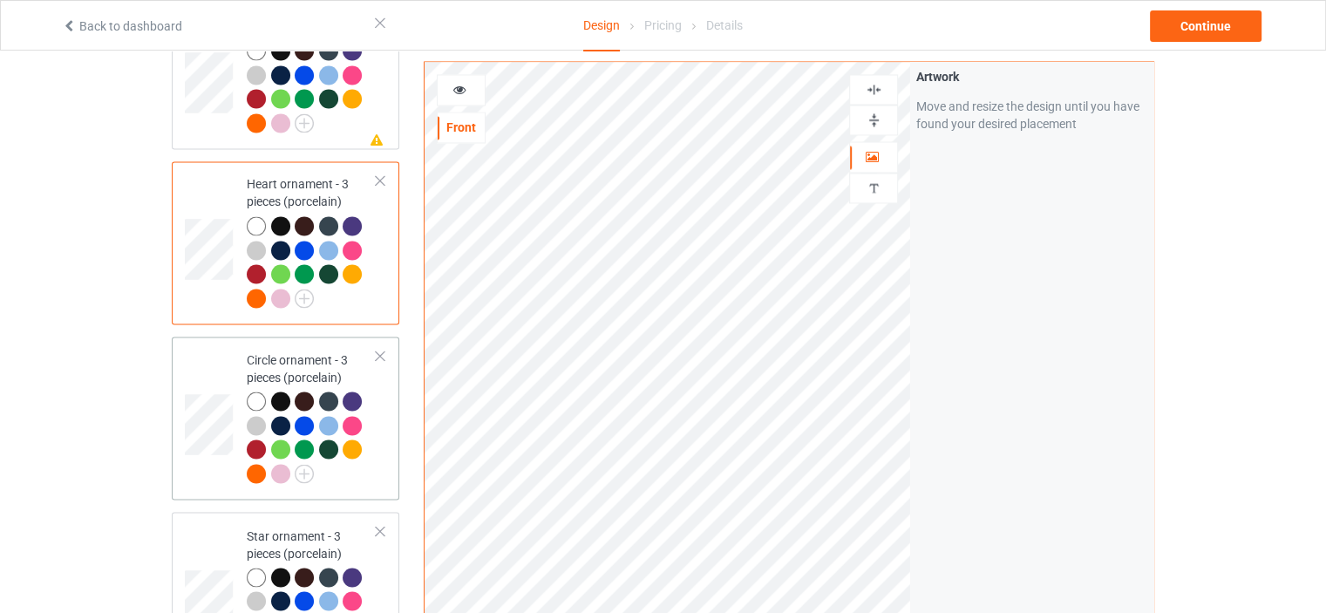
click at [317, 350] on div "Circle ornament - 3 pieces (porcelain)" at bounding box center [312, 415] width 130 height 131
click at [875, 92] on img at bounding box center [874, 89] width 17 height 17
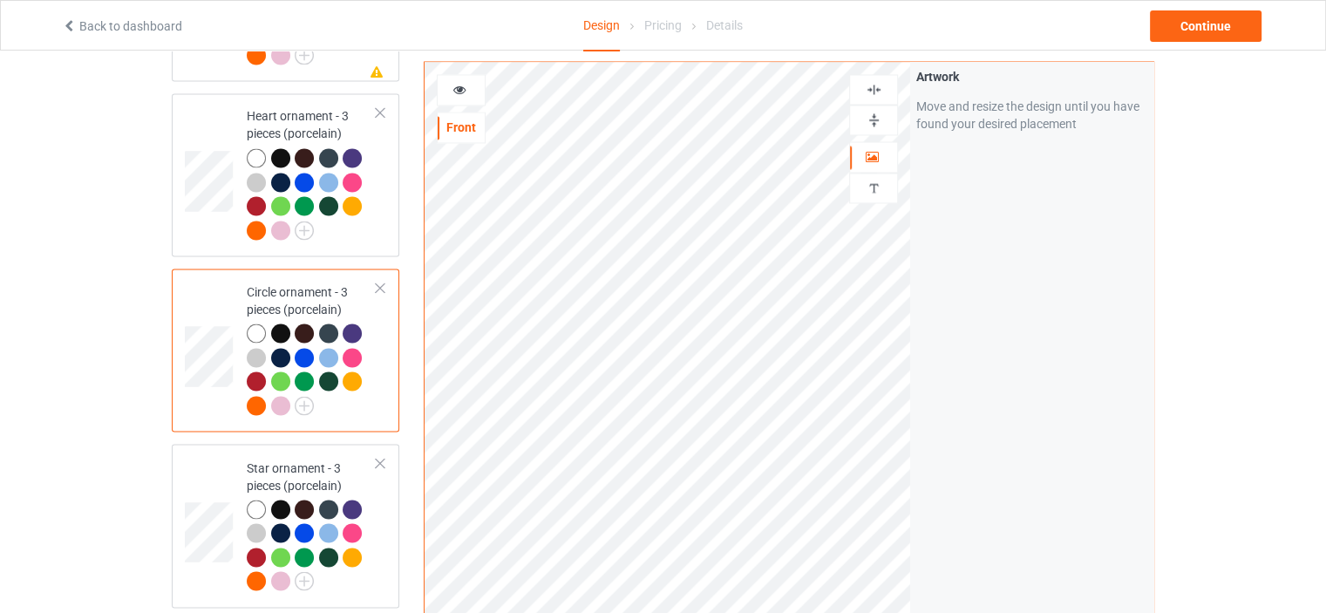
scroll to position [3225, 0]
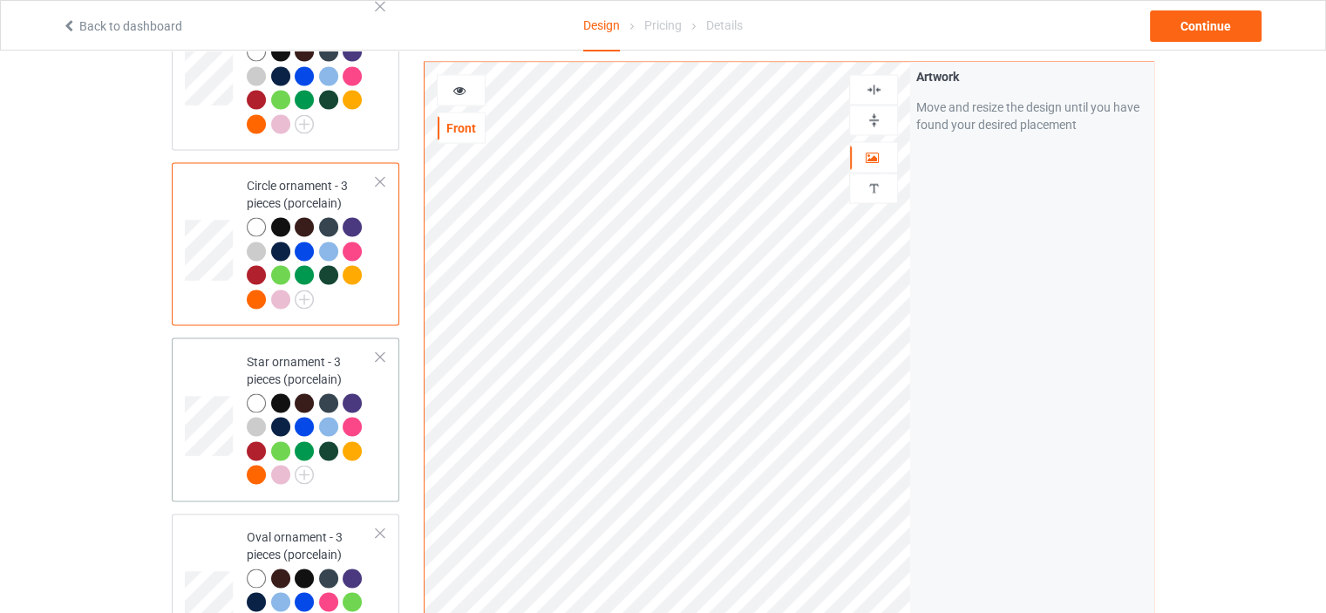
click at [305, 352] on div "Star ornament - 3 pieces (porcelain)" at bounding box center [312, 417] width 130 height 131
click at [879, 90] on img at bounding box center [874, 89] width 17 height 17
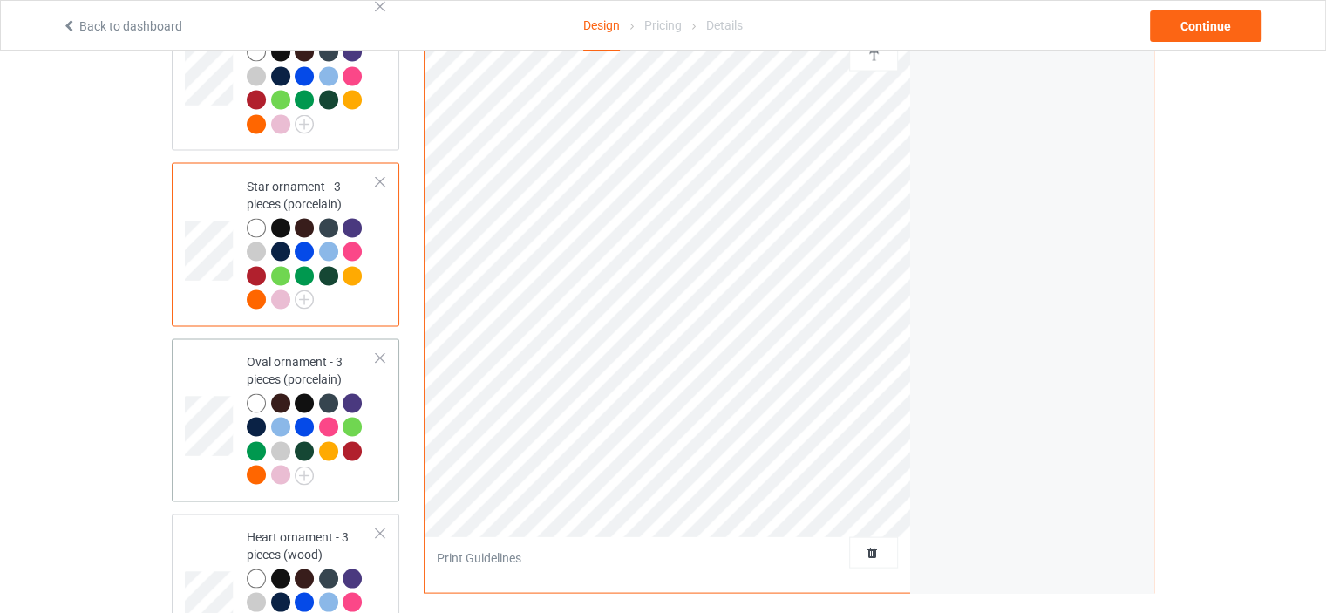
click at [313, 346] on td "Oval ornament - 3 pieces (porcelain)" at bounding box center [311, 420] width 149 height 149
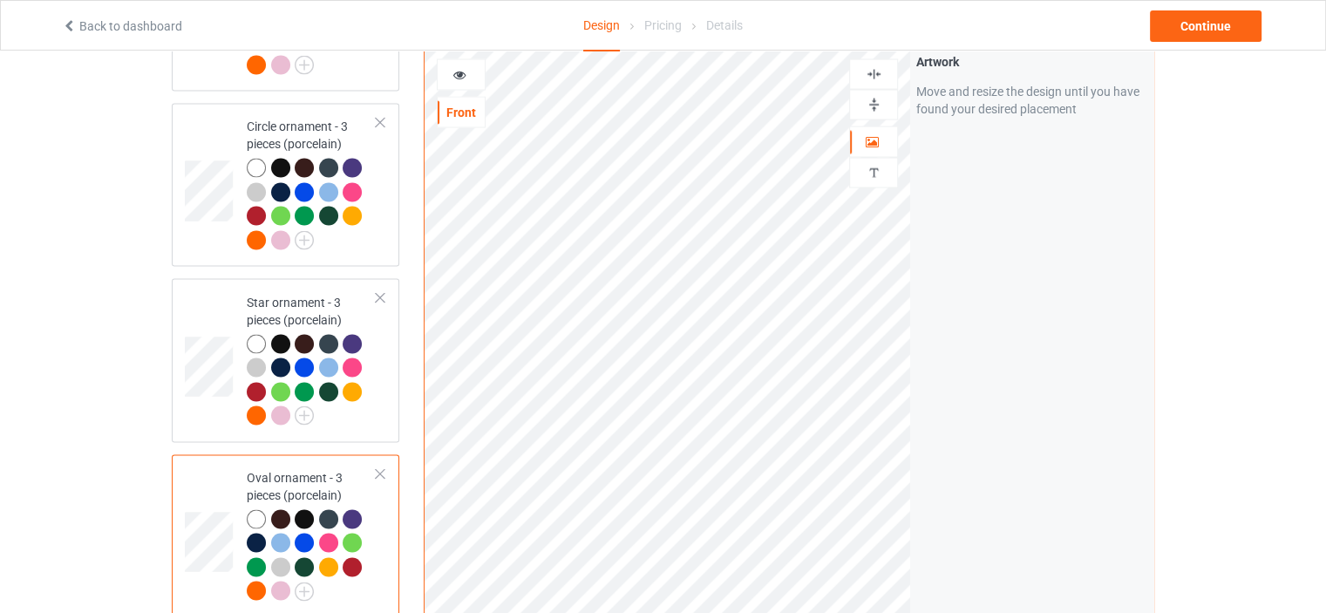
scroll to position [3138, 0]
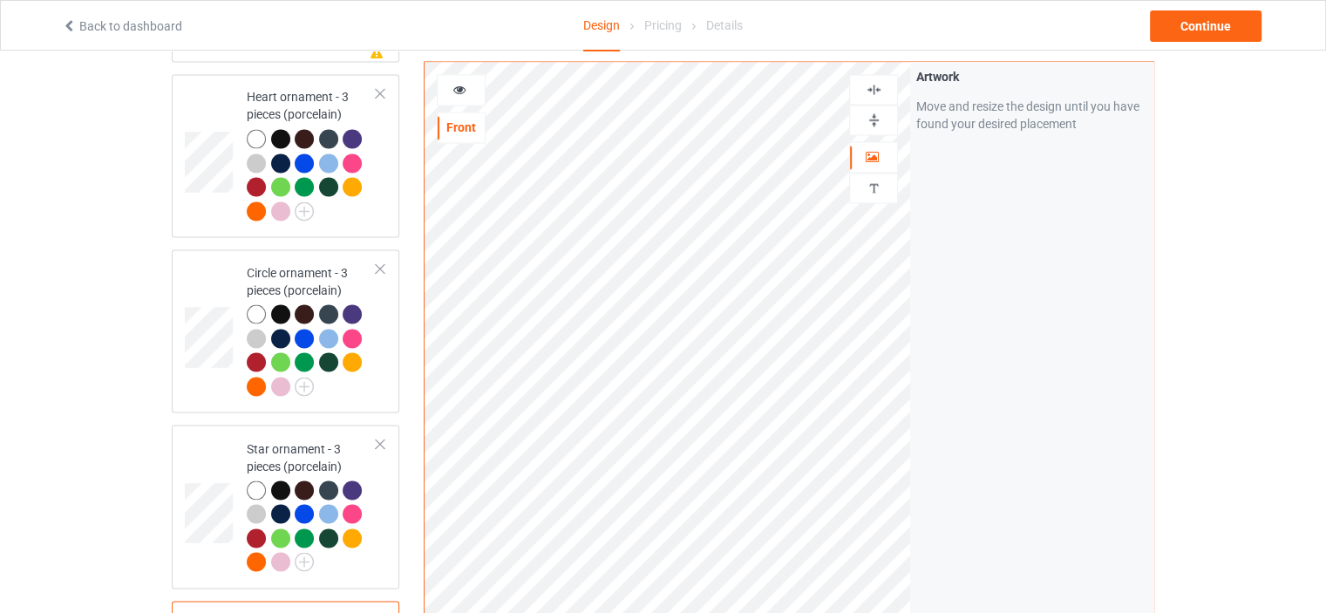
click at [872, 90] on img at bounding box center [874, 89] width 17 height 17
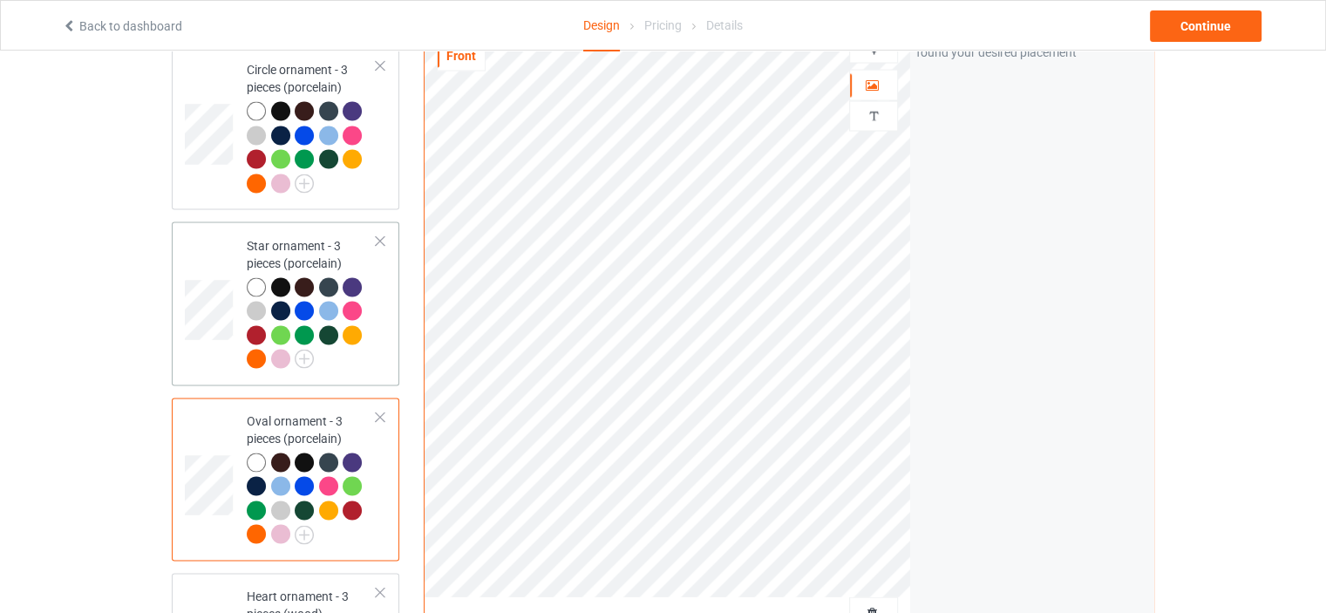
scroll to position [3574, 0]
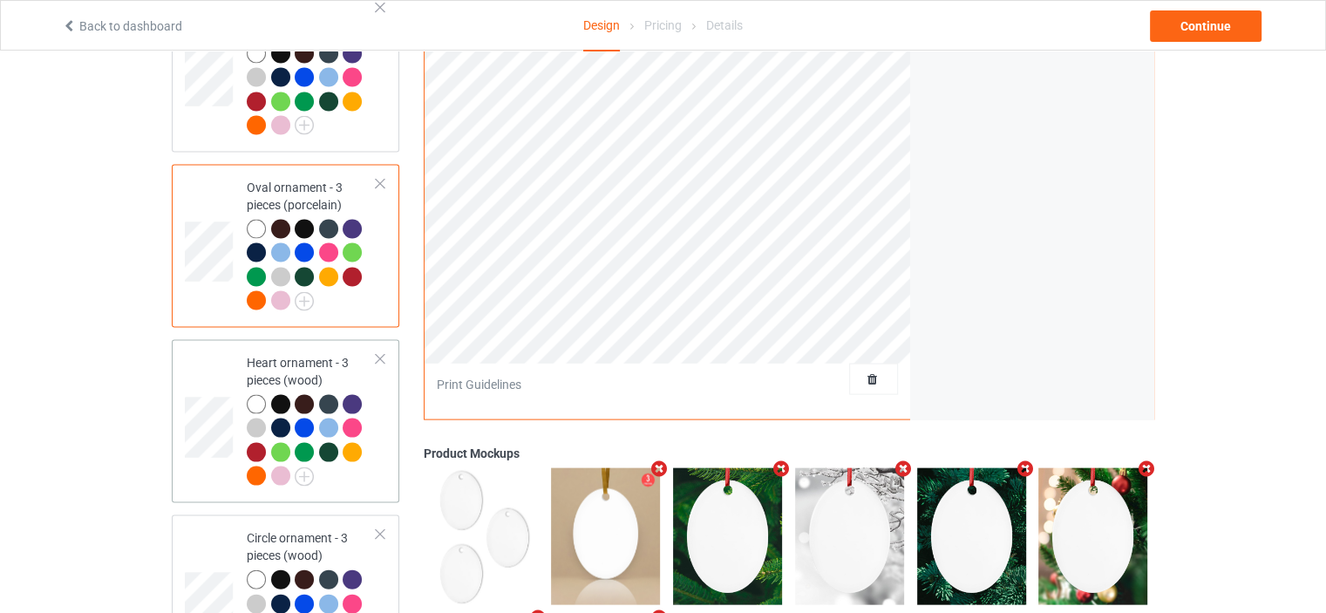
click at [302, 354] on div "Heart ornament - 3 pieces (wood)" at bounding box center [312, 419] width 130 height 131
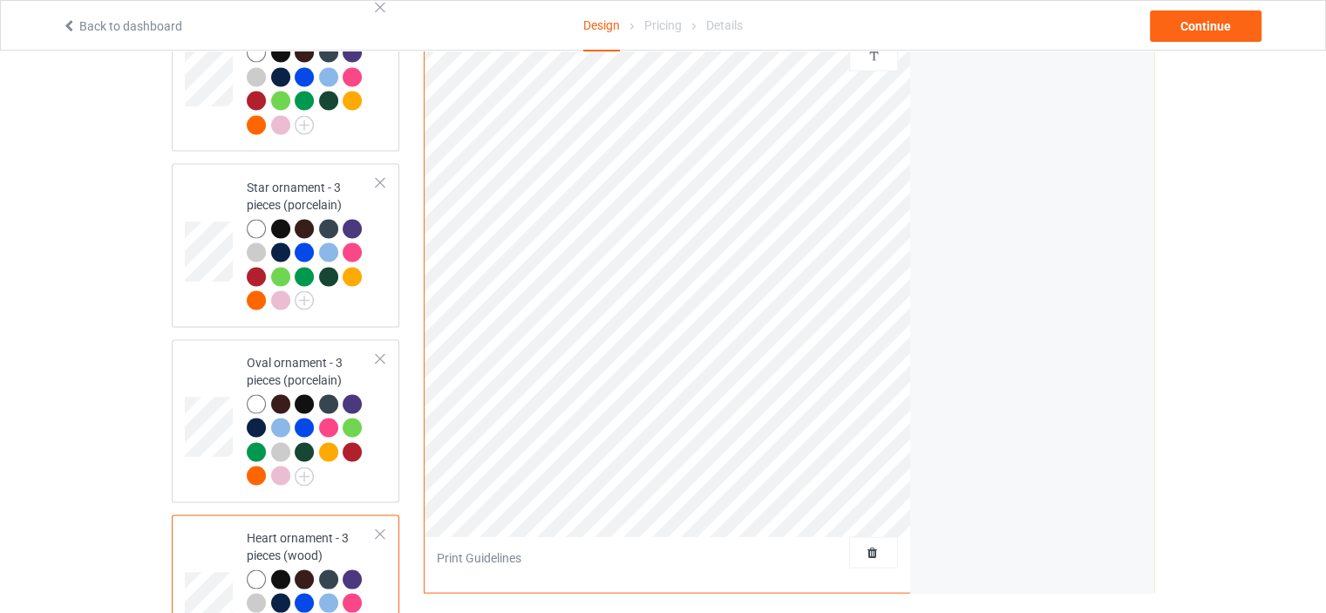
scroll to position [3225, 0]
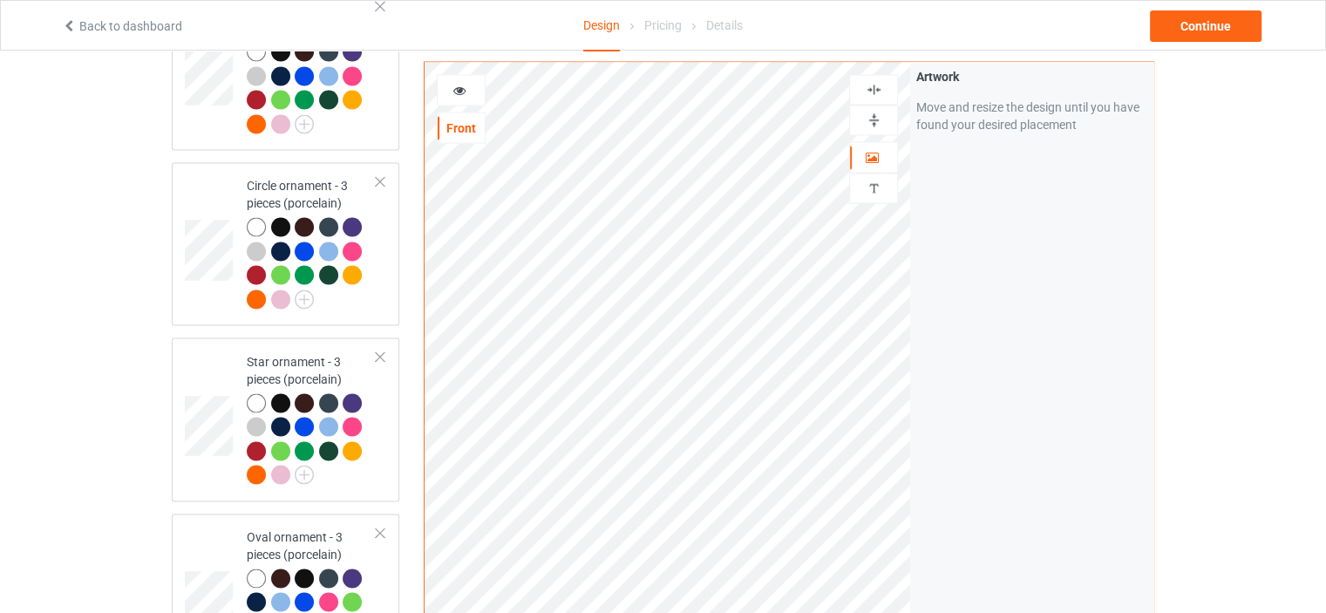
click at [873, 90] on img at bounding box center [874, 89] width 17 height 17
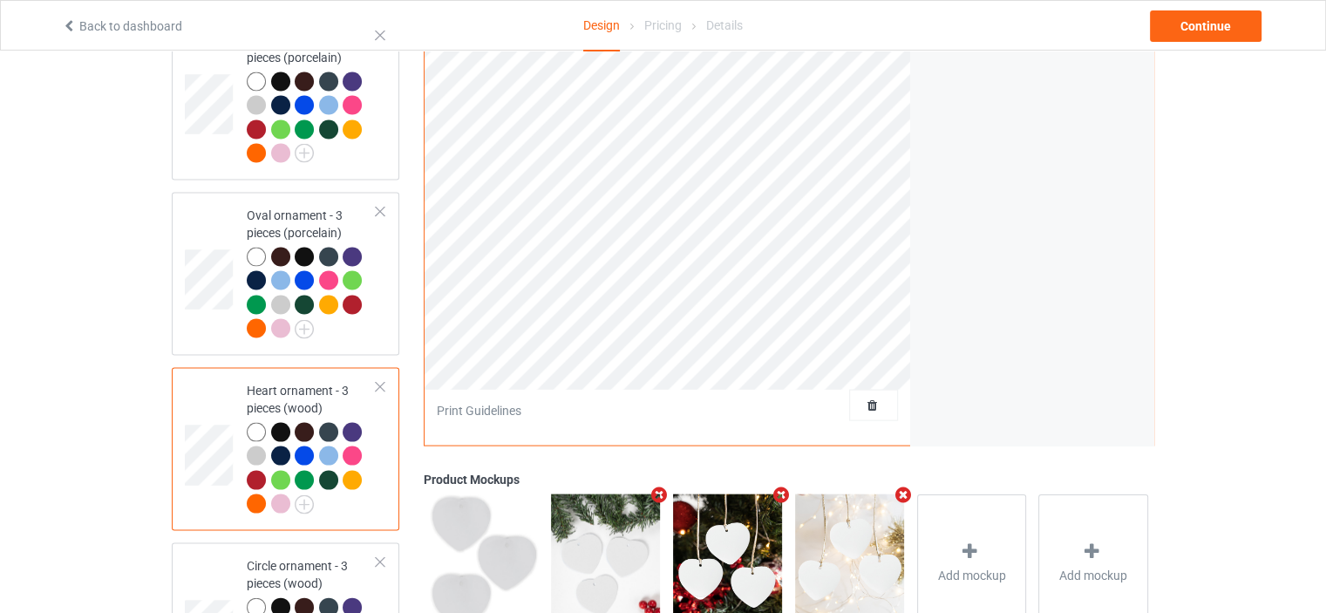
scroll to position [3725, 0]
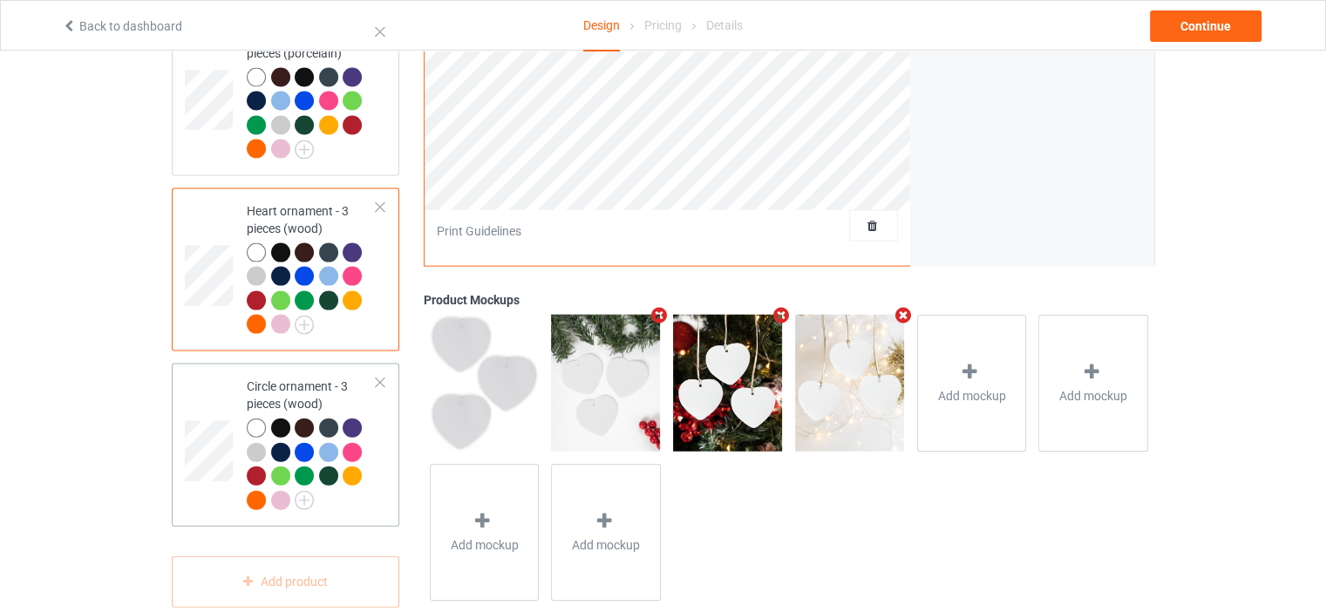
click at [303, 370] on td "Circle ornament - 3 pieces (wood)" at bounding box center [311, 444] width 149 height 149
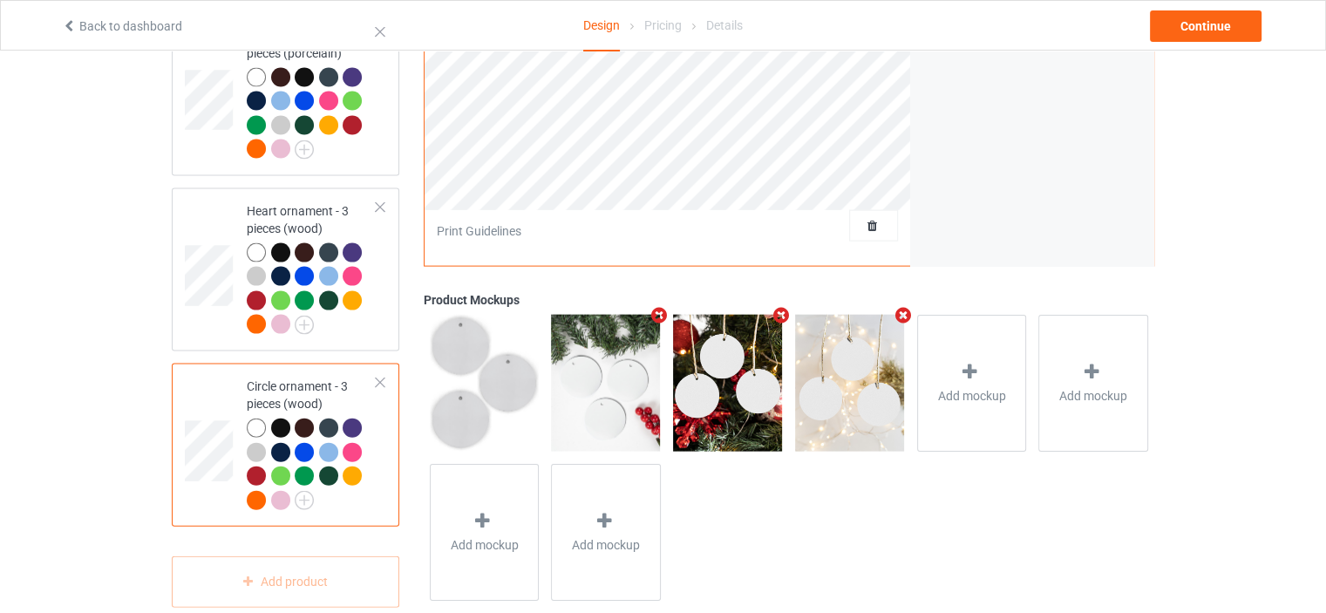
scroll to position [3202, 0]
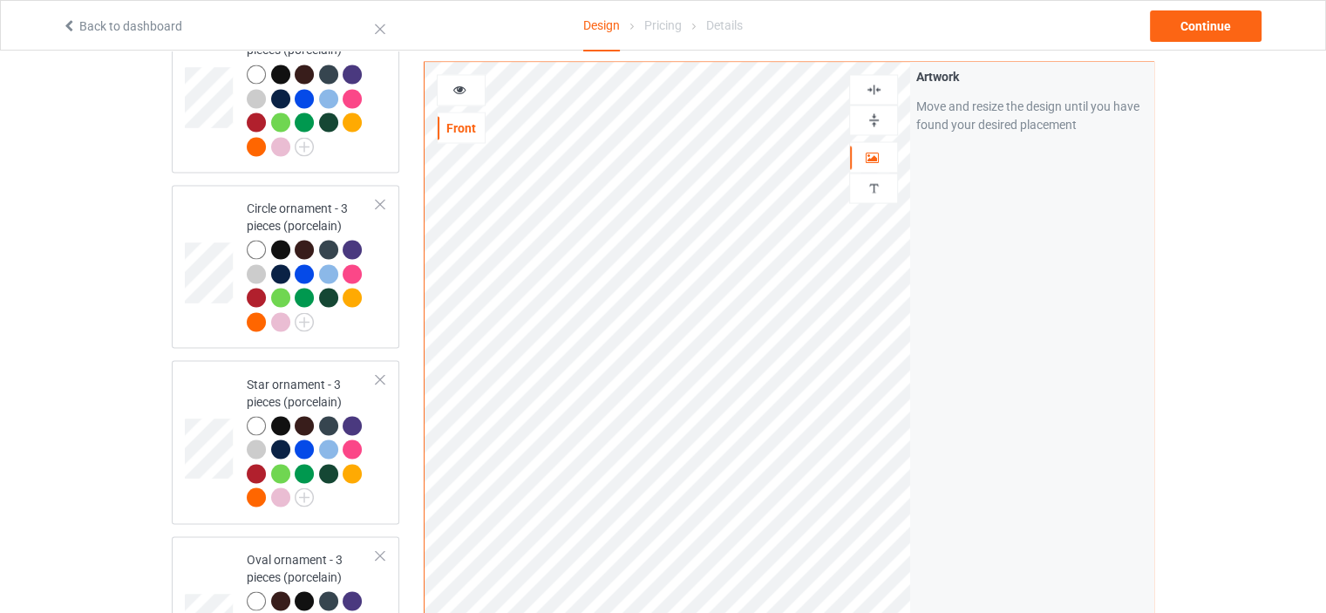
click at [879, 83] on img at bounding box center [874, 89] width 17 height 17
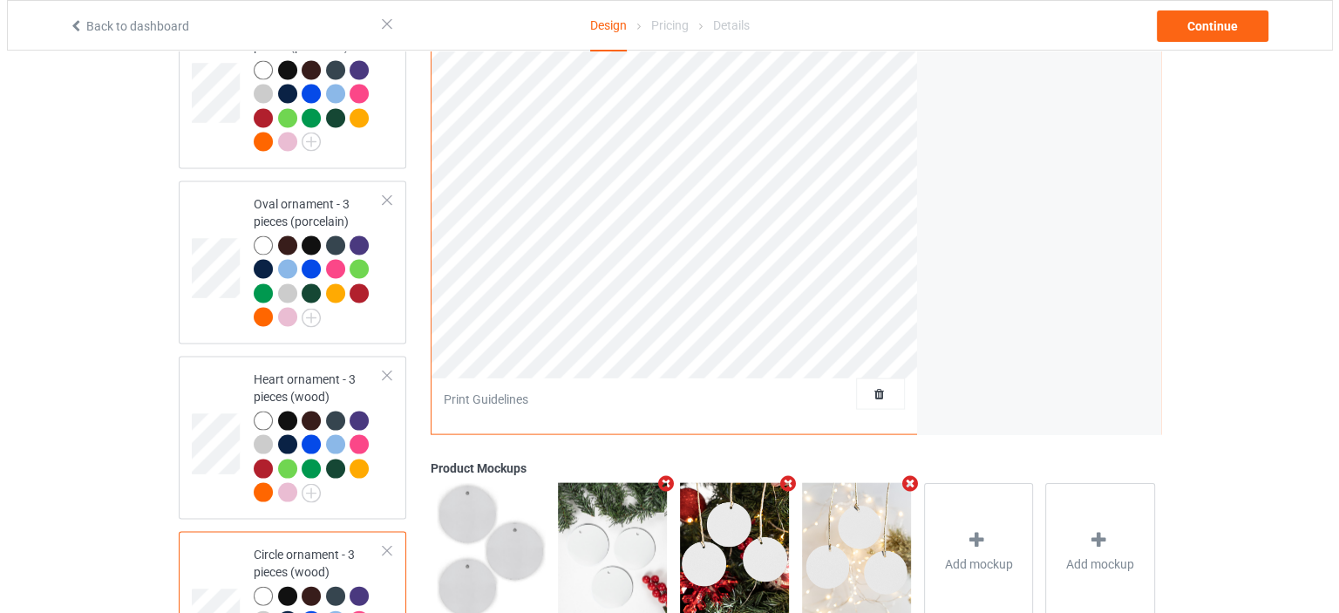
scroll to position [3725, 0]
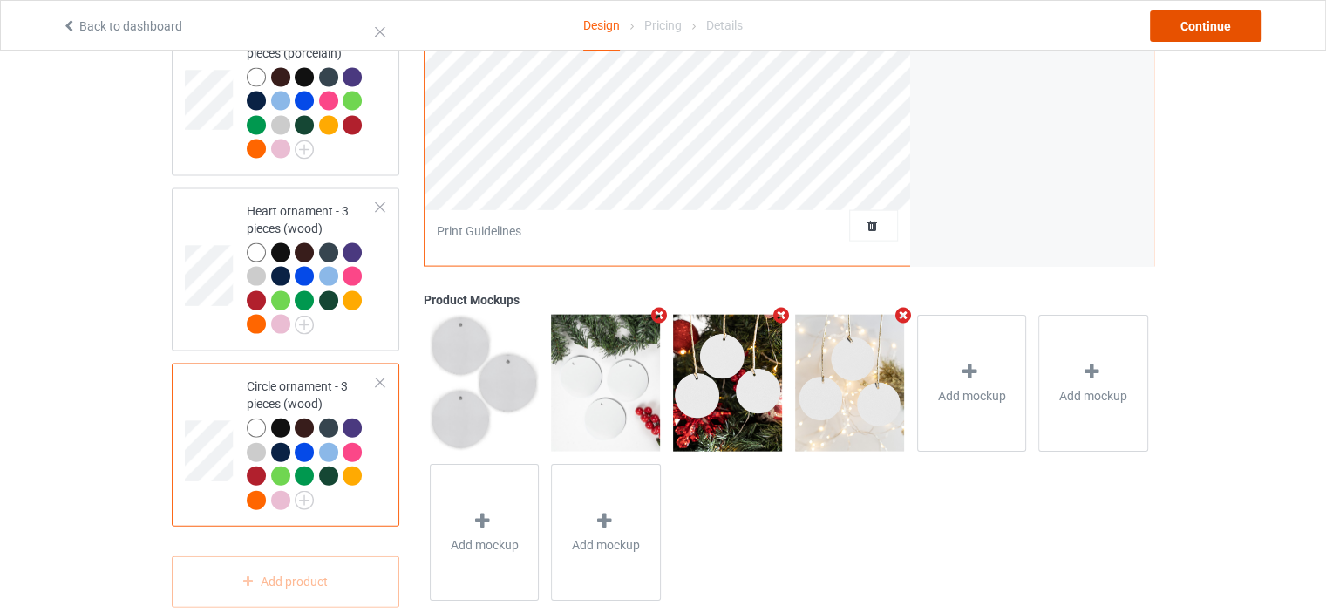
click at [1227, 28] on div "Continue" at bounding box center [1206, 25] width 112 height 31
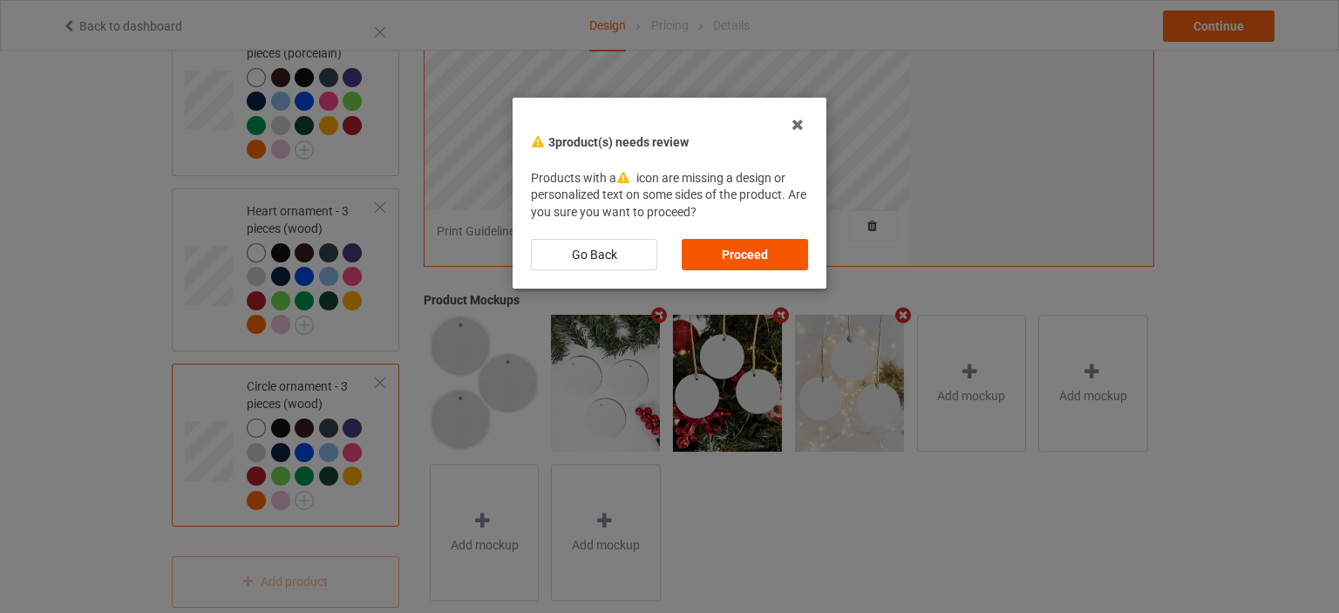
click at [750, 257] on div "Proceed" at bounding box center [745, 254] width 126 height 31
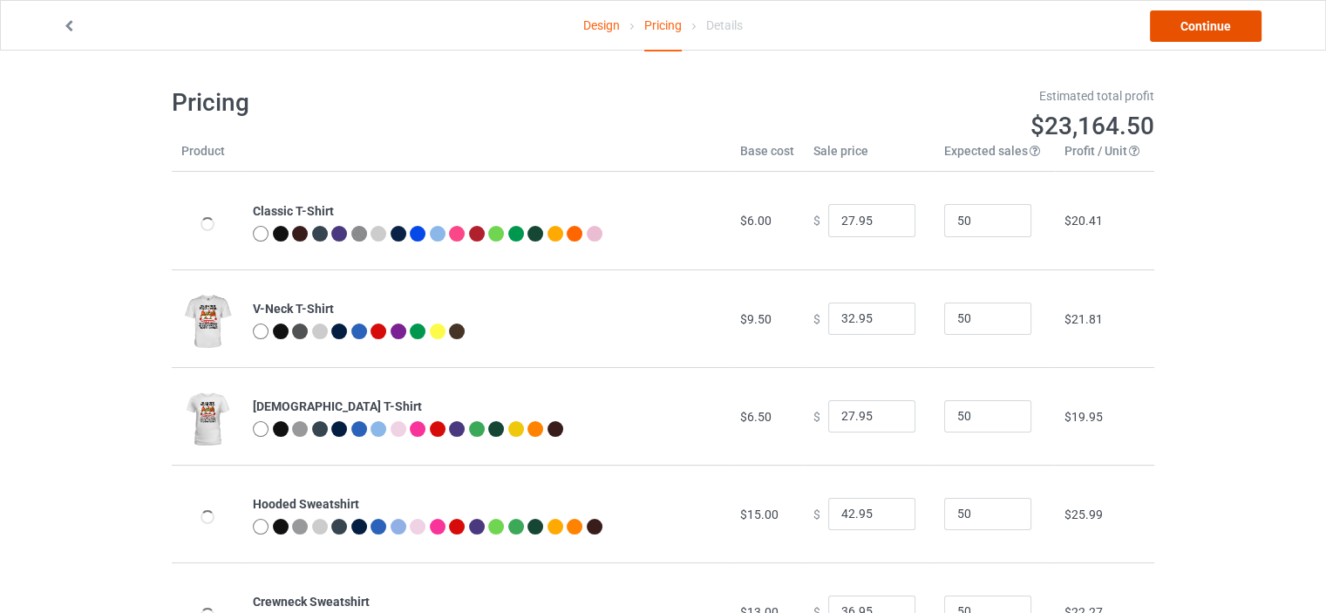
click at [1220, 27] on link "Continue" at bounding box center [1206, 25] width 112 height 31
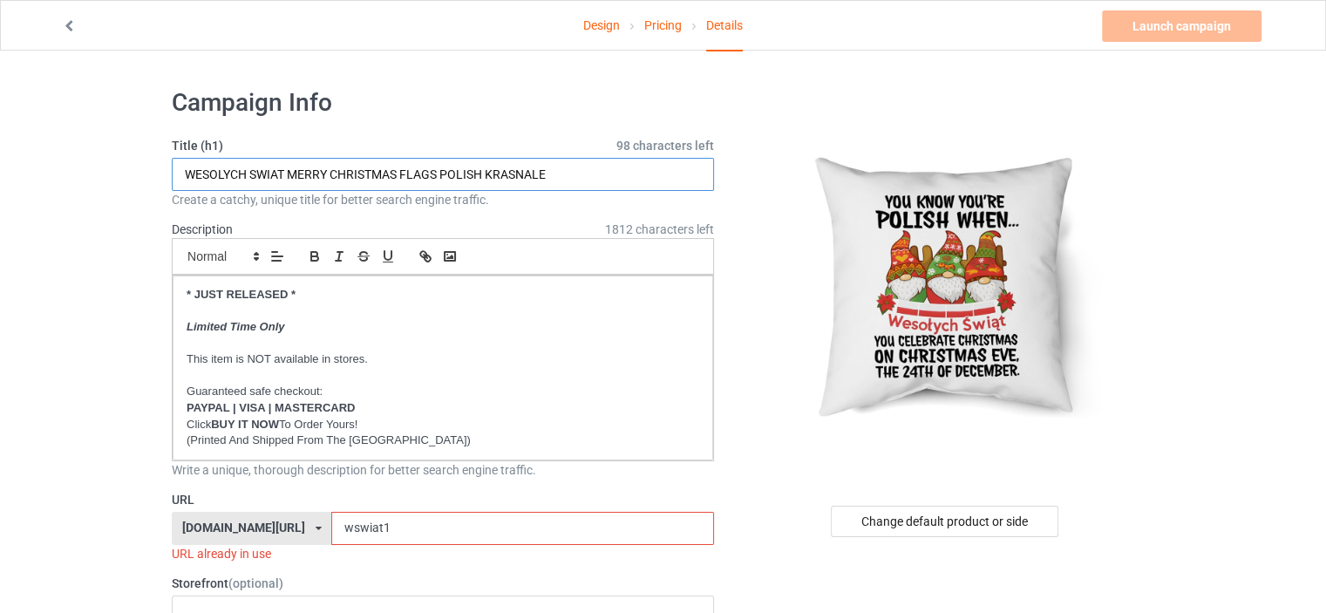
click at [547, 173] on input "WESOLYCH SWIAT MERRY CHRISTMAS FLAGS POLISH KRASNALE" at bounding box center [443, 174] width 542 height 33
paste input "NORWEGIAN CHRISTMAS 24TH"
drag, startPoint x: 257, startPoint y: 173, endPoint x: 98, endPoint y: 169, distance: 159.6
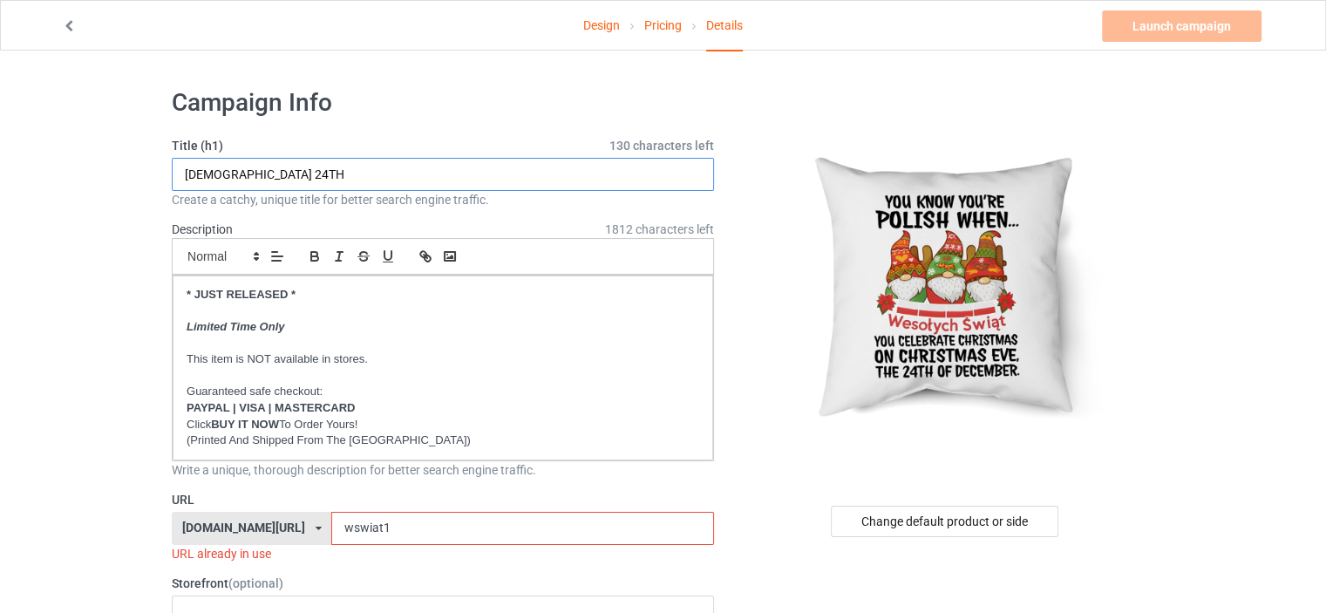
click at [225, 173] on input "[DEMOGRAPHIC_DATA] 24TH" at bounding box center [443, 174] width 542 height 33
type input "POLISH CHRISTMAS 24TH"
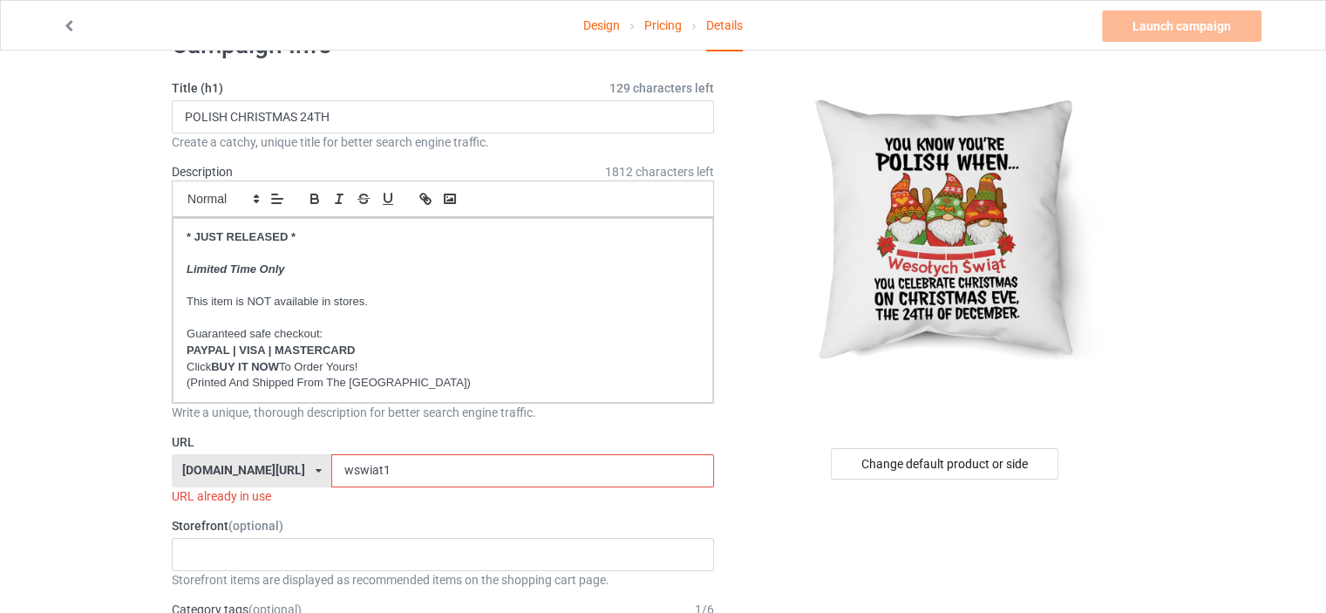
scroll to position [87, 0]
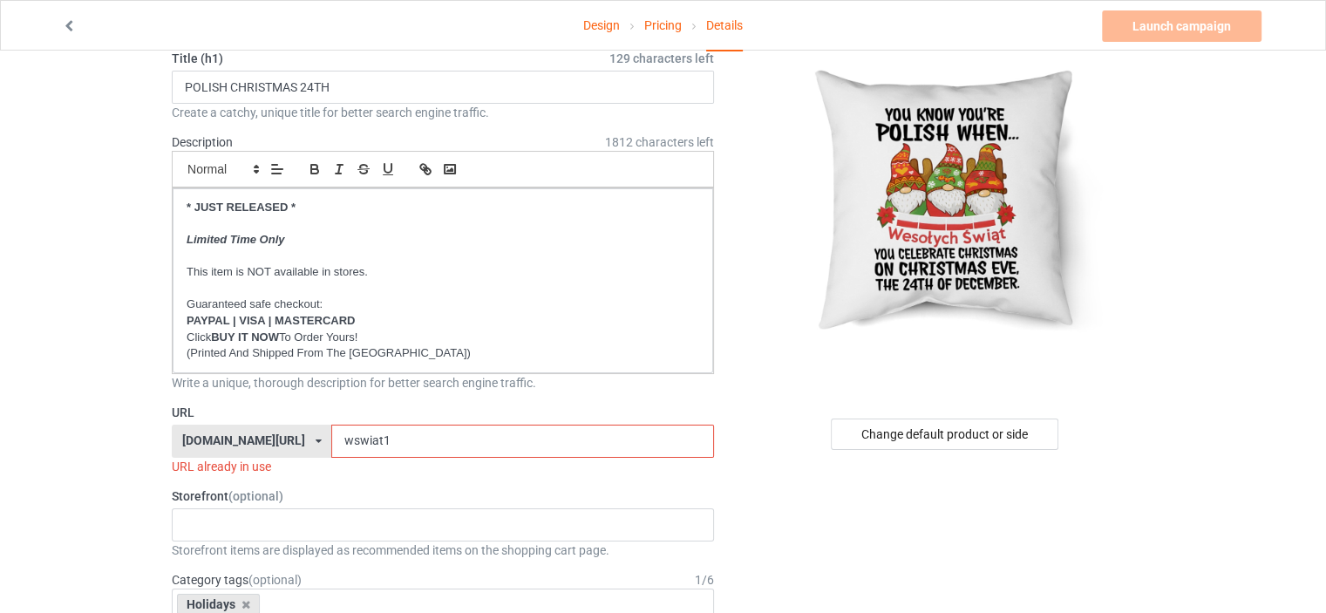
drag, startPoint x: 397, startPoint y: 445, endPoint x: 78, endPoint y: 446, distance: 319.0
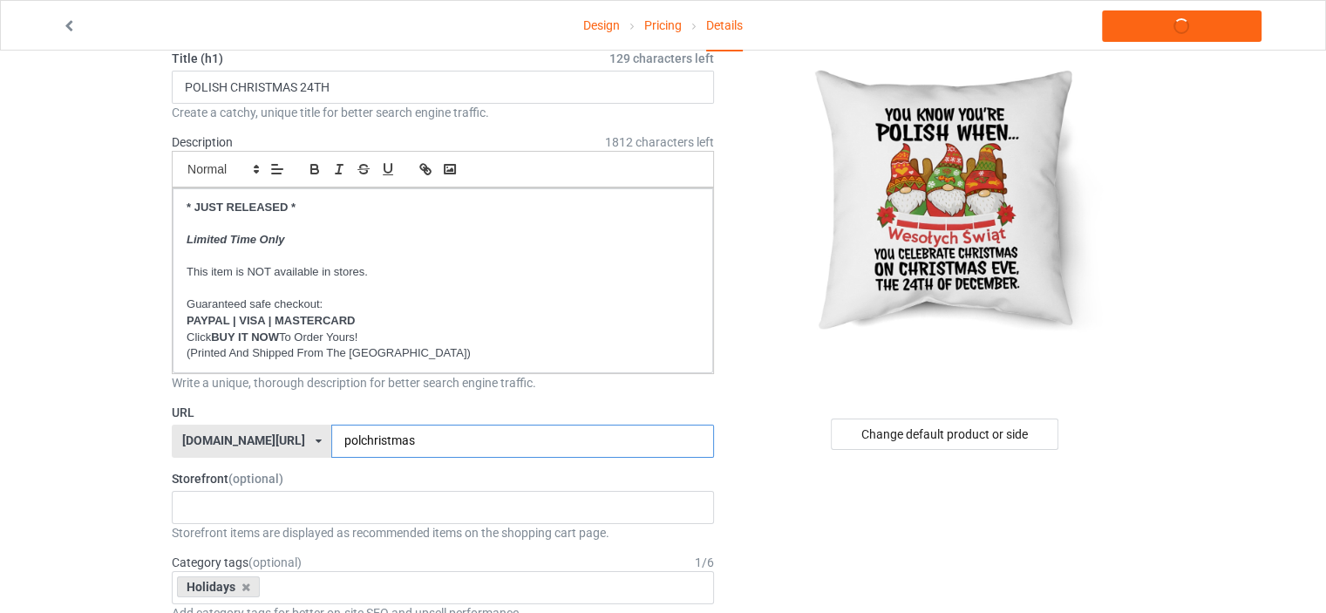
type input "polchristmas"
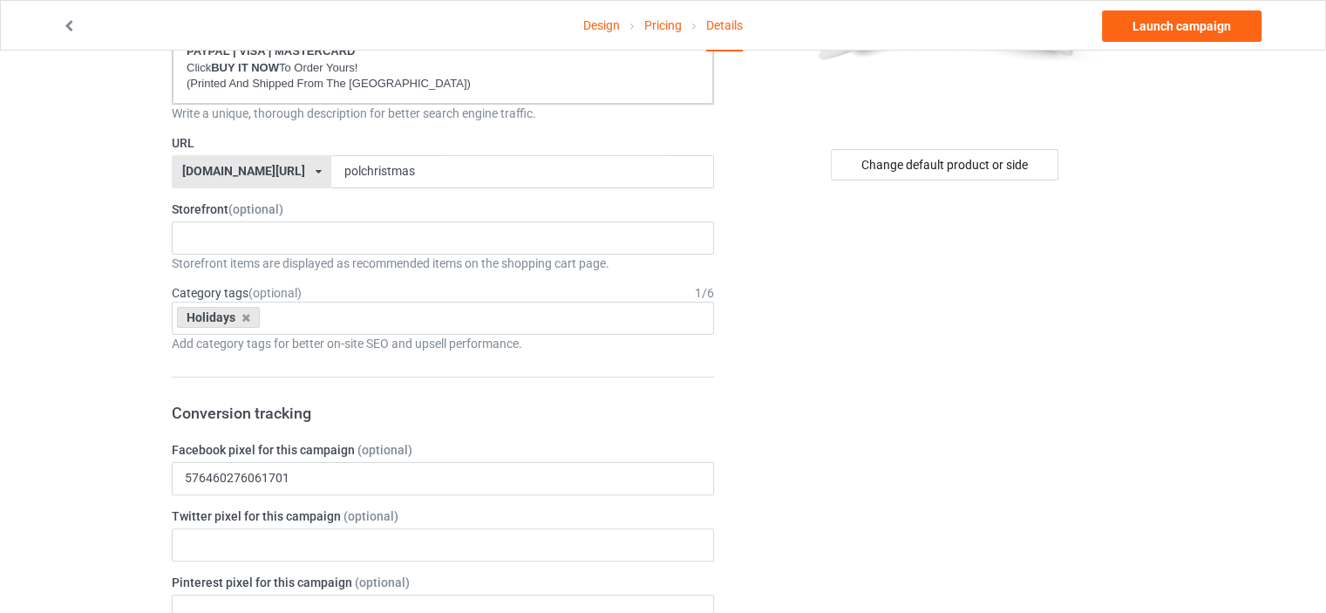
scroll to position [261, 0]
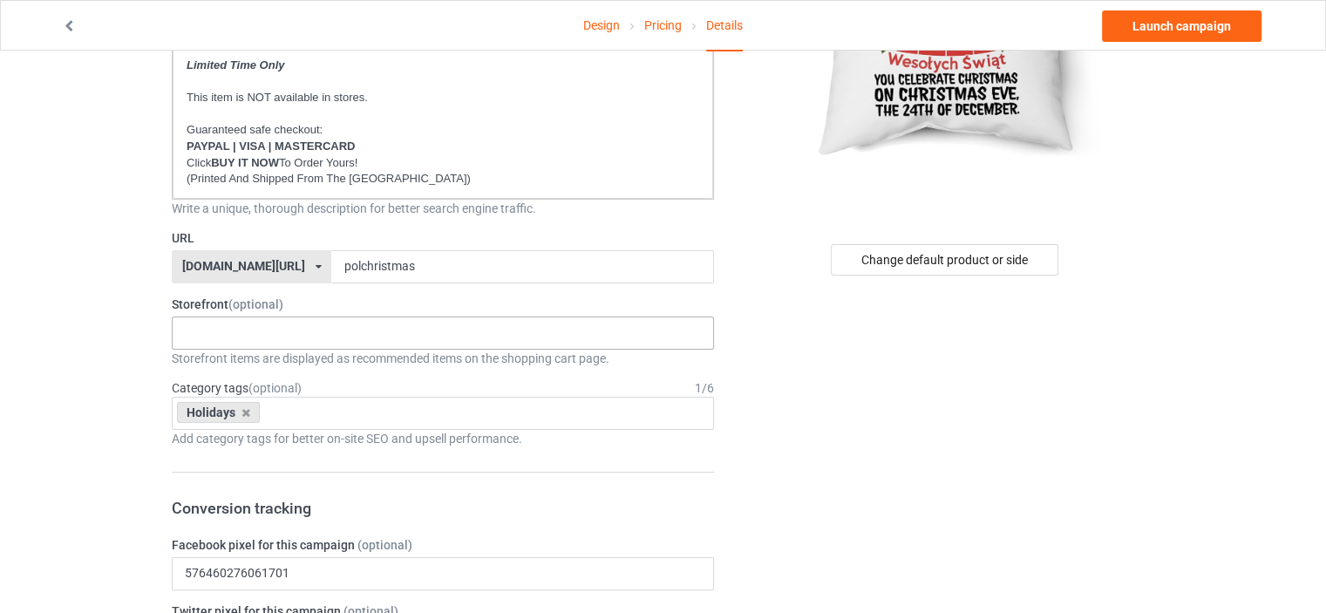
click at [381, 327] on div "No result found" at bounding box center [443, 332] width 542 height 33
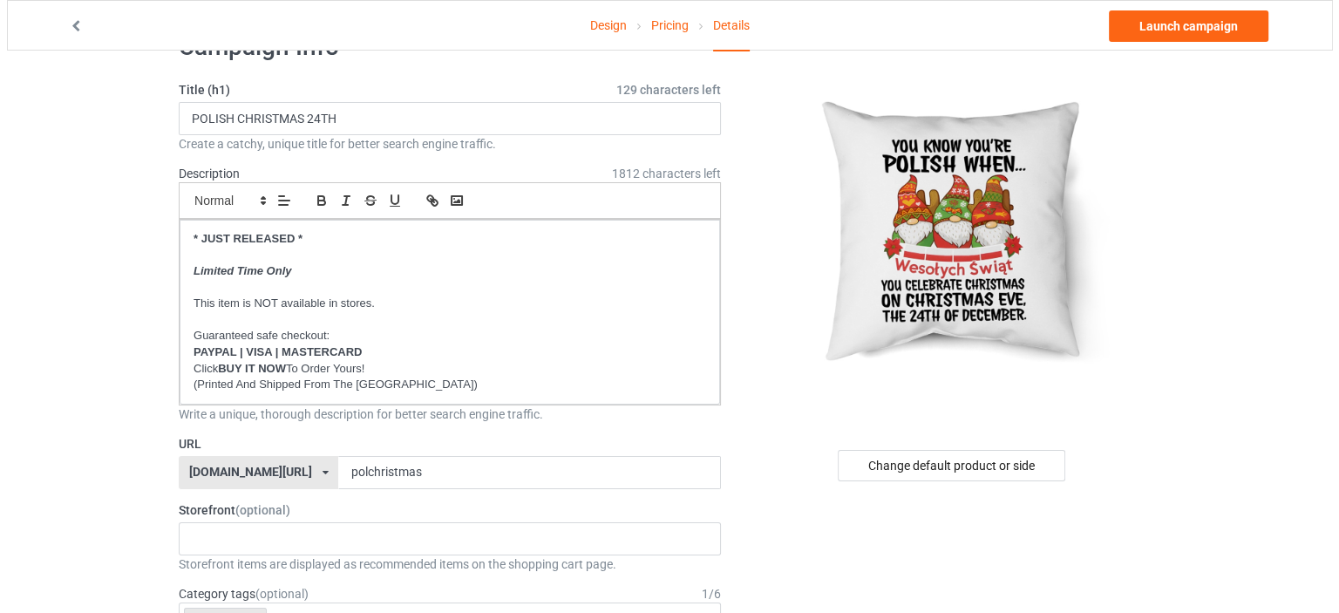
scroll to position [0, 0]
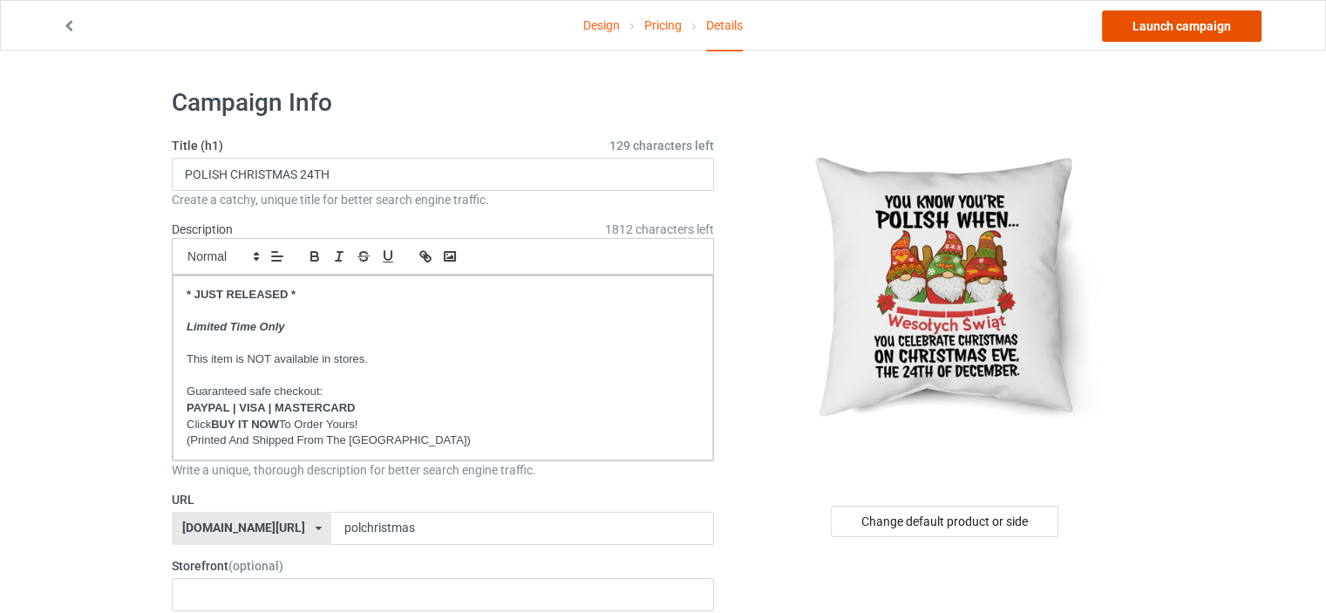
click at [1223, 27] on link "Launch campaign" at bounding box center [1182, 25] width 160 height 31
